Goal: Information Seeking & Learning: Learn about a topic

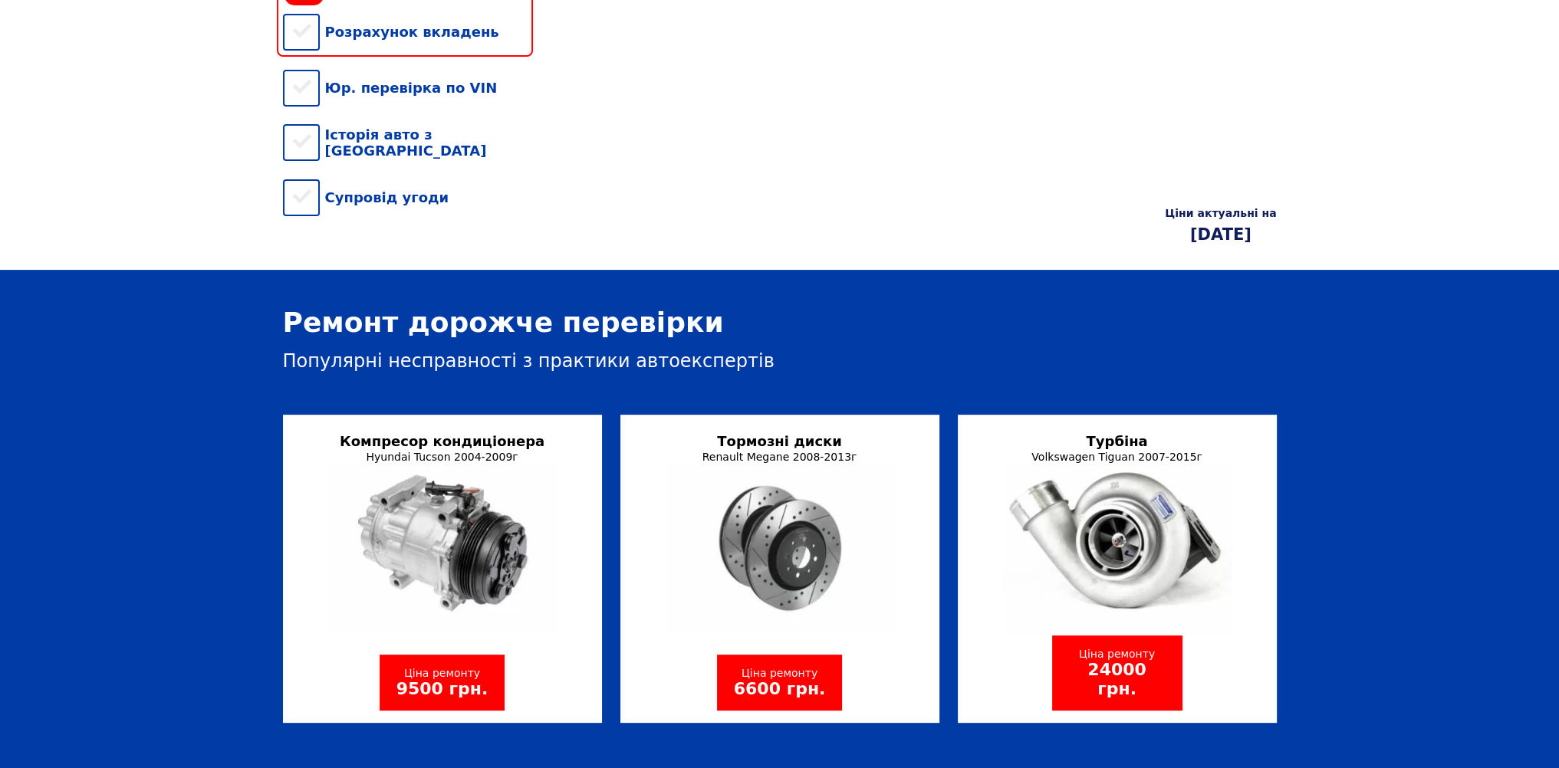
scroll to position [307, 0]
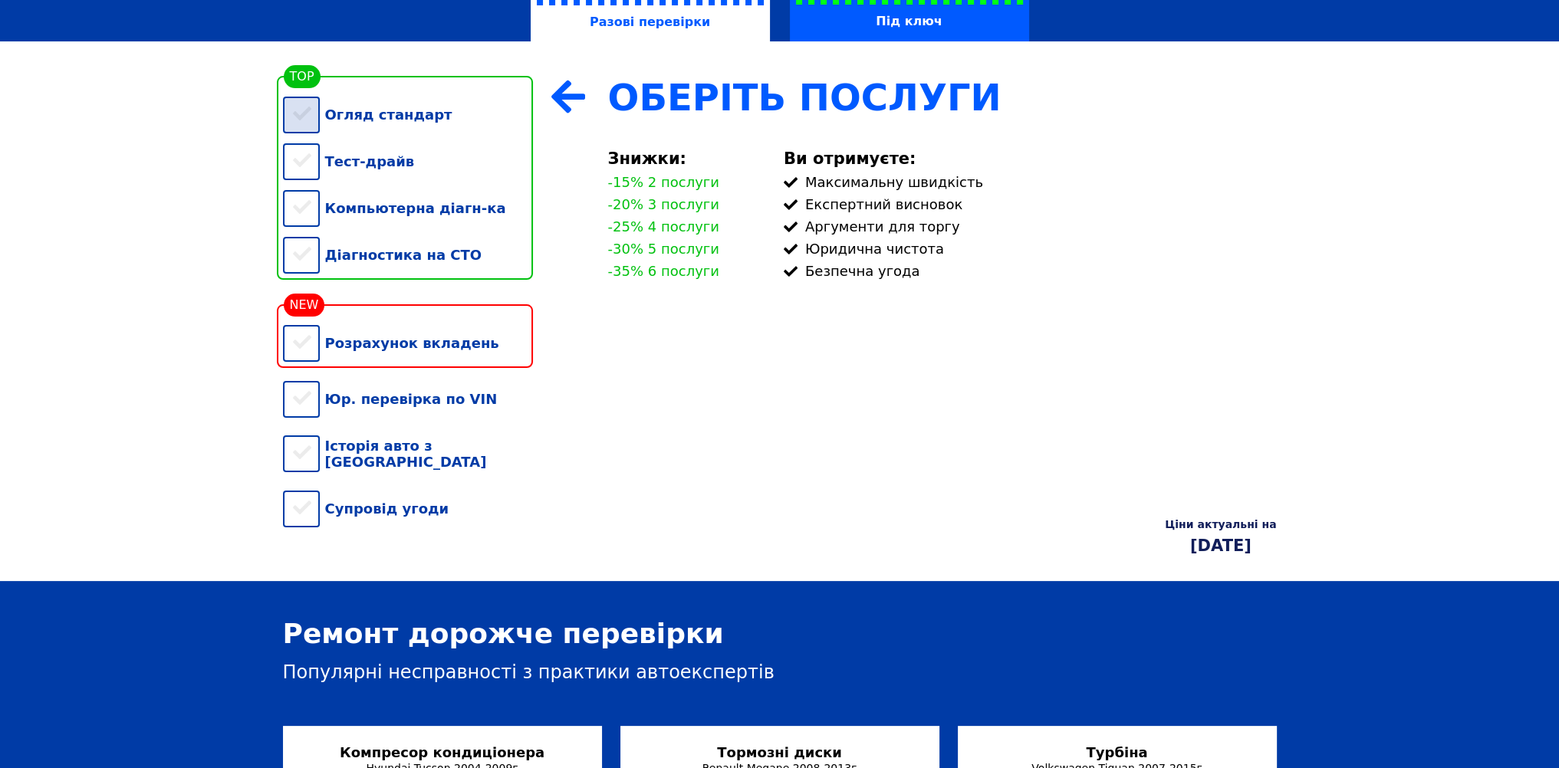
click at [304, 121] on div "Огляд стандарт" at bounding box center [408, 114] width 250 height 47
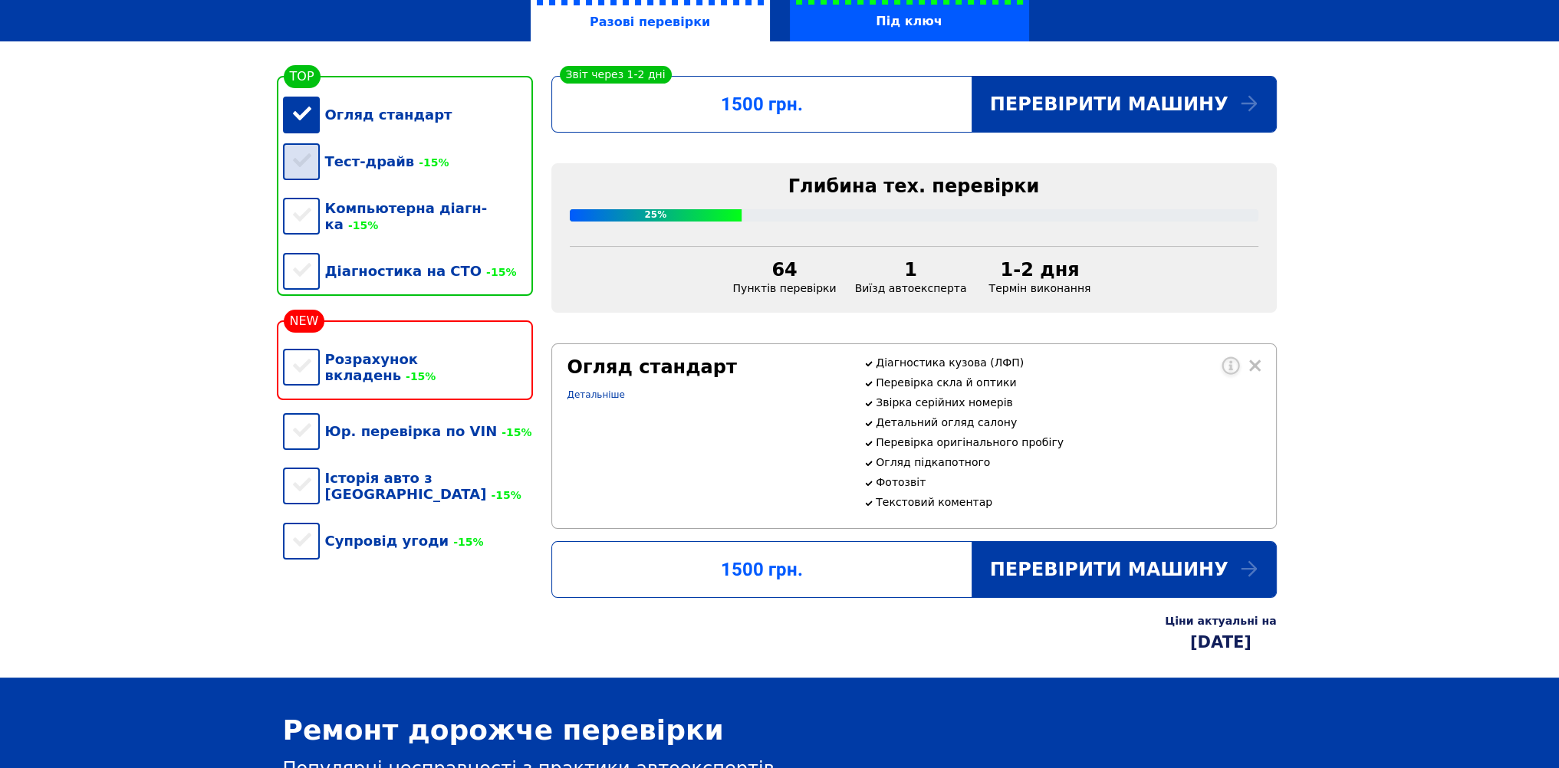
click at [306, 163] on div "Тест-драйв -15%" at bounding box center [408, 161] width 250 height 47
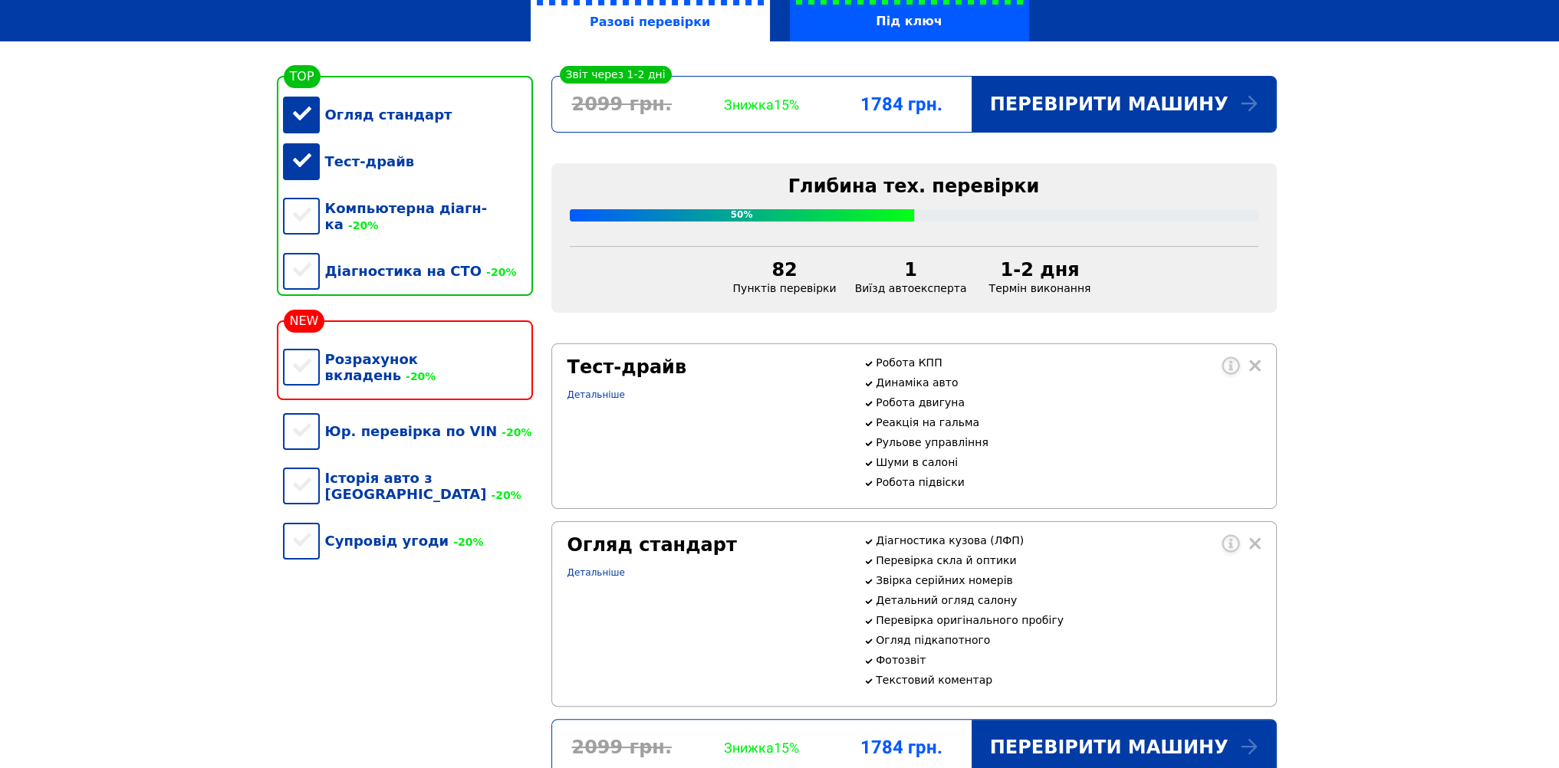
click at [301, 120] on div "Огляд стандарт" at bounding box center [408, 114] width 250 height 47
click at [310, 159] on div "Тест-драйв" at bounding box center [408, 161] width 250 height 47
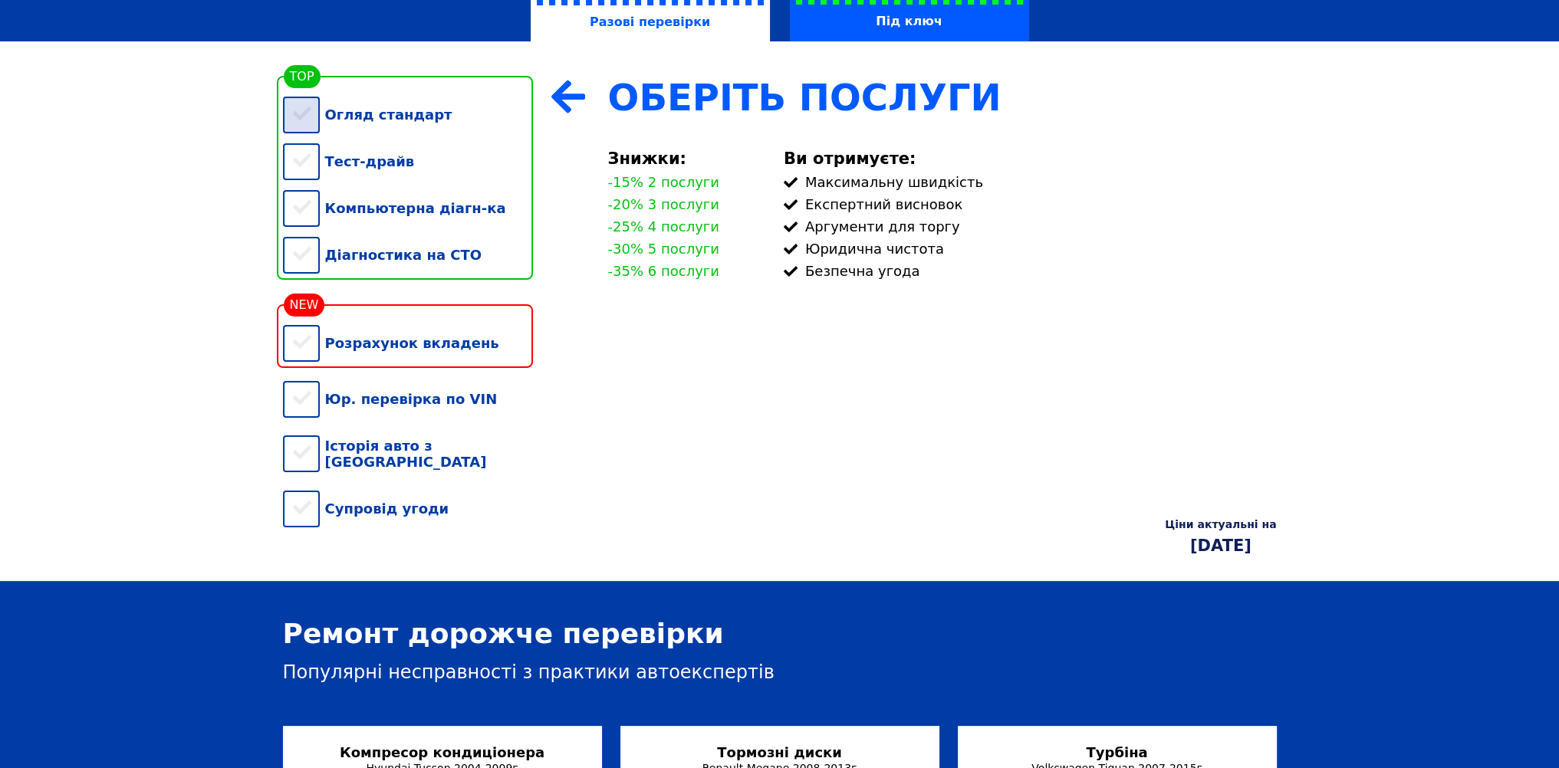
click at [307, 123] on div "Огляд стандарт" at bounding box center [408, 114] width 250 height 47
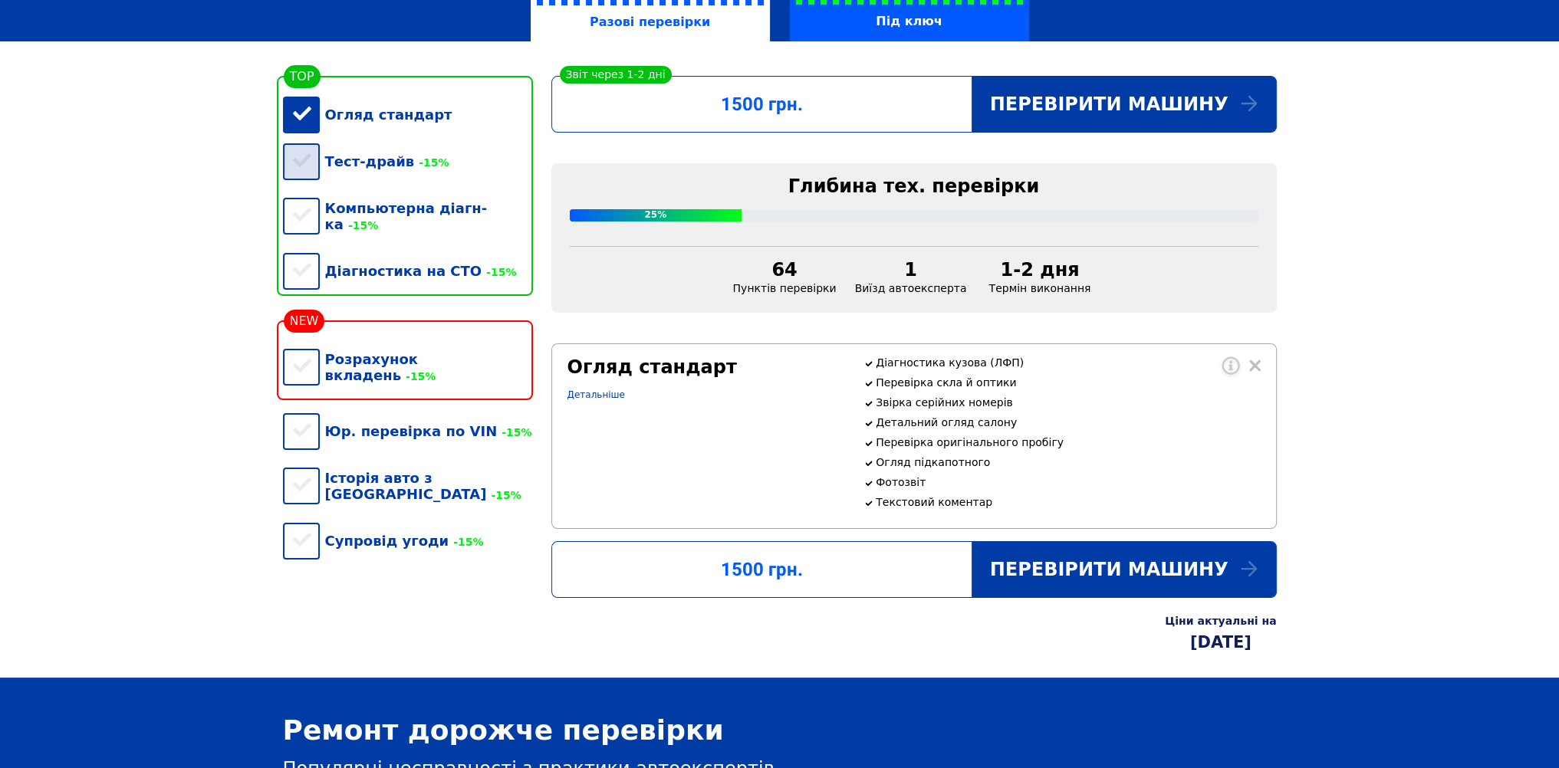
click at [302, 174] on div "Тест-драйв -15%" at bounding box center [408, 161] width 250 height 47
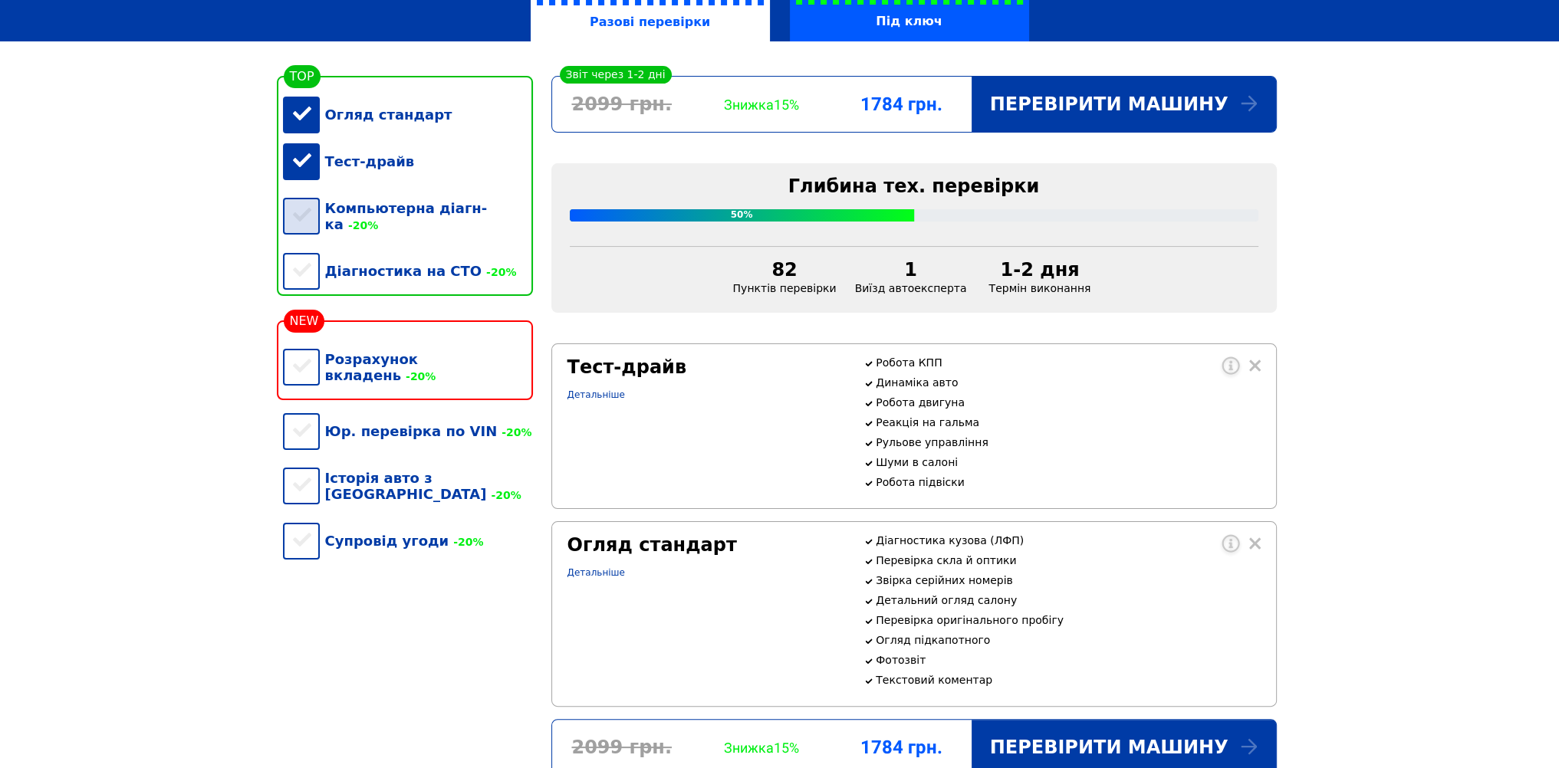
click at [308, 216] on div "Компьютерна діагн-ка -20%" at bounding box center [408, 216] width 250 height 63
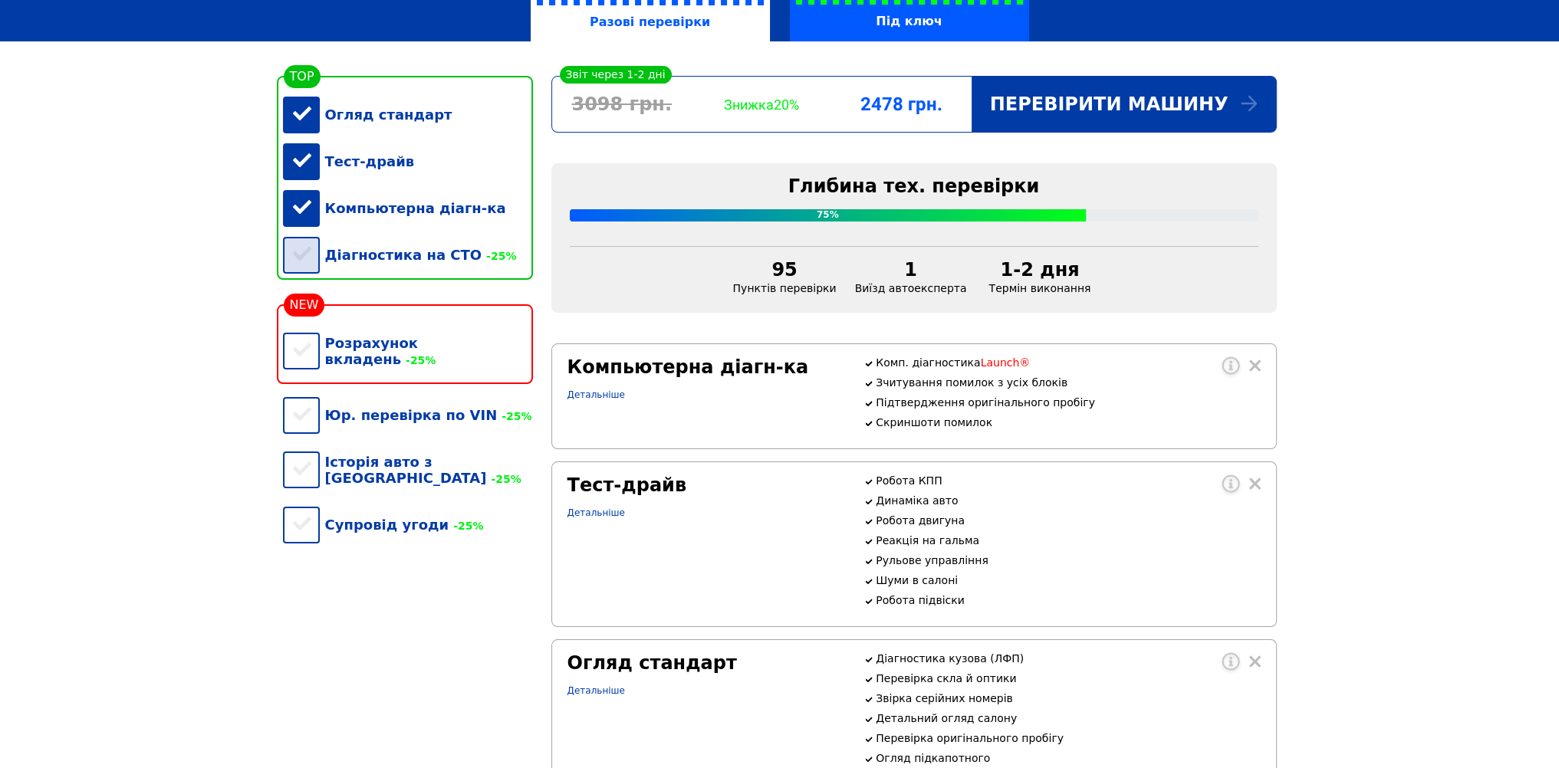
click at [310, 255] on div "Діагностика на СТО -25%" at bounding box center [408, 255] width 250 height 47
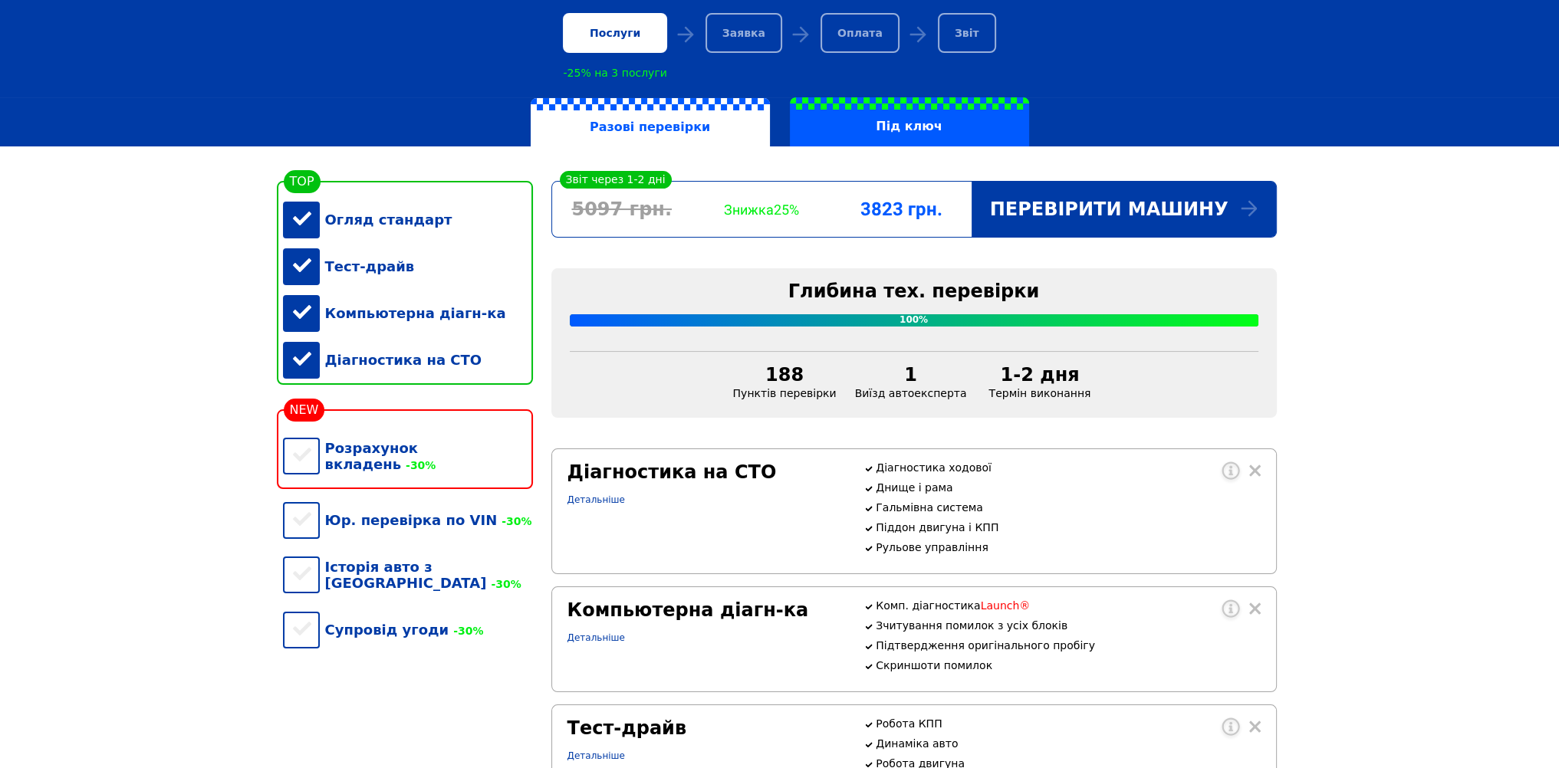
scroll to position [204, 0]
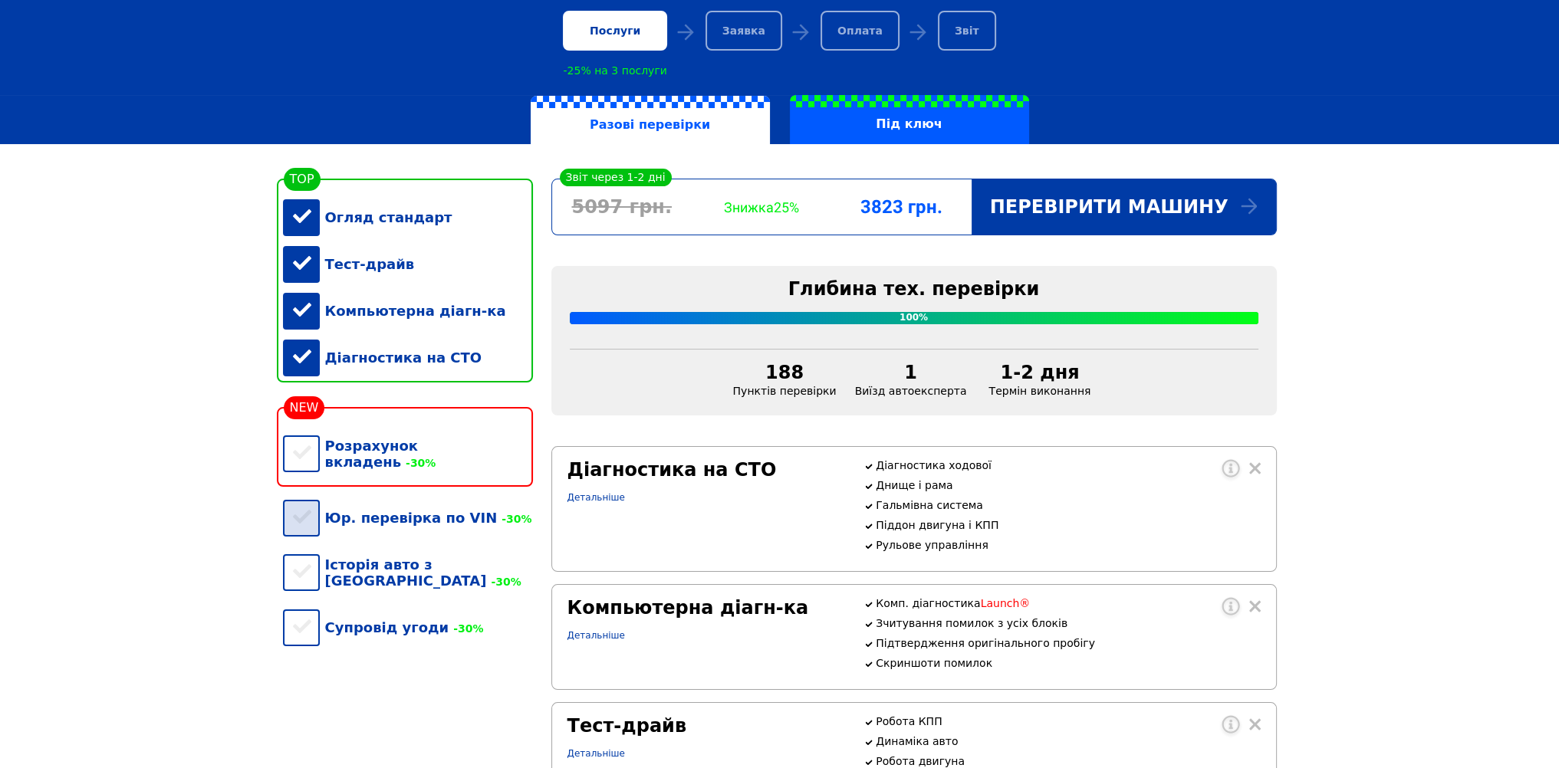
click at [300, 524] on div "Юр. перевірка по VIN -30%" at bounding box center [408, 517] width 250 height 47
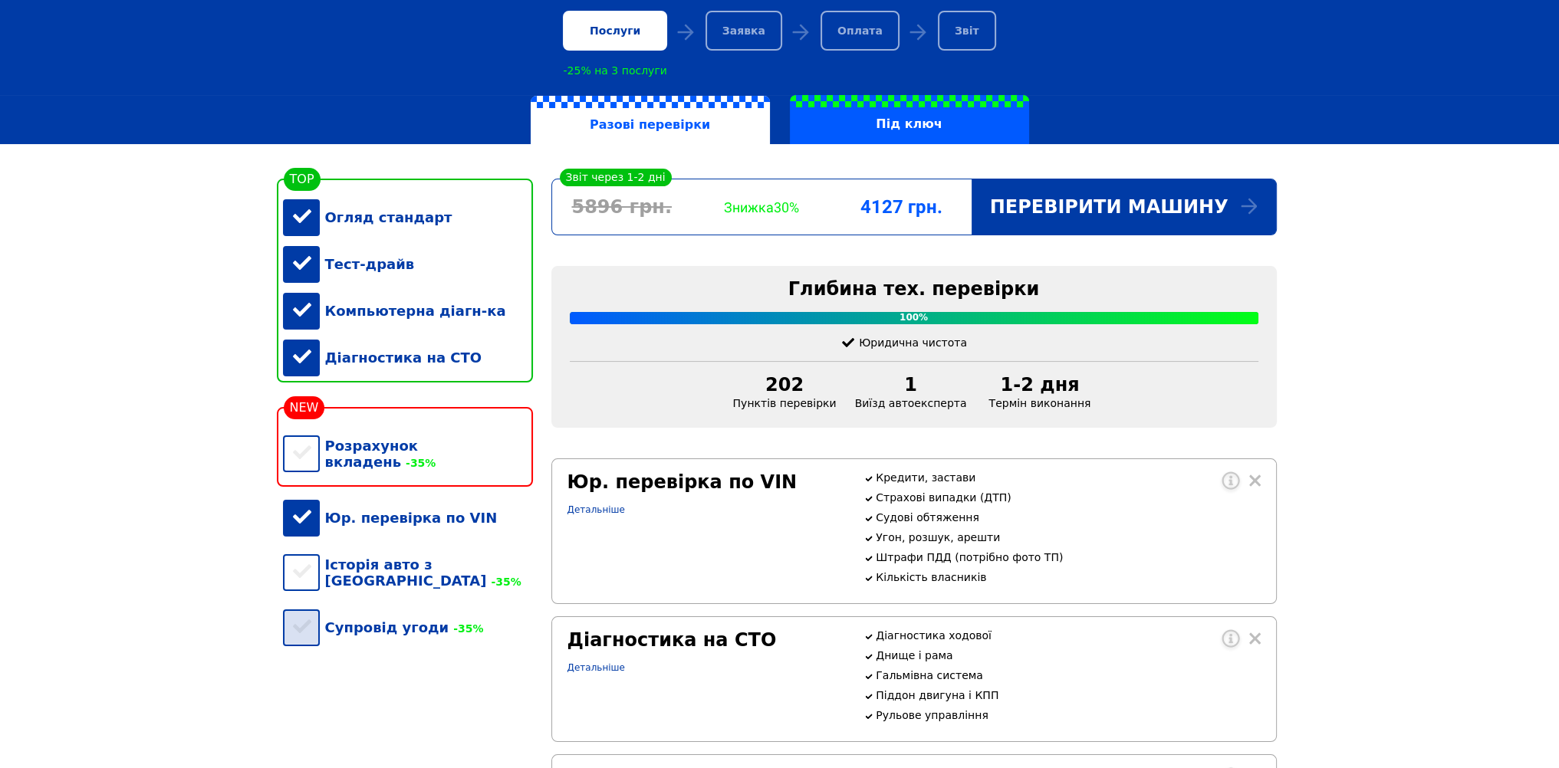
click at [307, 622] on div "Супровід угоди -35%" at bounding box center [408, 627] width 250 height 47
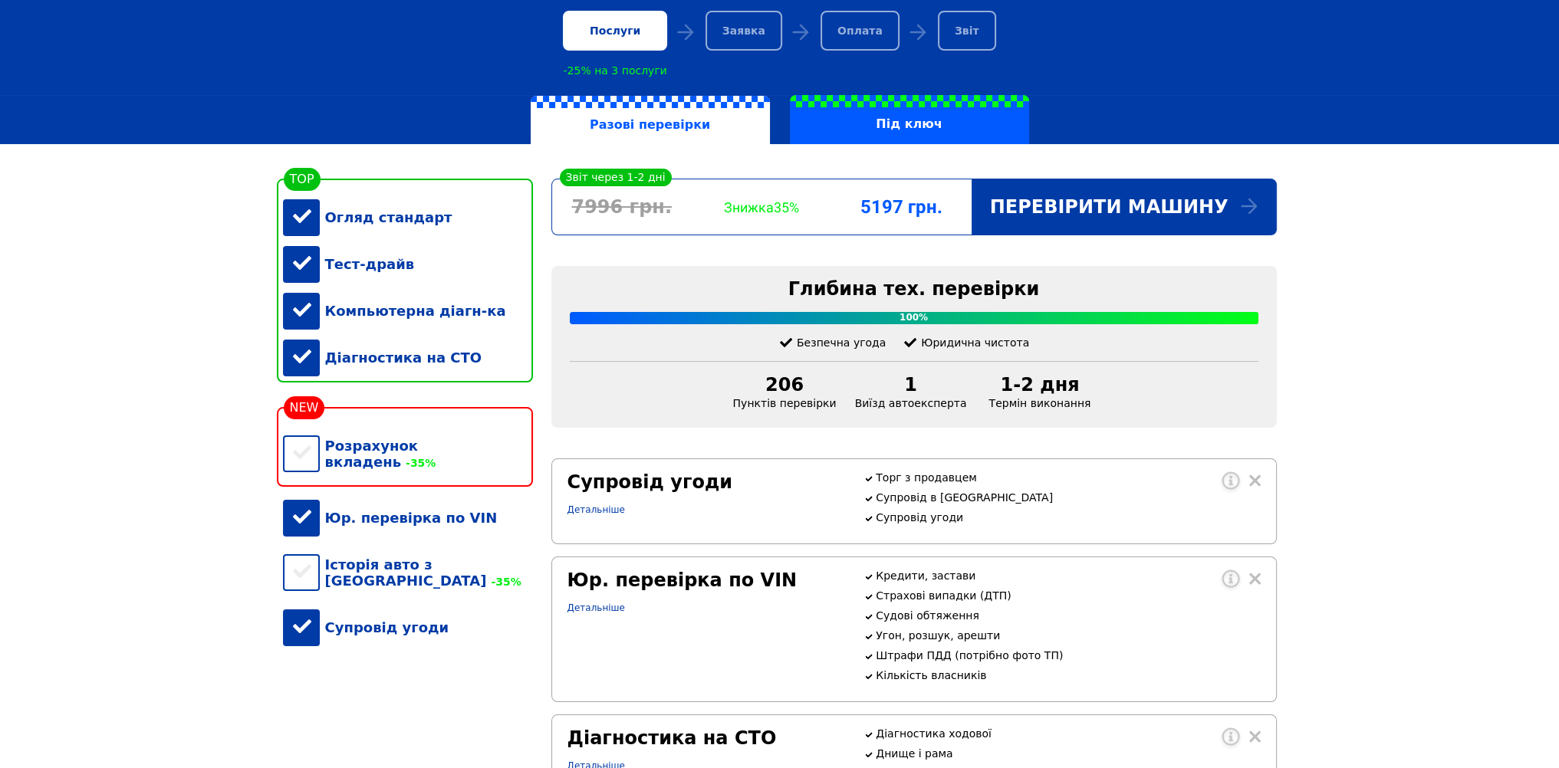
click at [303, 221] on div "Огляд стандарт" at bounding box center [408, 217] width 250 height 47
click at [300, 269] on div "Тест-драйв" at bounding box center [408, 264] width 250 height 47
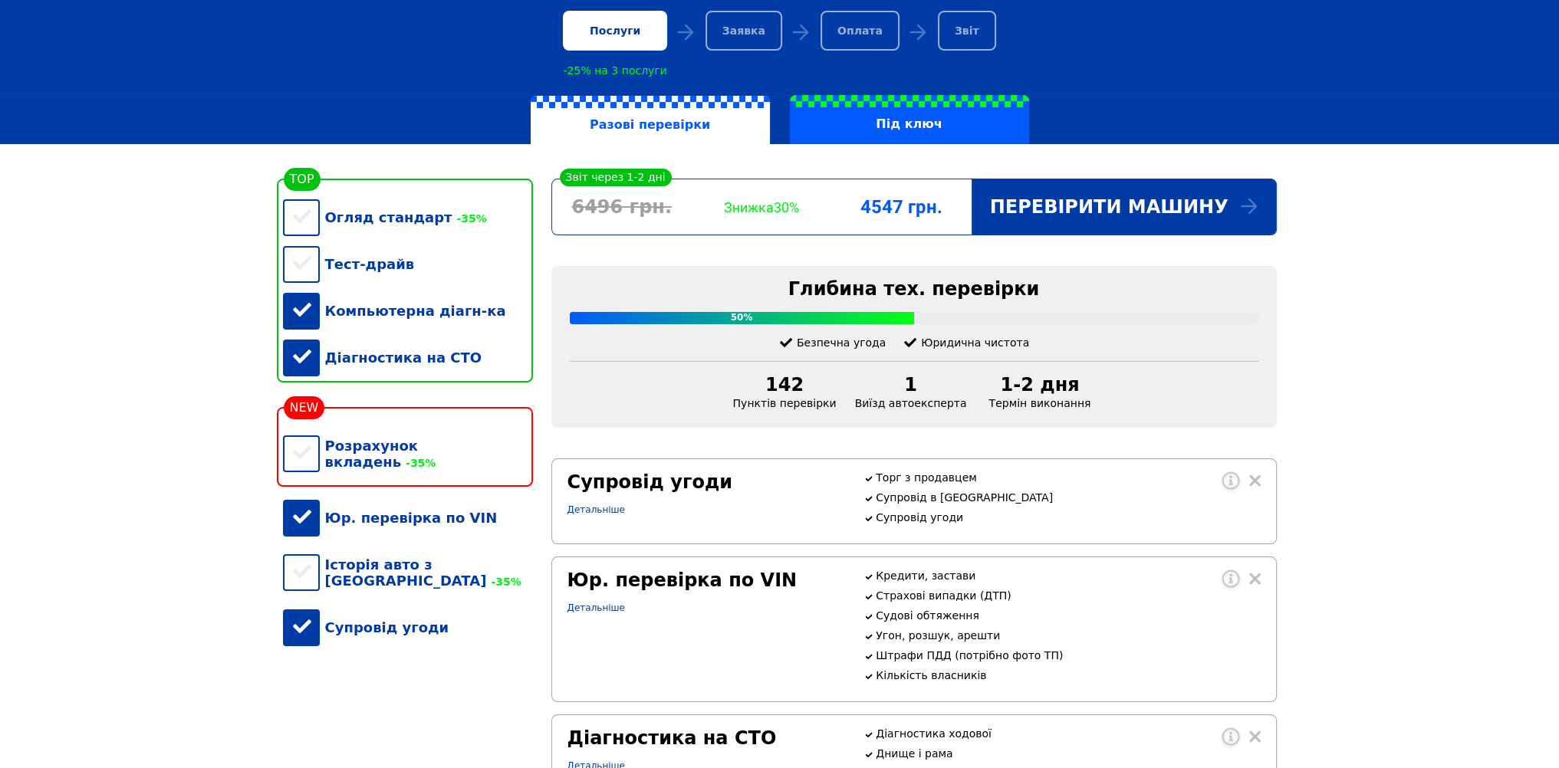
click at [298, 320] on div "Компьютерна діагн-ка" at bounding box center [408, 310] width 250 height 47
click at [302, 361] on div "Діагностика на СТО" at bounding box center [408, 357] width 250 height 47
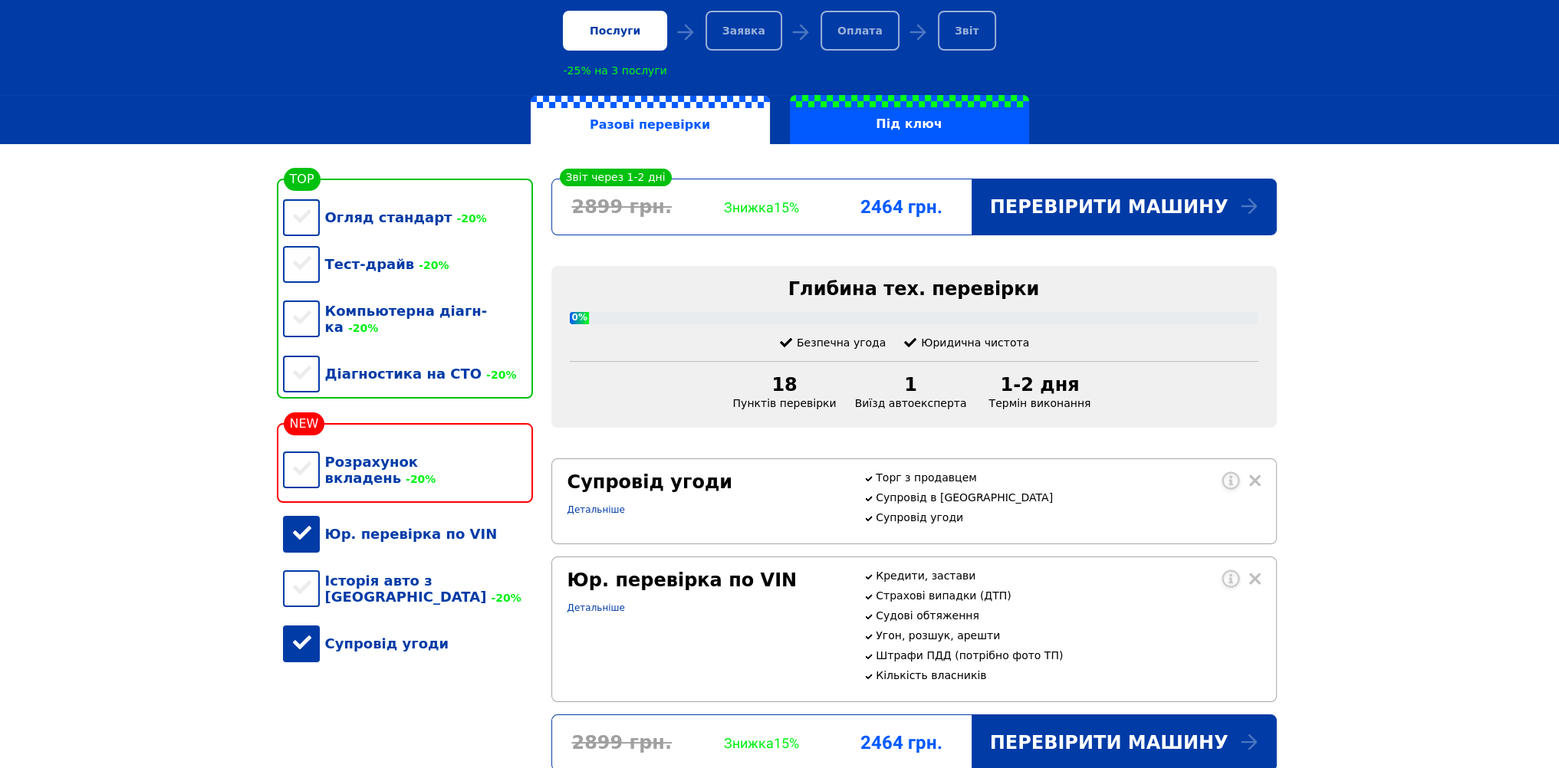
click at [314, 514] on div "Юр. перевірка по VIN" at bounding box center [408, 534] width 250 height 47
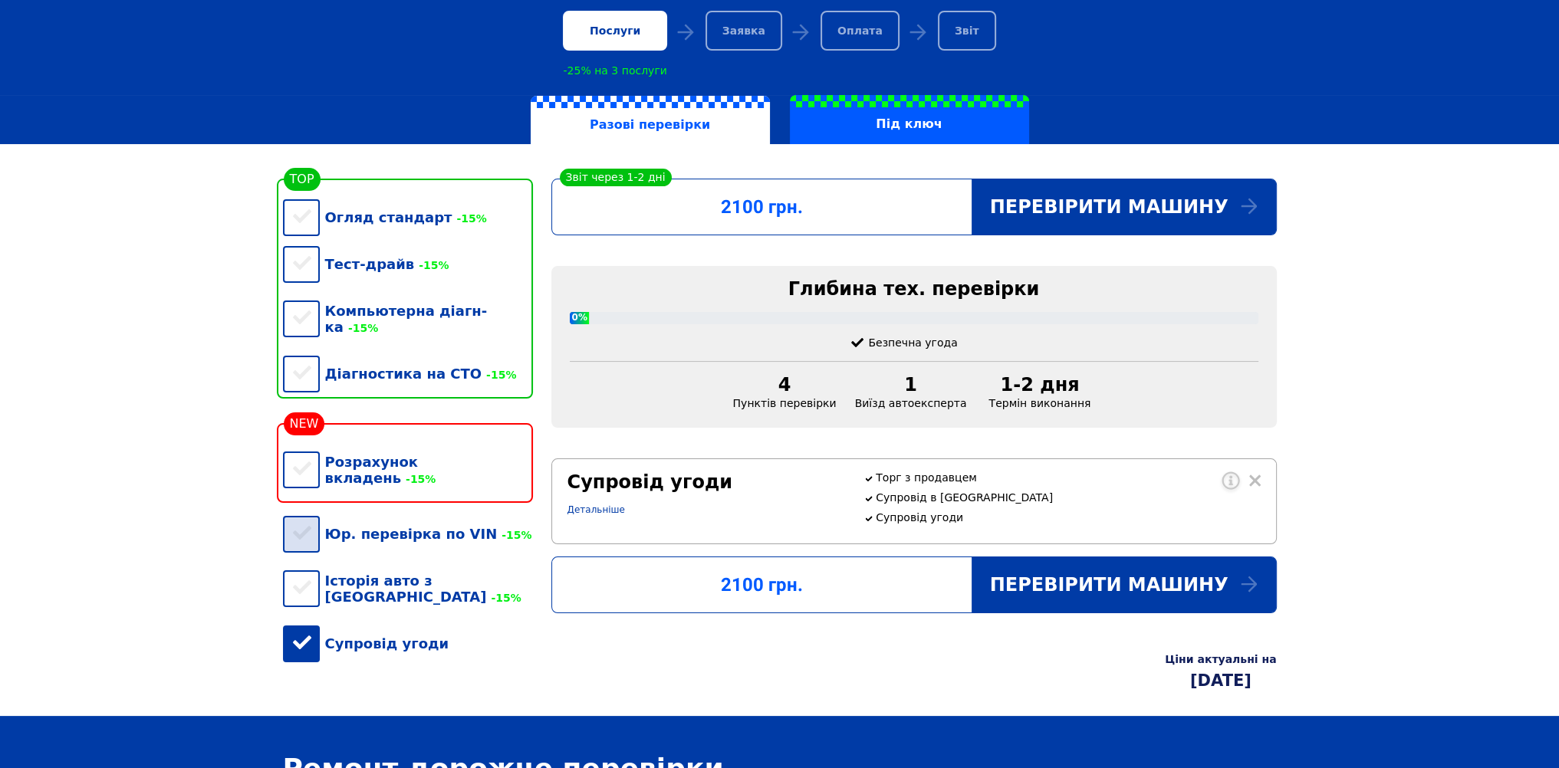
click at [301, 517] on div "Юр. перевірка по VIN -15%" at bounding box center [408, 534] width 250 height 47
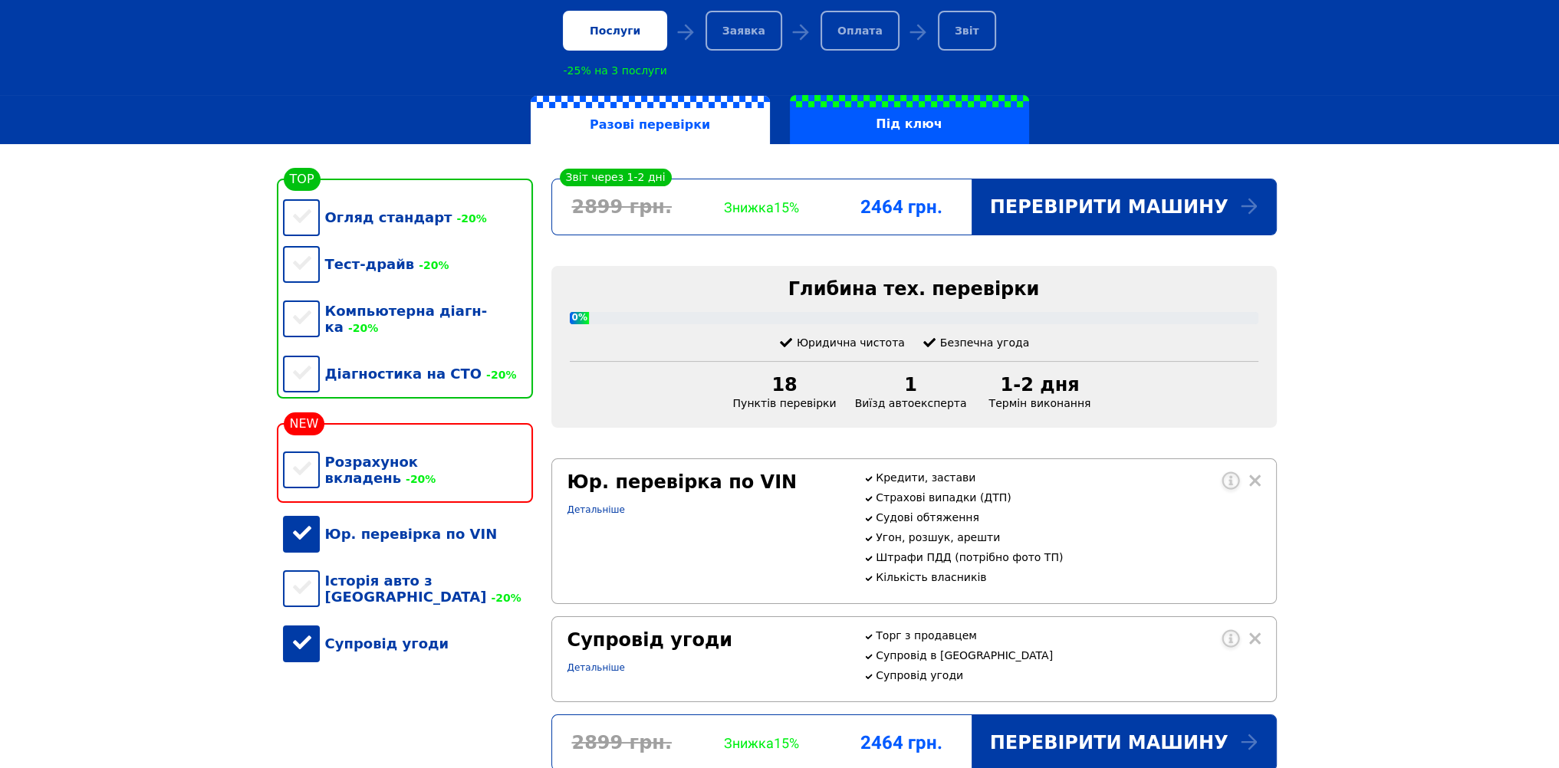
click at [294, 625] on div "Супровід угоди" at bounding box center [408, 643] width 250 height 47
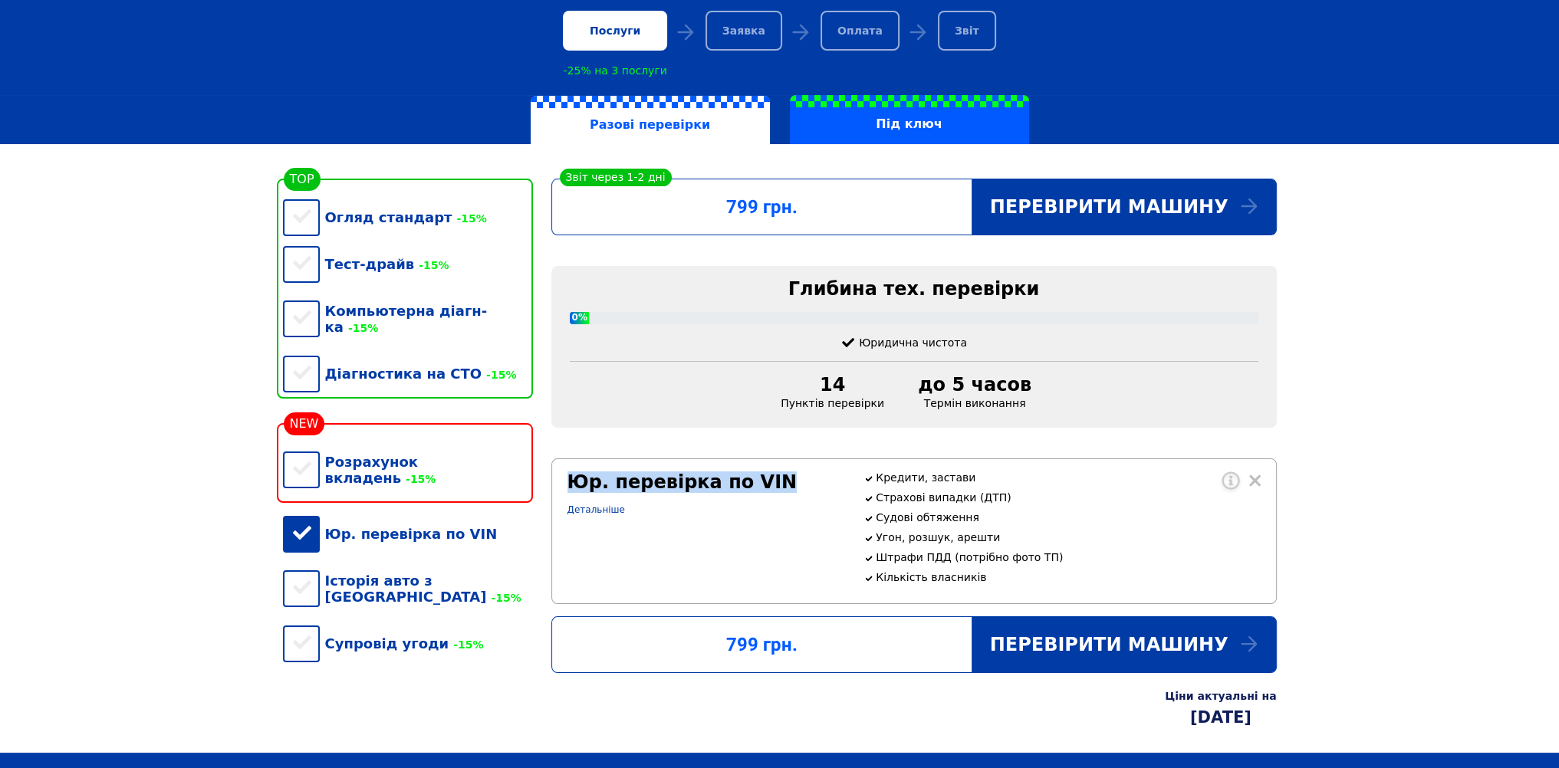
drag, startPoint x: 760, startPoint y: 495, endPoint x: 566, endPoint y: 503, distance: 194.9
click at [566, 503] on div "Юр. перевірка по VIN Детальніше" at bounding box center [706, 531] width 297 height 120
copy div "Юр. перевірка по VIN"
click at [301, 517] on div "Юр. перевірка по VIN" at bounding box center [408, 534] width 250 height 47
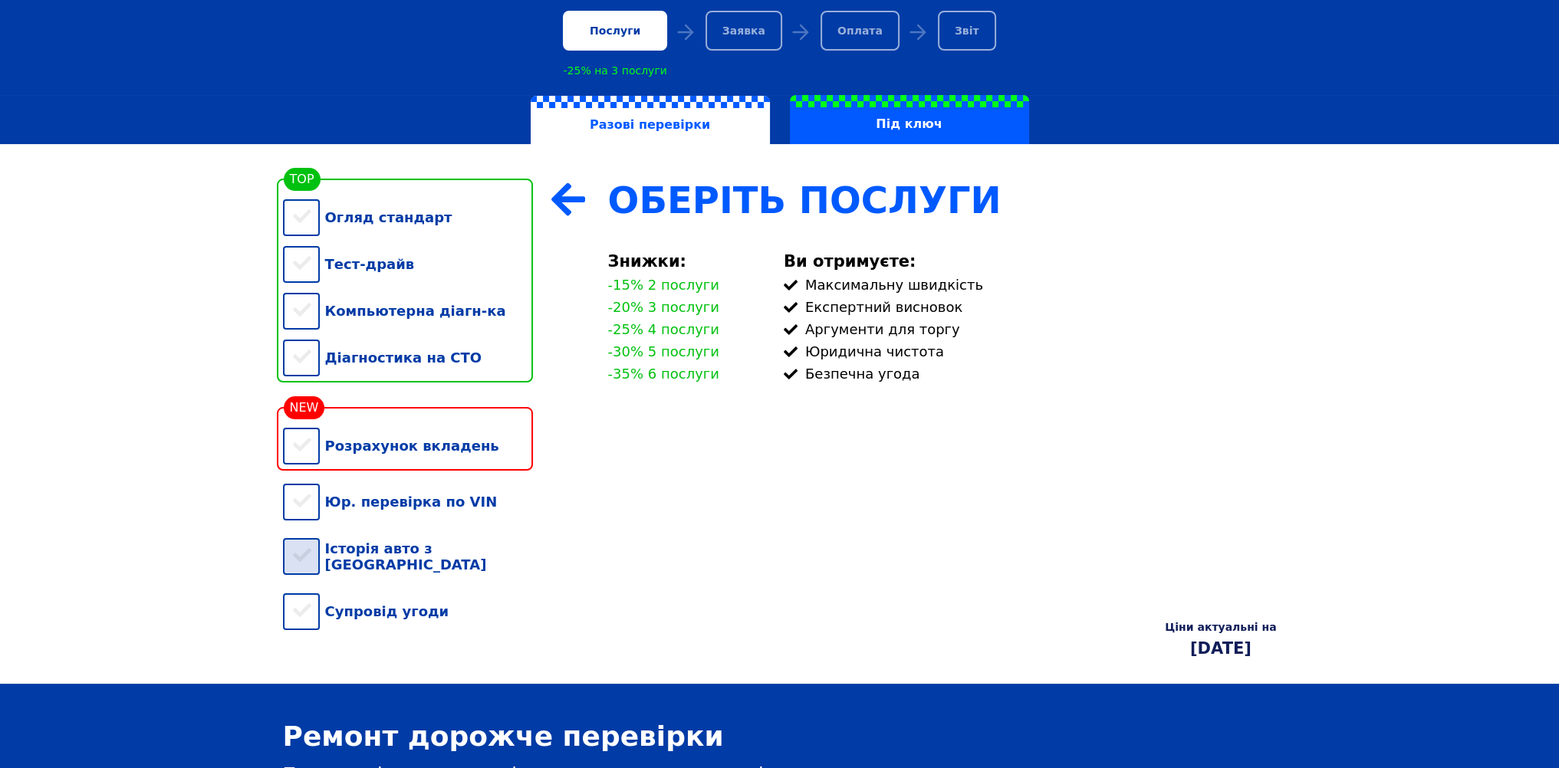
click at [305, 560] on div "Історія авто з США" at bounding box center [408, 556] width 250 height 63
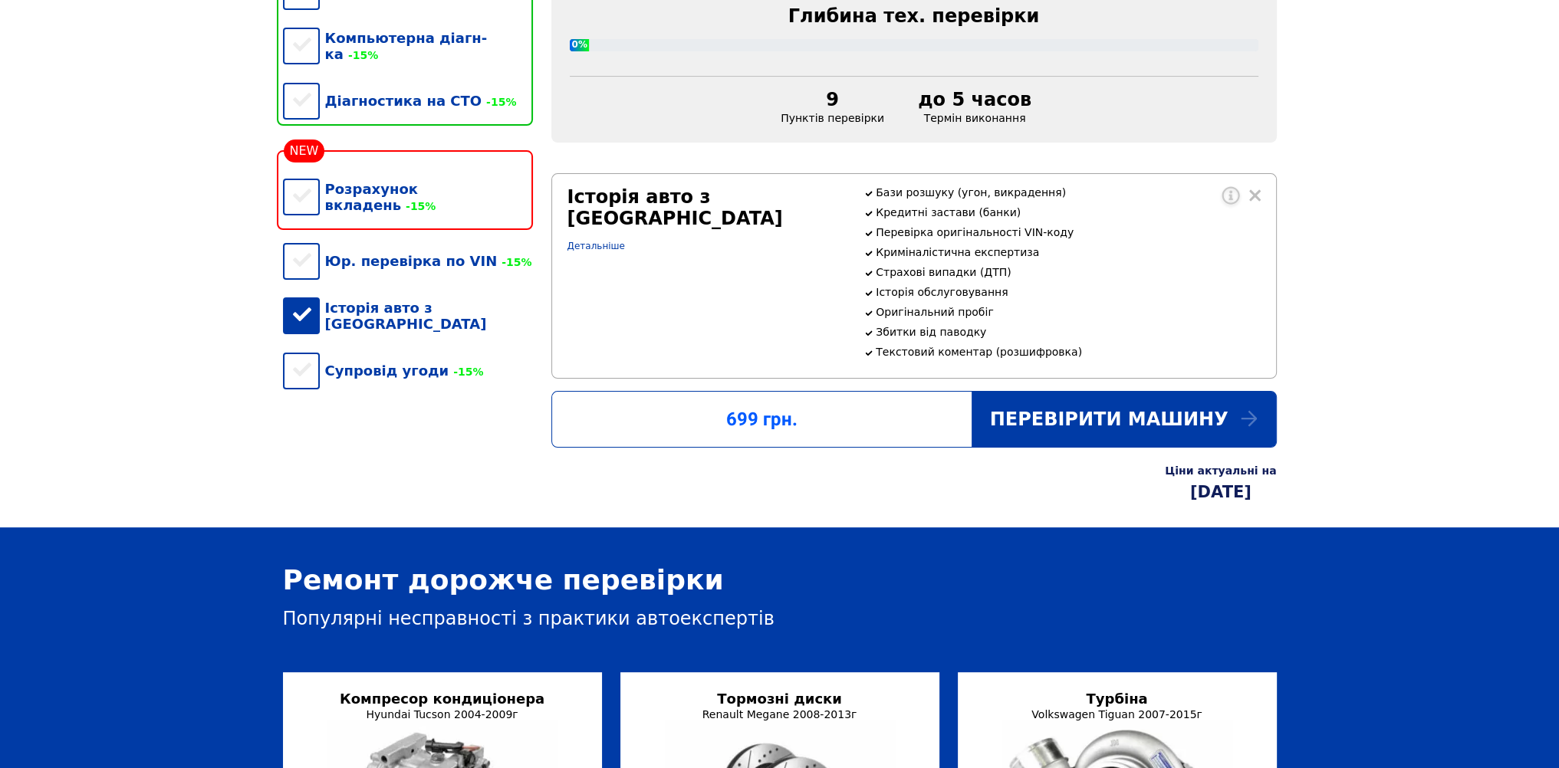
scroll to position [511, 0]
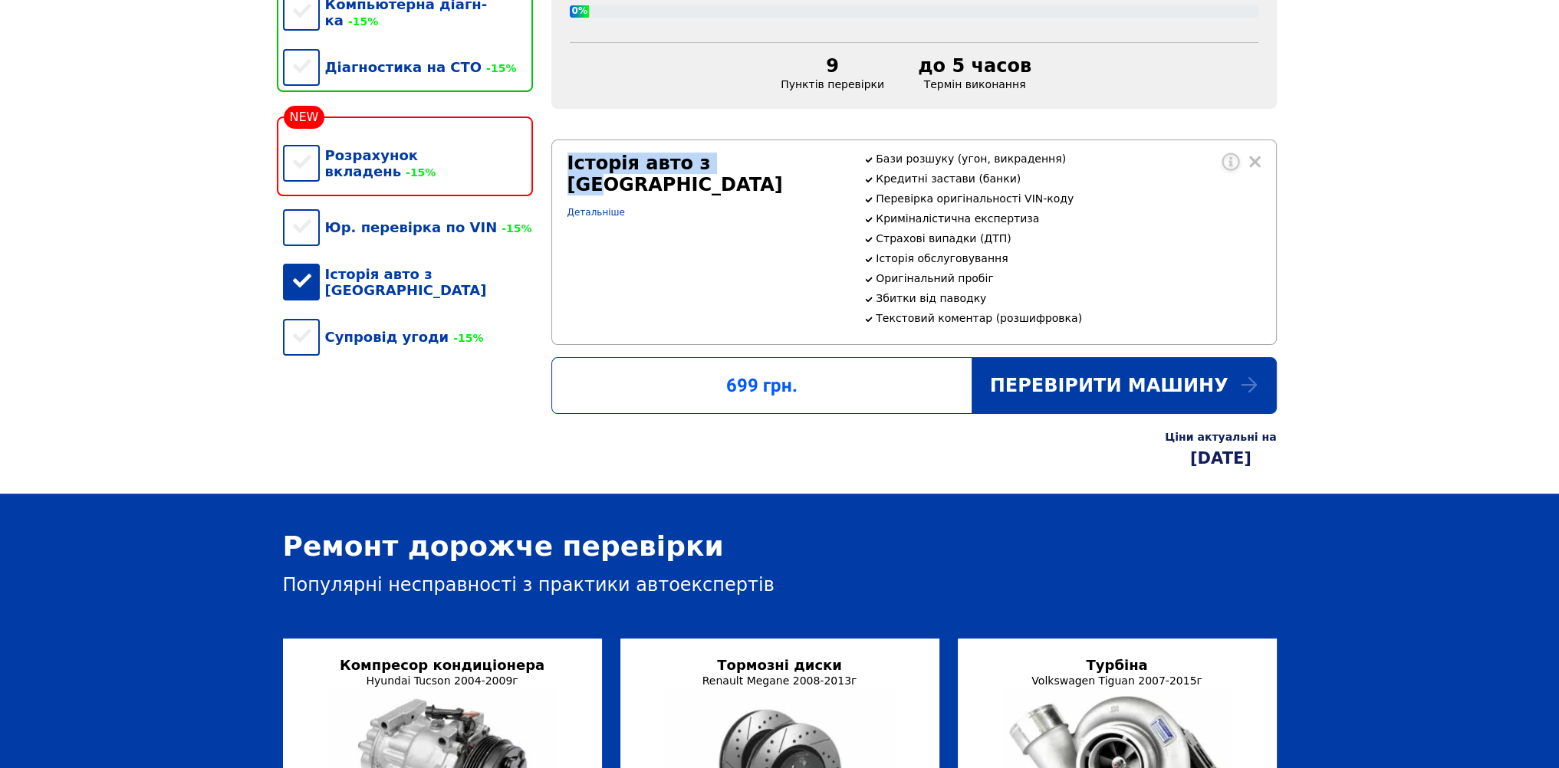
drag, startPoint x: 746, startPoint y: 175, endPoint x: 567, endPoint y: 176, distance: 178.6
click at [561, 176] on div "Історія авто з США Детальніше" at bounding box center [706, 242] width 297 height 179
copy div "Історія авто з США"
click at [304, 261] on div "Історія авто з США" at bounding box center [408, 282] width 250 height 63
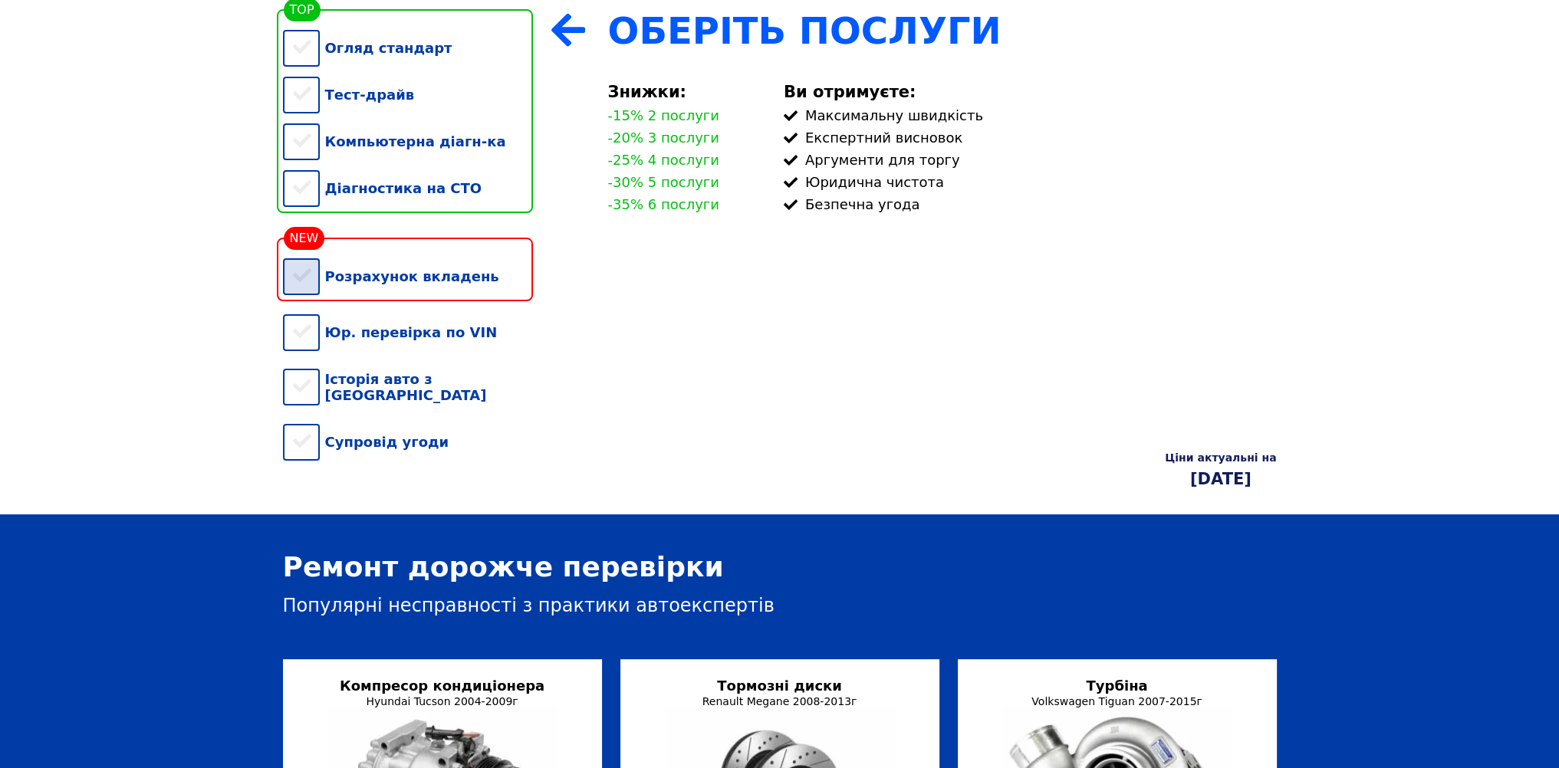
click at [302, 300] on div "Розрахунок вкладень" at bounding box center [408, 276] width 250 height 47
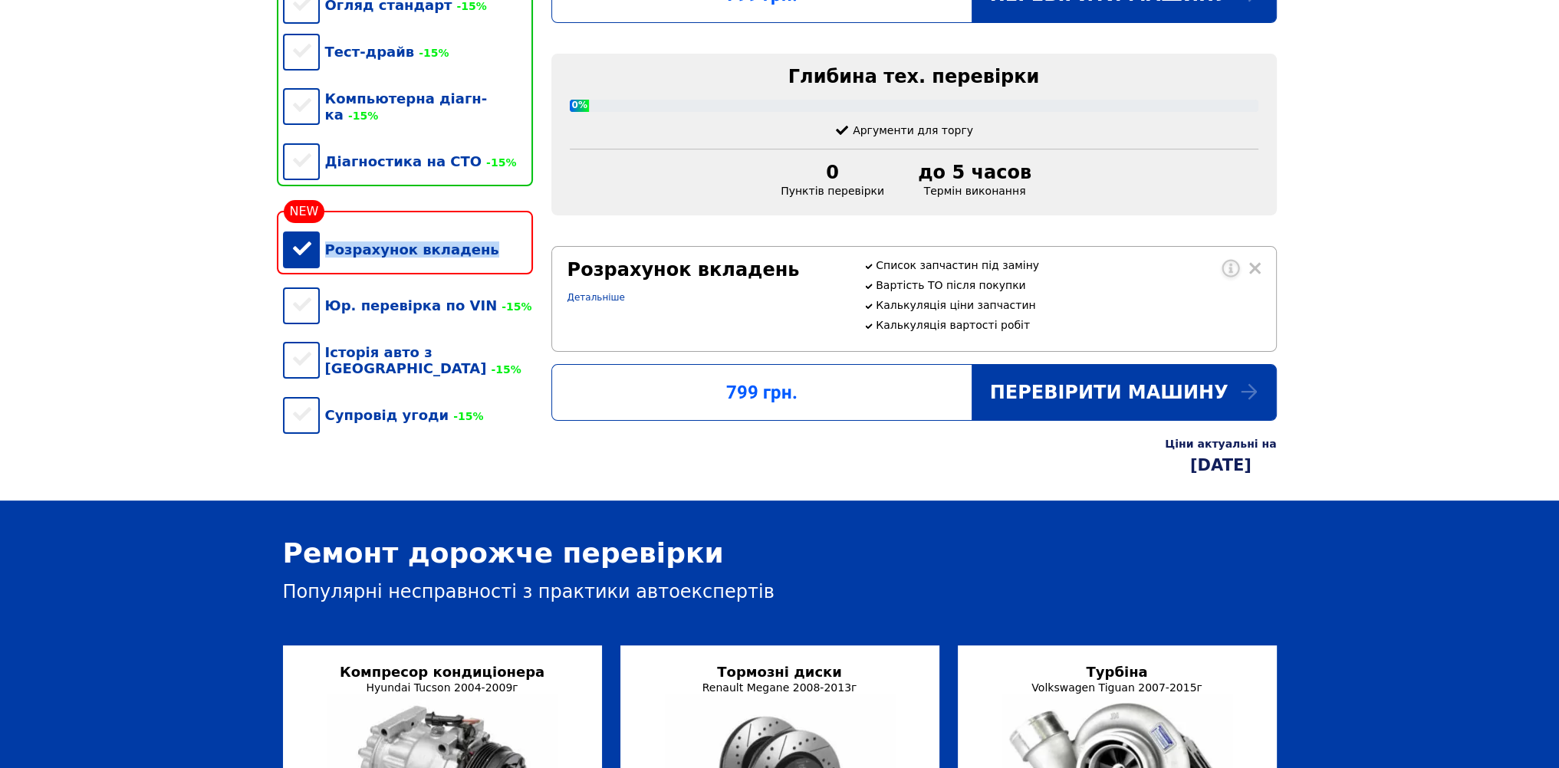
drag, startPoint x: 490, startPoint y: 246, endPoint x: 322, endPoint y: 251, distance: 168.0
click at [322, 251] on div "Розрахунок вкладень" at bounding box center [408, 249] width 250 height 47
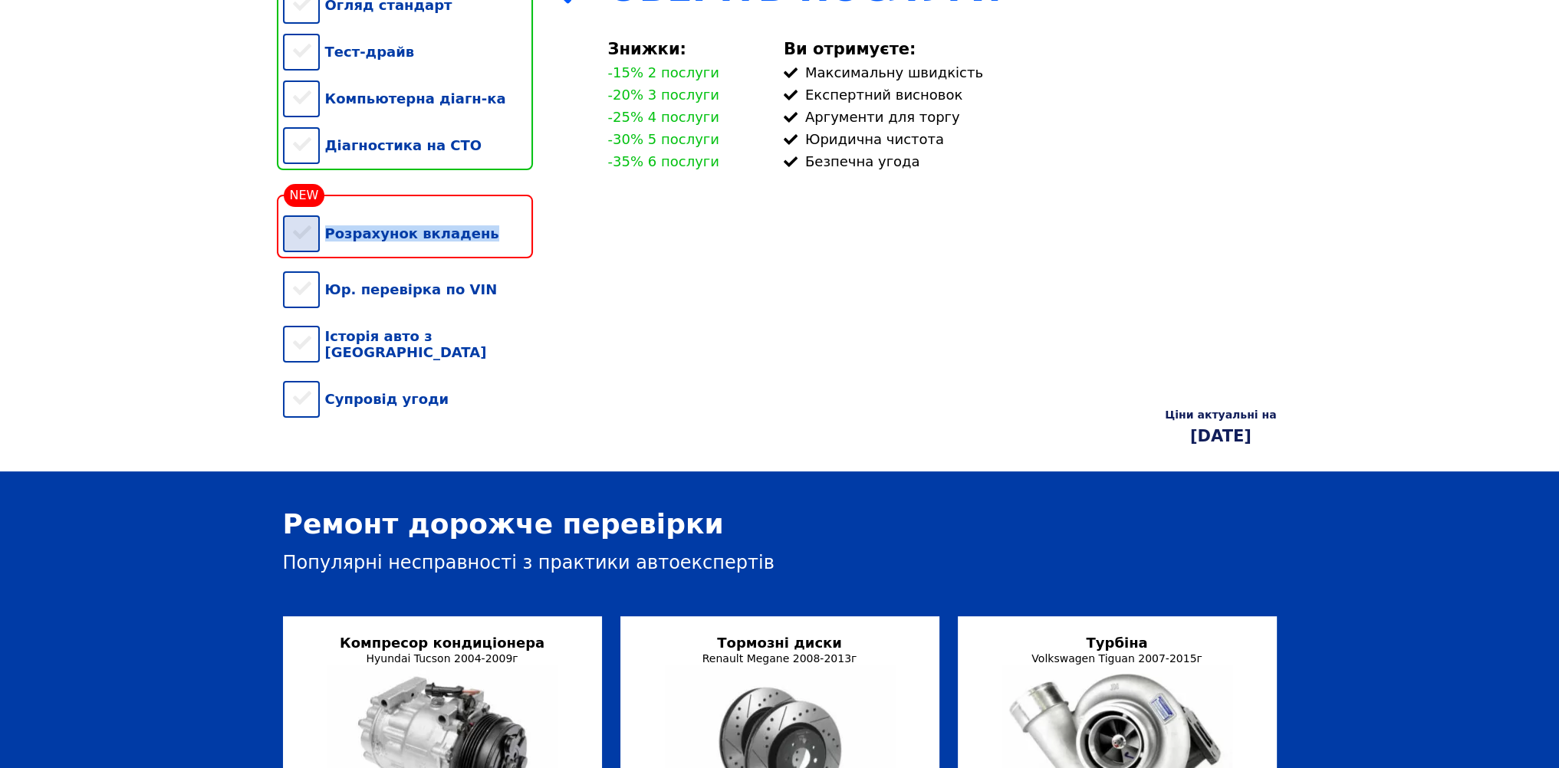
scroll to position [373, 0]
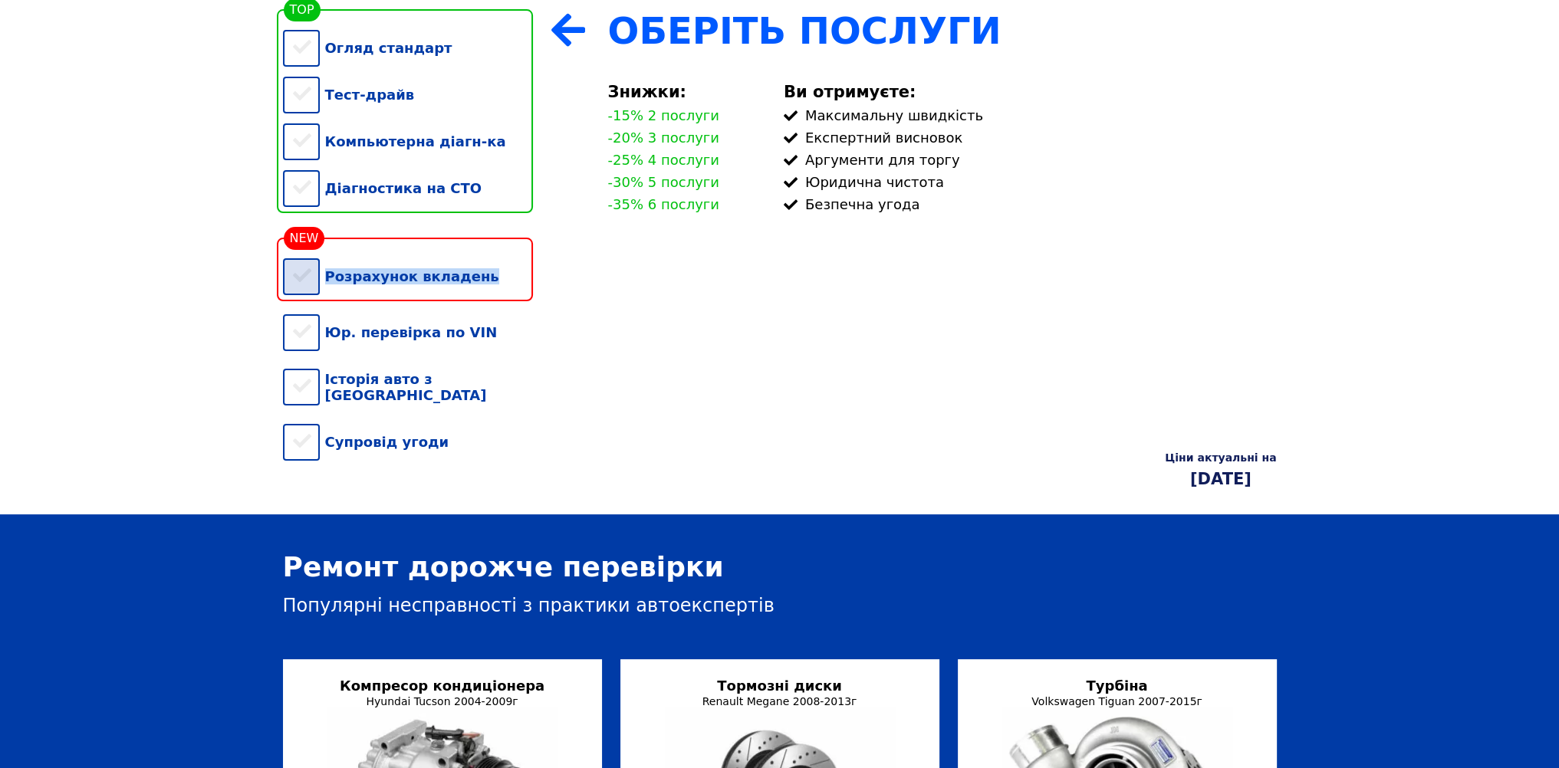
copy div "Розрахунок вкладень"
click at [306, 289] on div "Розрахунок вкладень" at bounding box center [408, 276] width 250 height 47
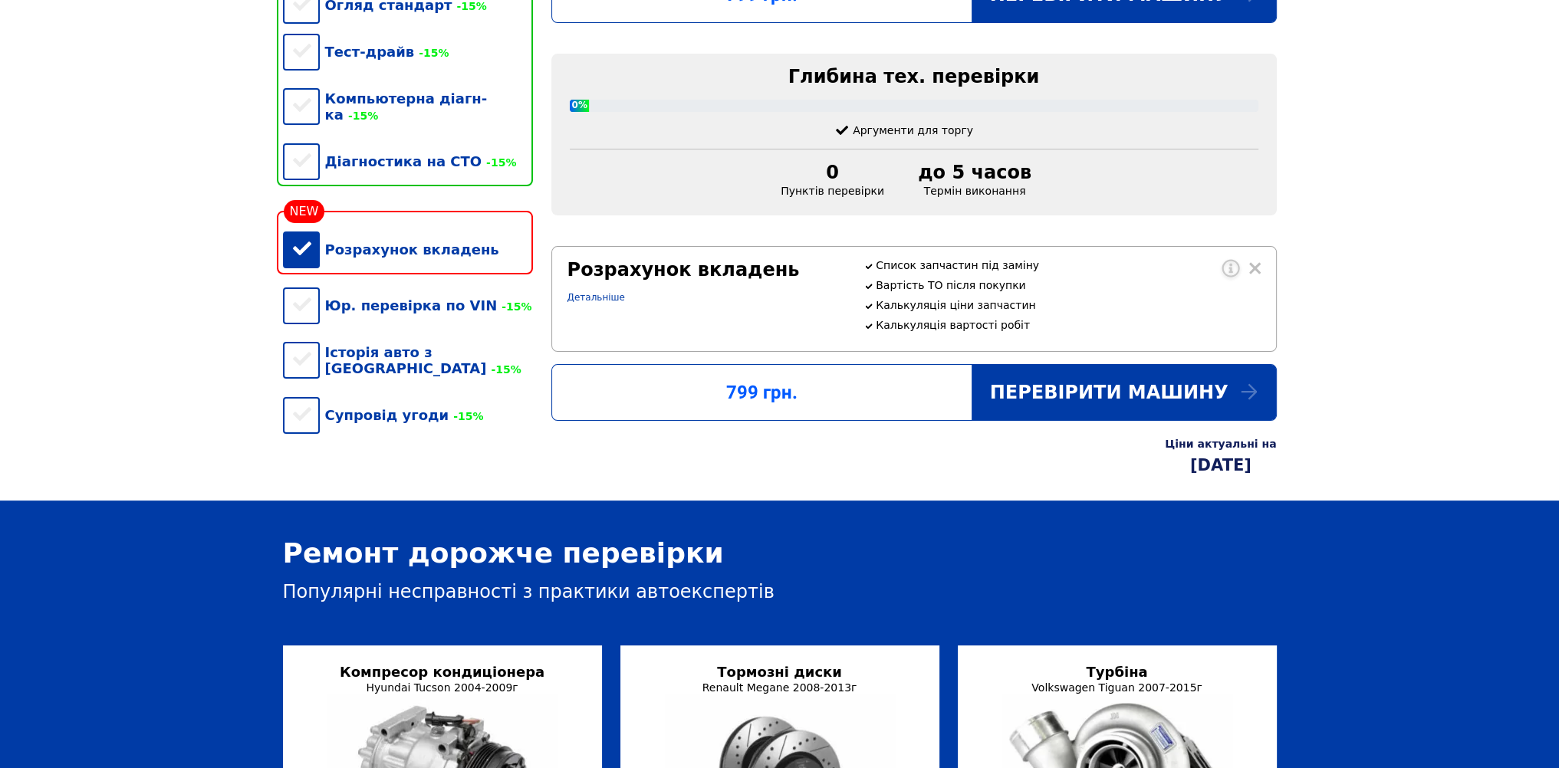
click at [305, 254] on div "Розрахунок вкладень" at bounding box center [408, 249] width 250 height 47
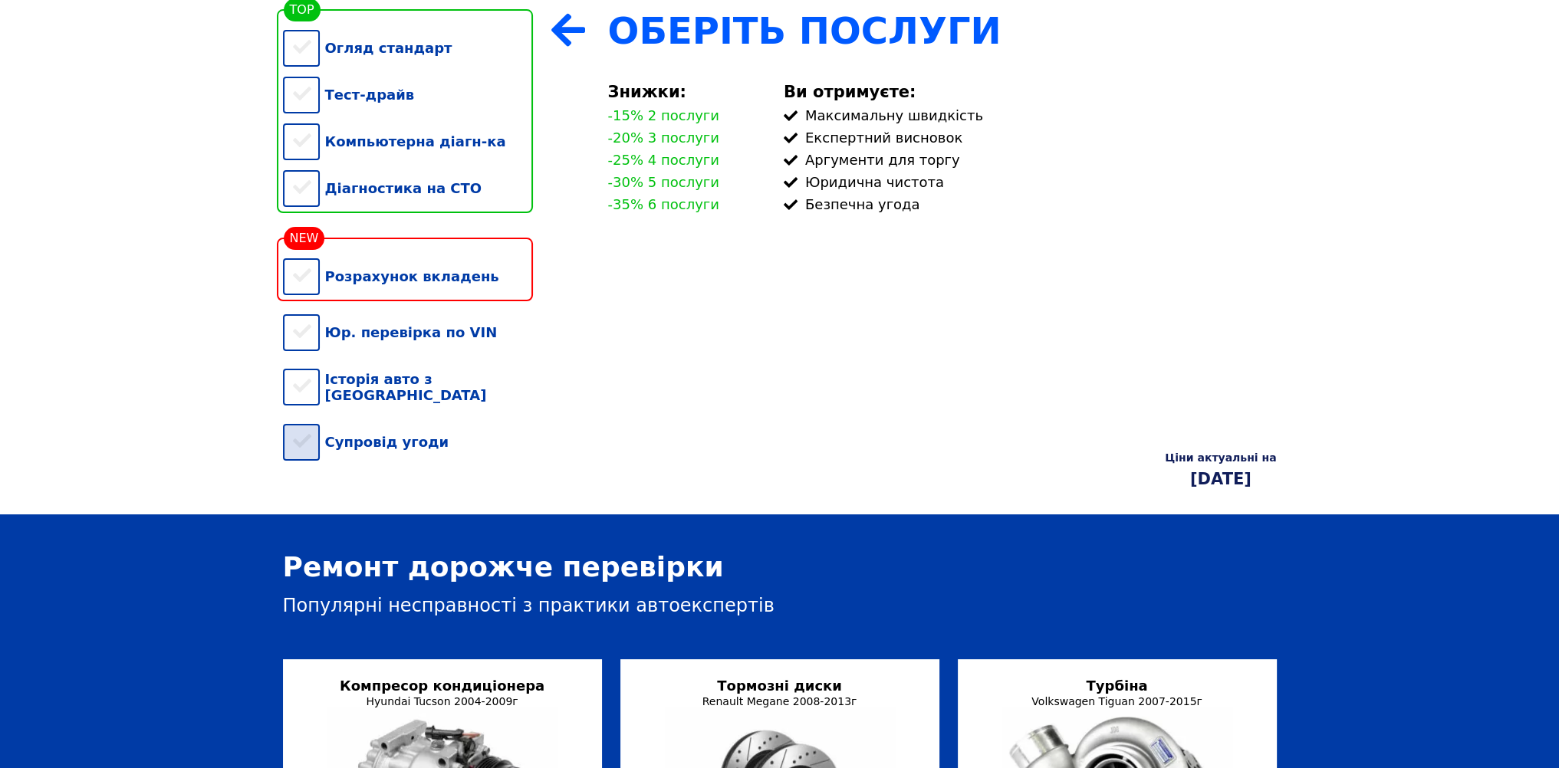
click at [311, 446] on div "Супровід угоди" at bounding box center [408, 442] width 250 height 47
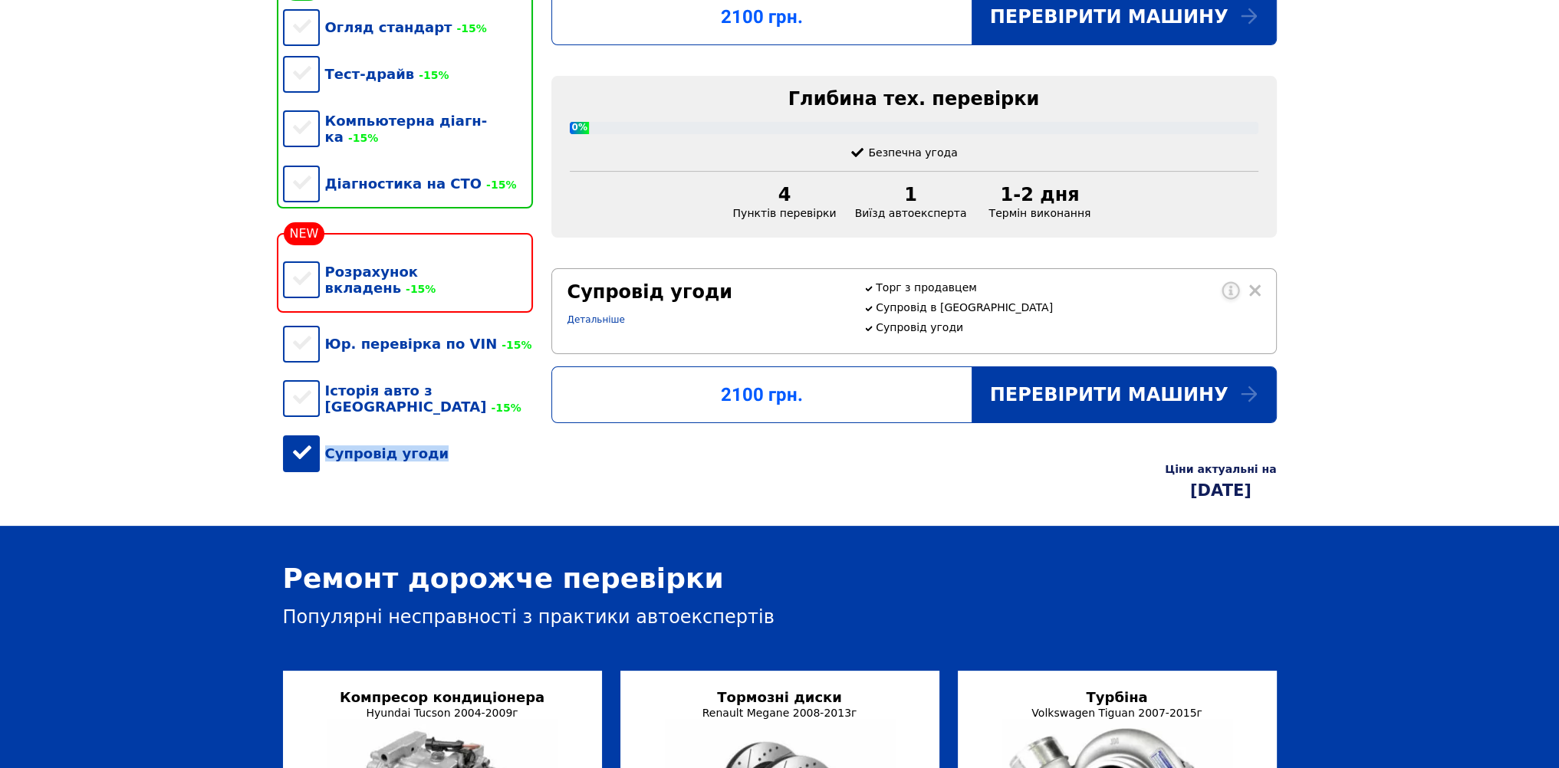
drag, startPoint x: 440, startPoint y: 426, endPoint x: 326, endPoint y: 426, distance: 114.2
click at [326, 430] on div "Супровід угоди" at bounding box center [408, 453] width 250 height 47
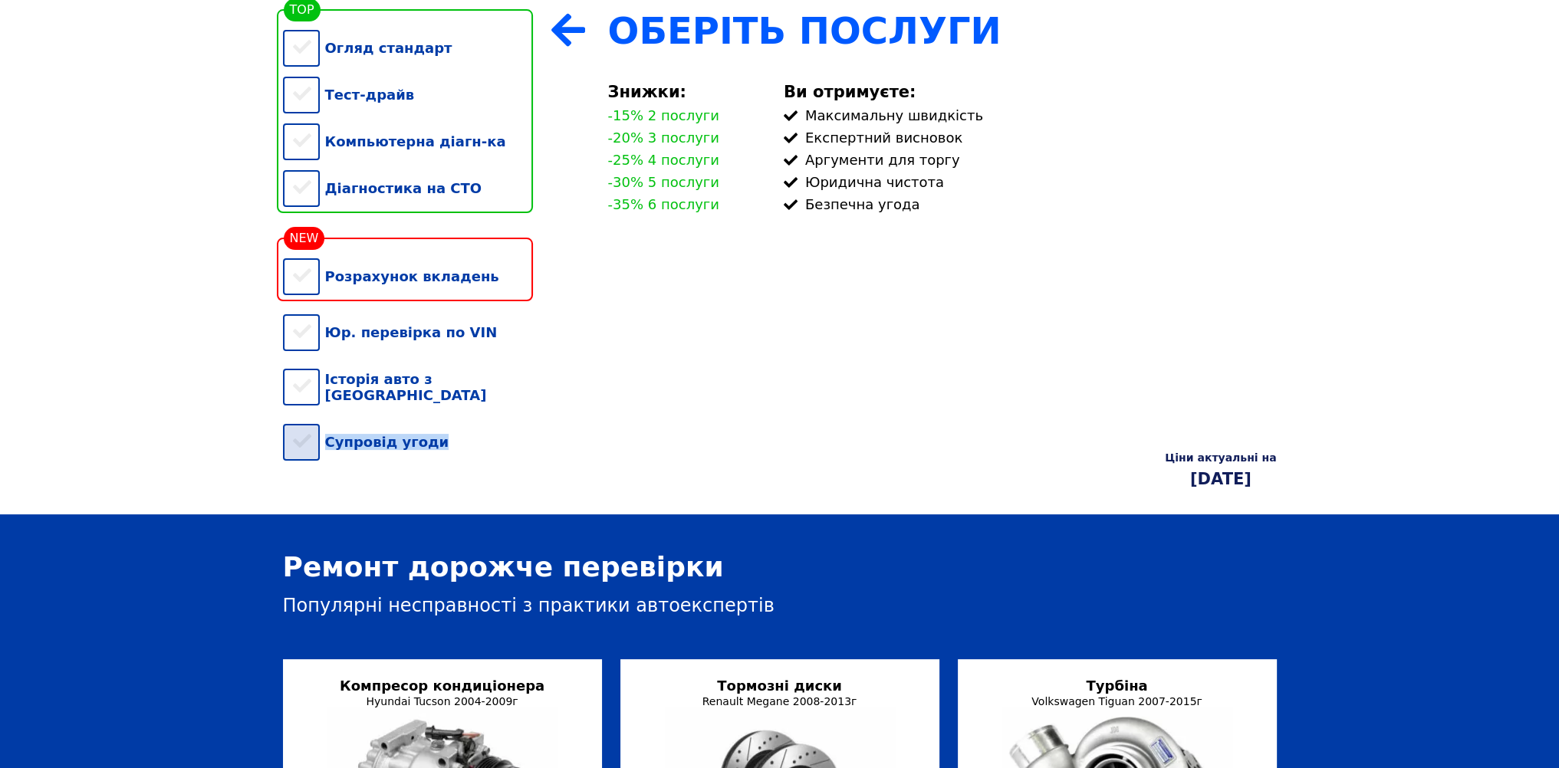
copy div "Супровід угоди"
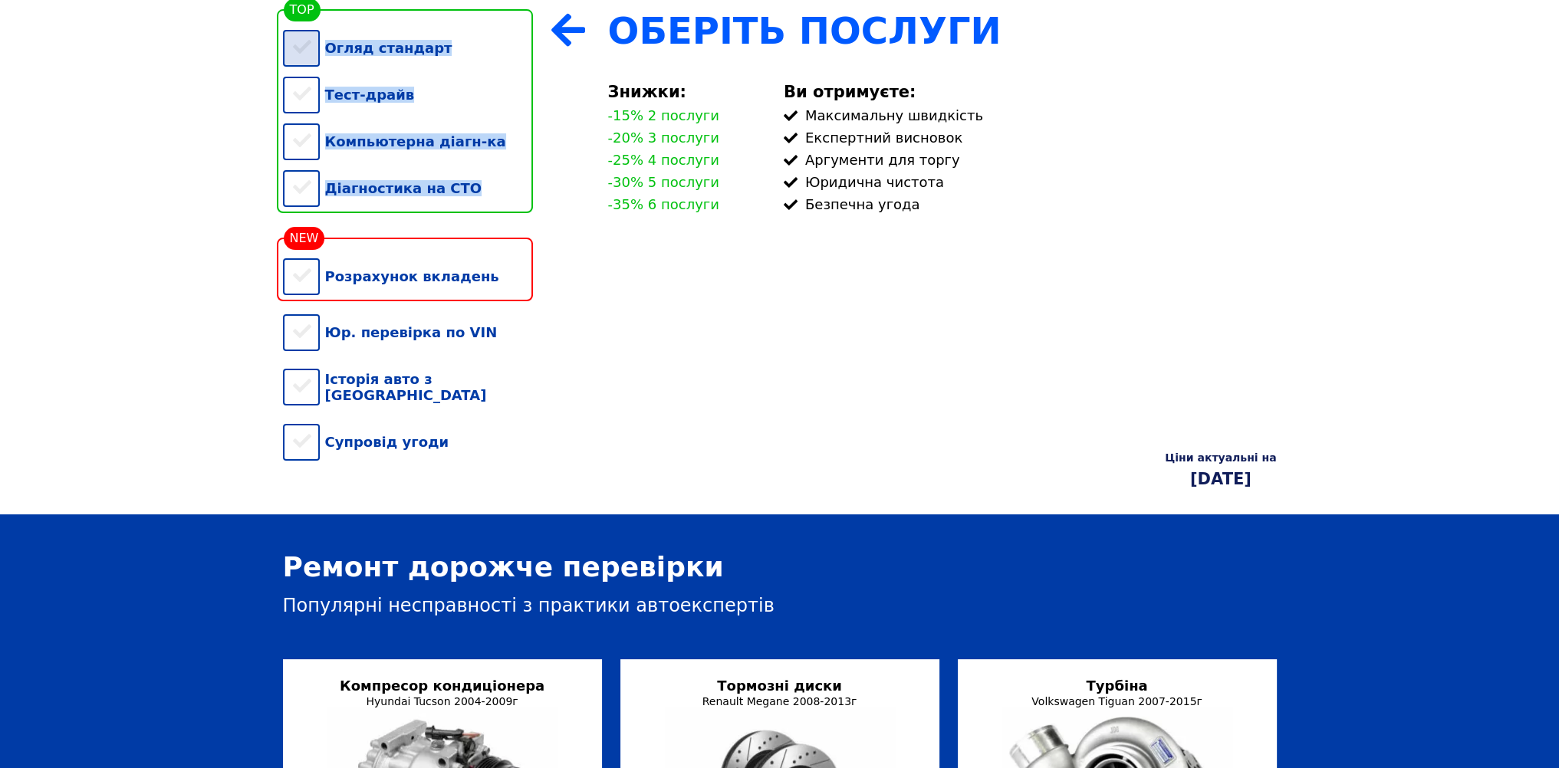
drag, startPoint x: 475, startPoint y: 201, endPoint x: 325, endPoint y: 51, distance: 212.5
click at [325, 51] on div "Огляд стандарт Тест-драйв Компьютерна діагн-ка Діагностика на СТО" at bounding box center [408, 111] width 250 height 204
copy div "Огляд стандарт Тест-драйв Компьютерна діагн-ка Діагностика на СТО"
click at [307, 46] on div "Огляд стандарт" at bounding box center [408, 48] width 250 height 47
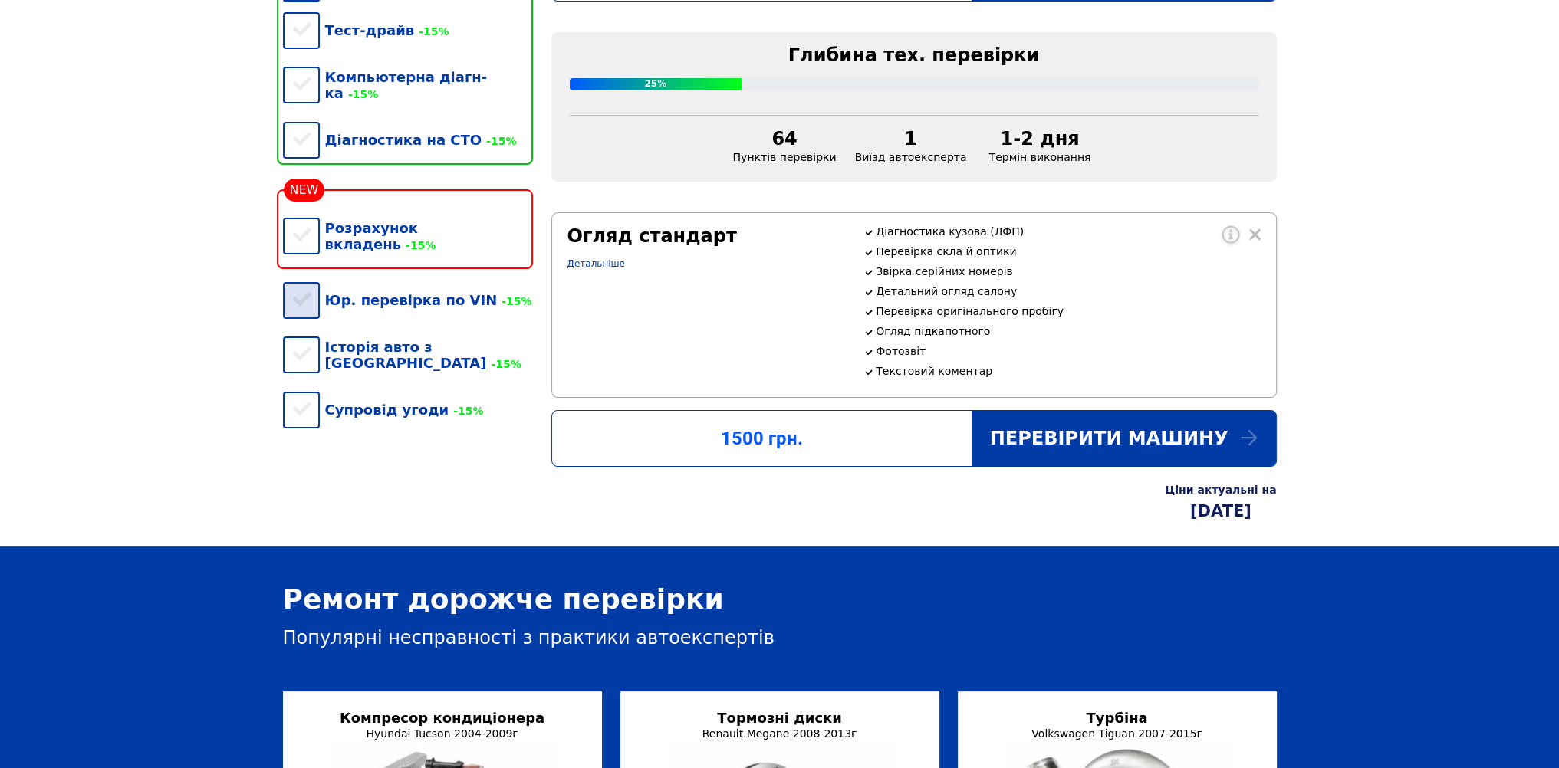
scroll to position [387, 0]
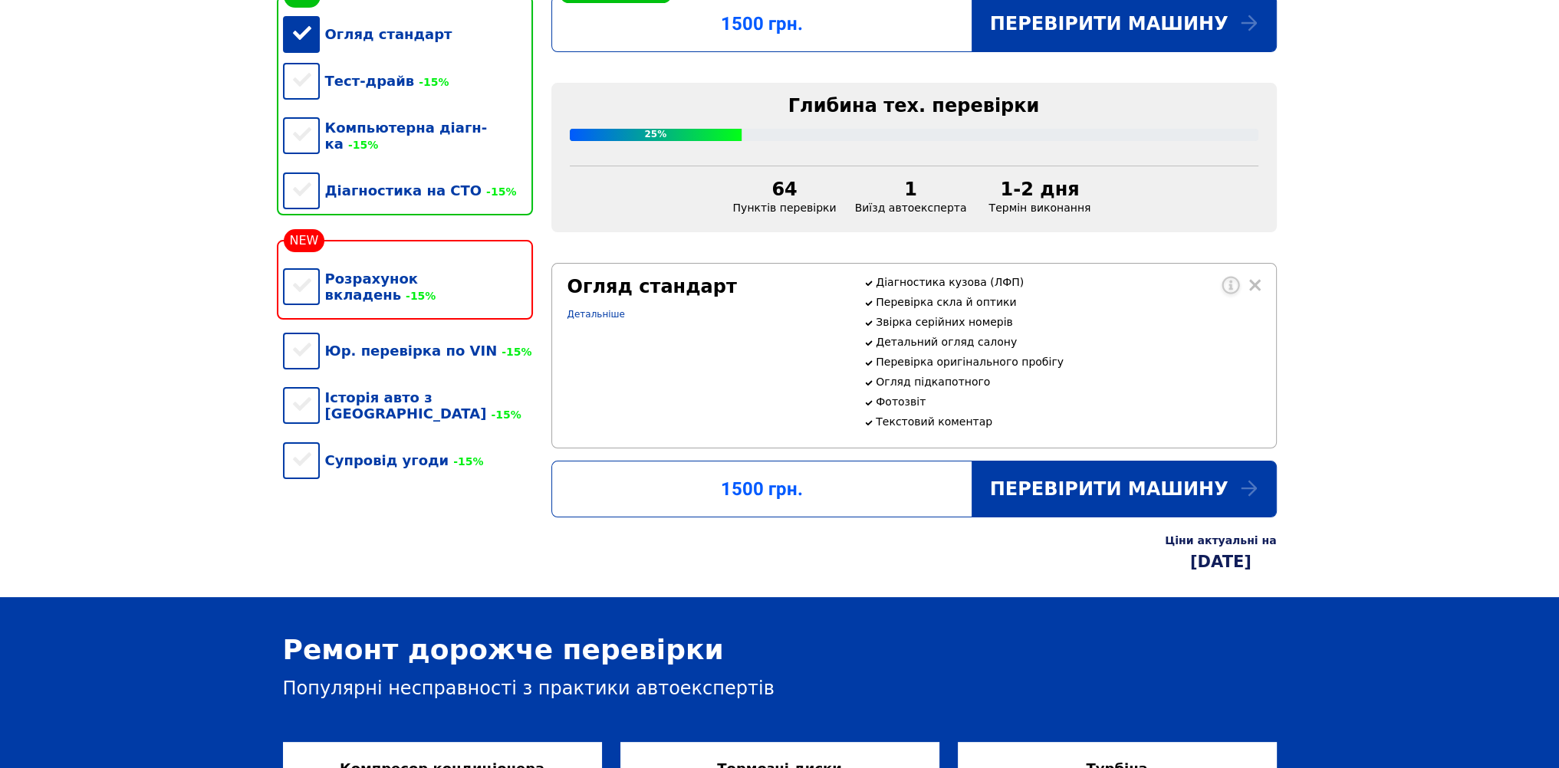
click at [360, 33] on div "Огляд стандарт" at bounding box center [408, 34] width 250 height 47
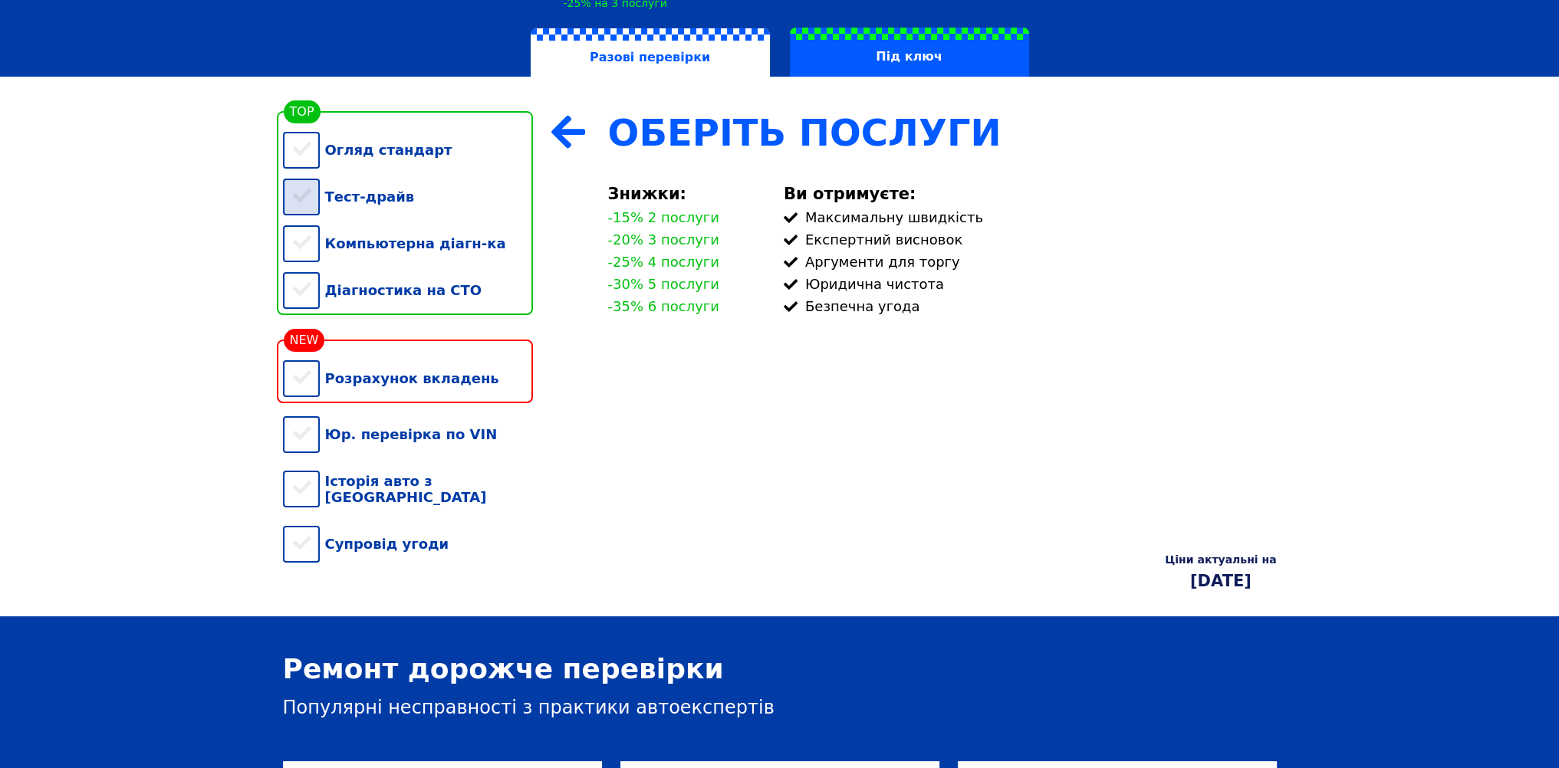
click at [302, 192] on div "Тест-драйв" at bounding box center [408, 196] width 250 height 47
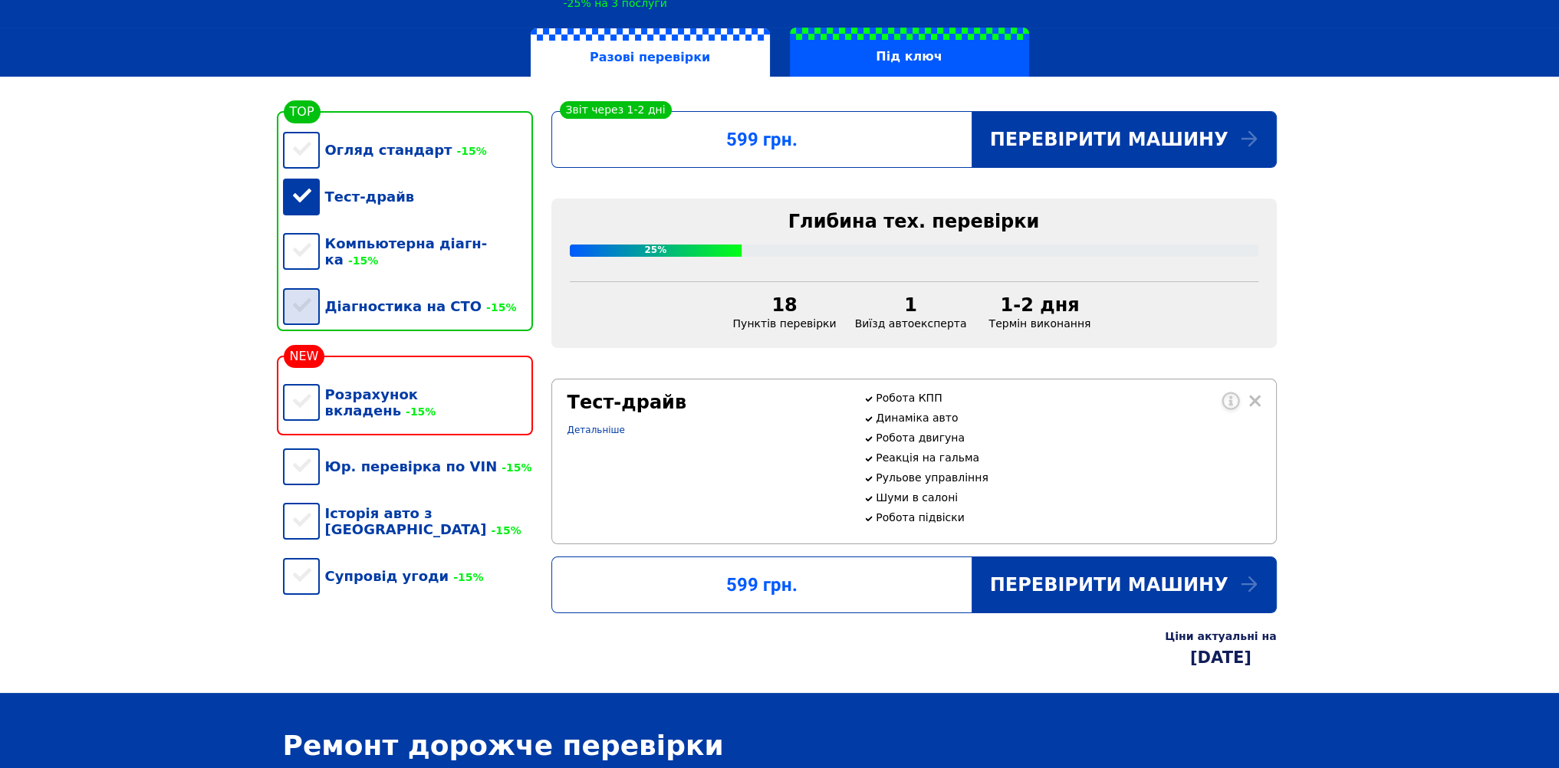
scroll to position [365, 0]
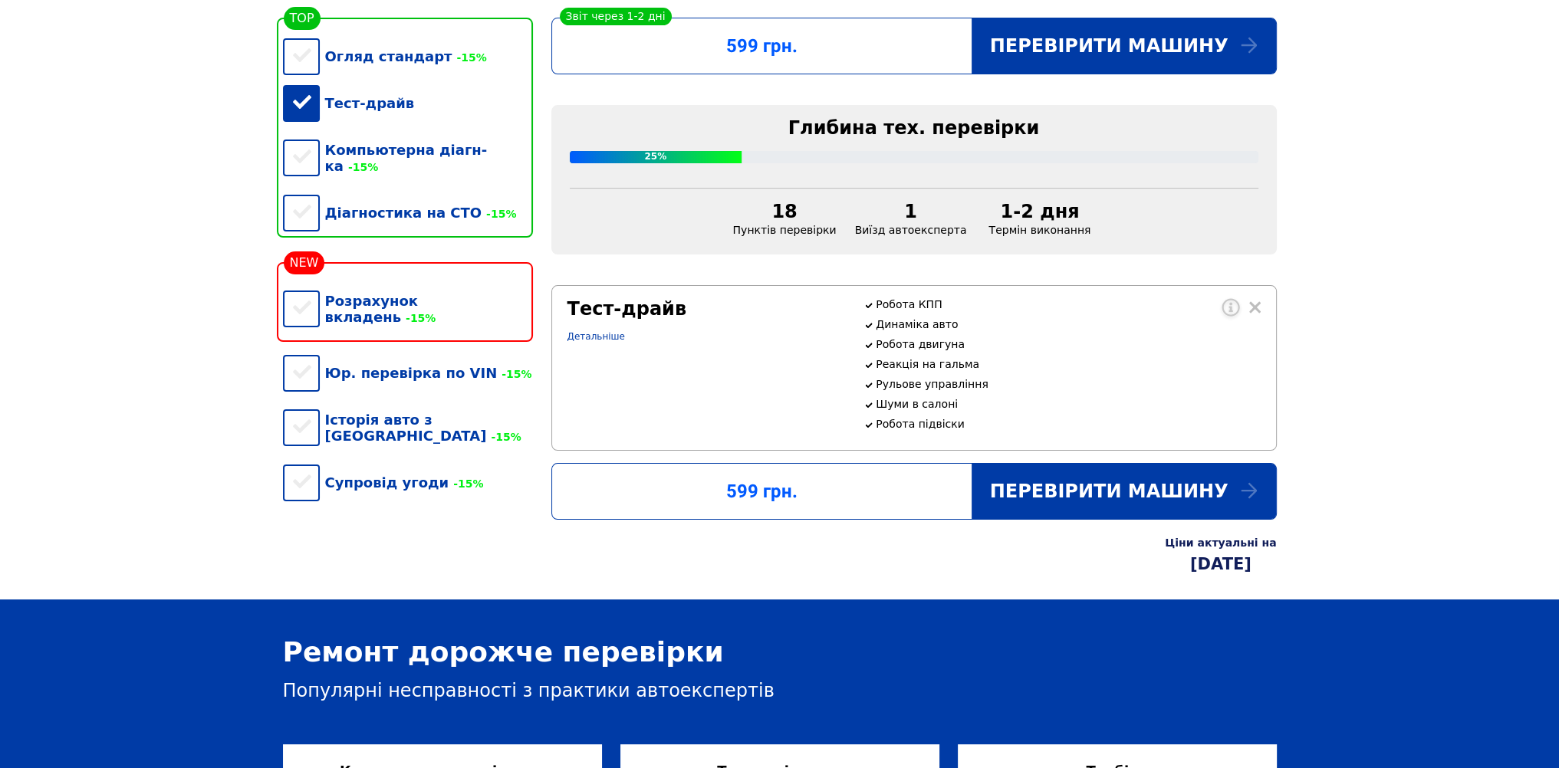
click at [304, 110] on div "Тест-драйв" at bounding box center [408, 103] width 250 height 47
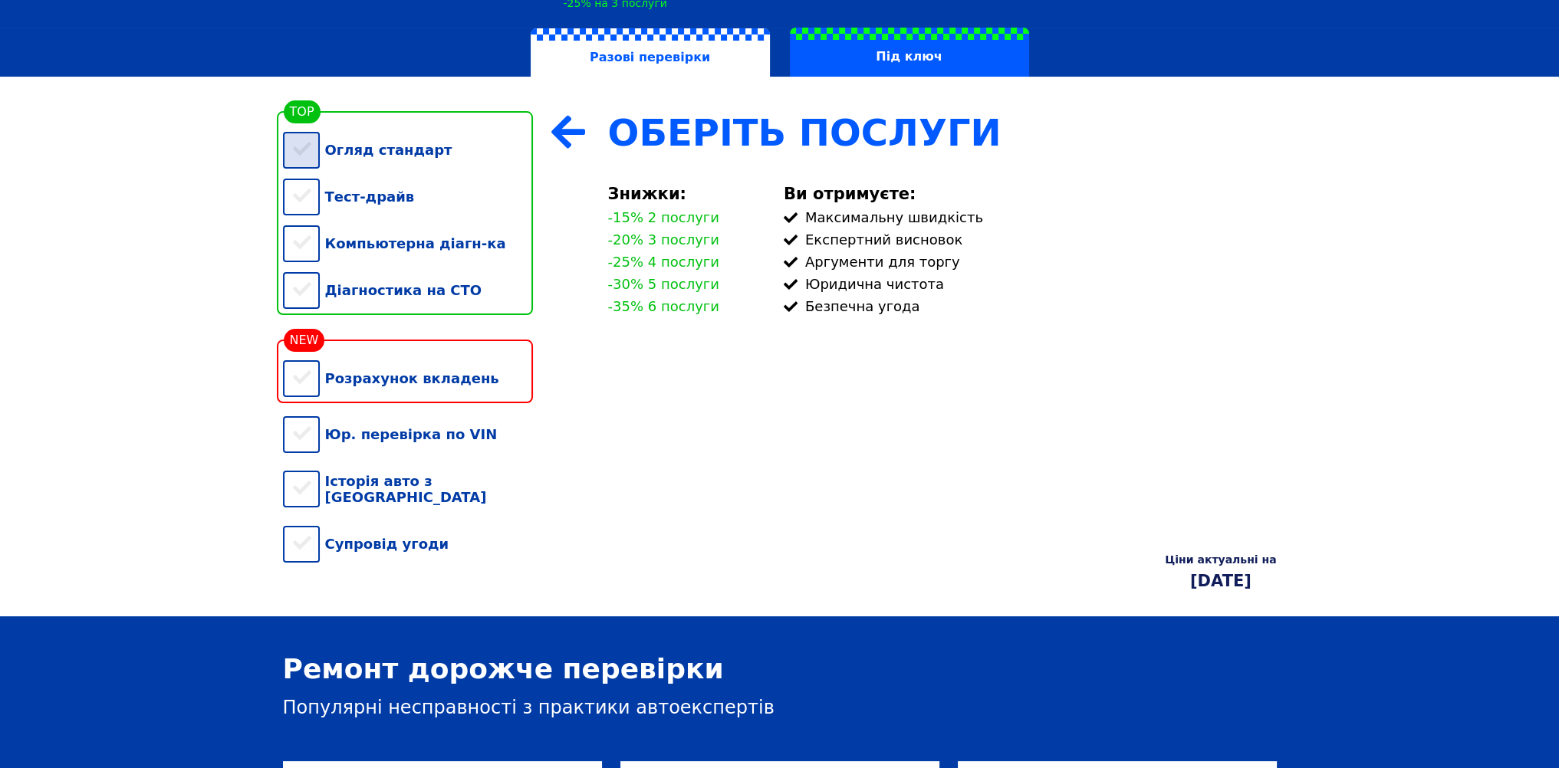
click at [312, 152] on div "Огляд стандарт" at bounding box center [408, 149] width 250 height 47
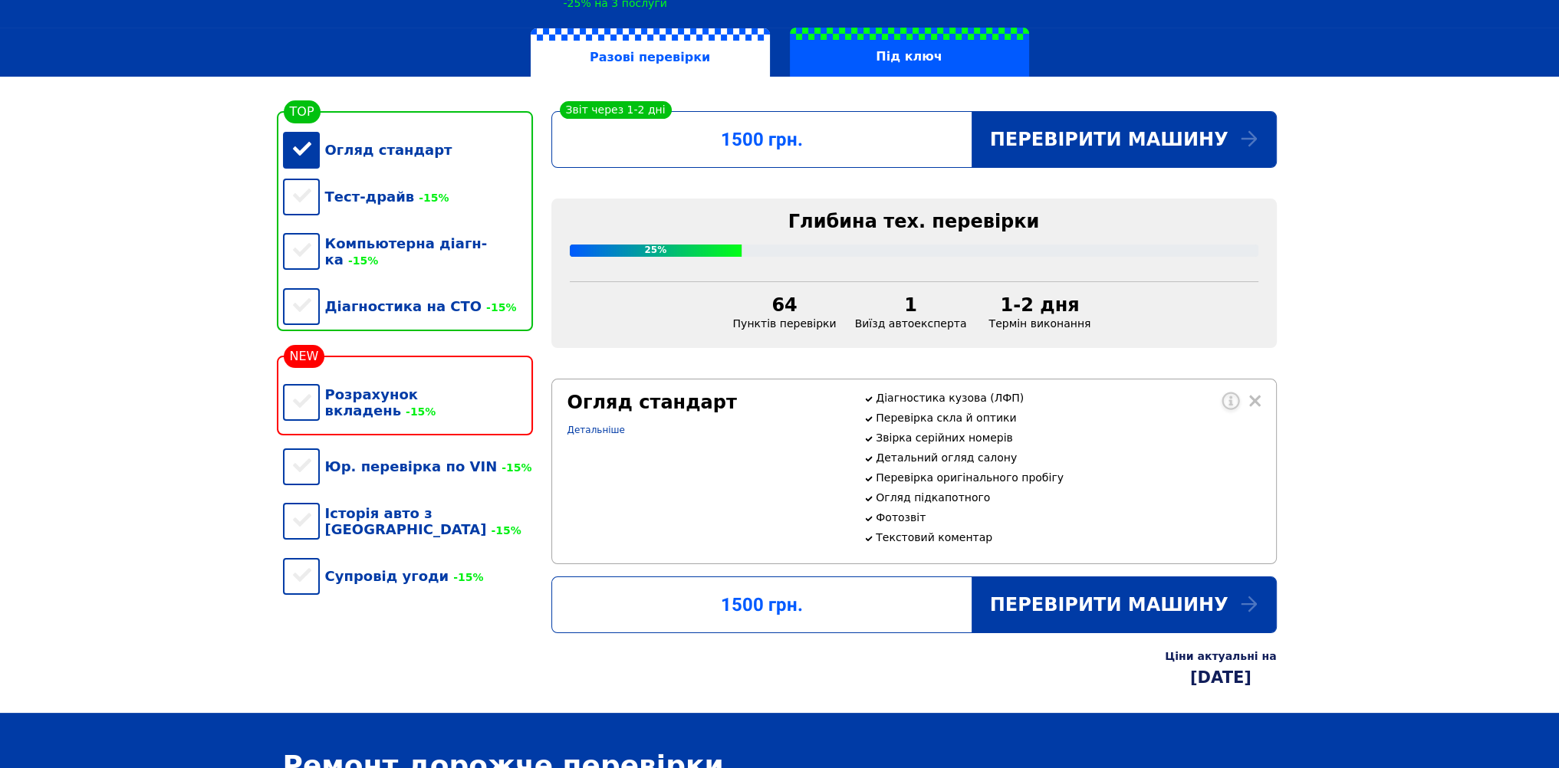
scroll to position [387, 0]
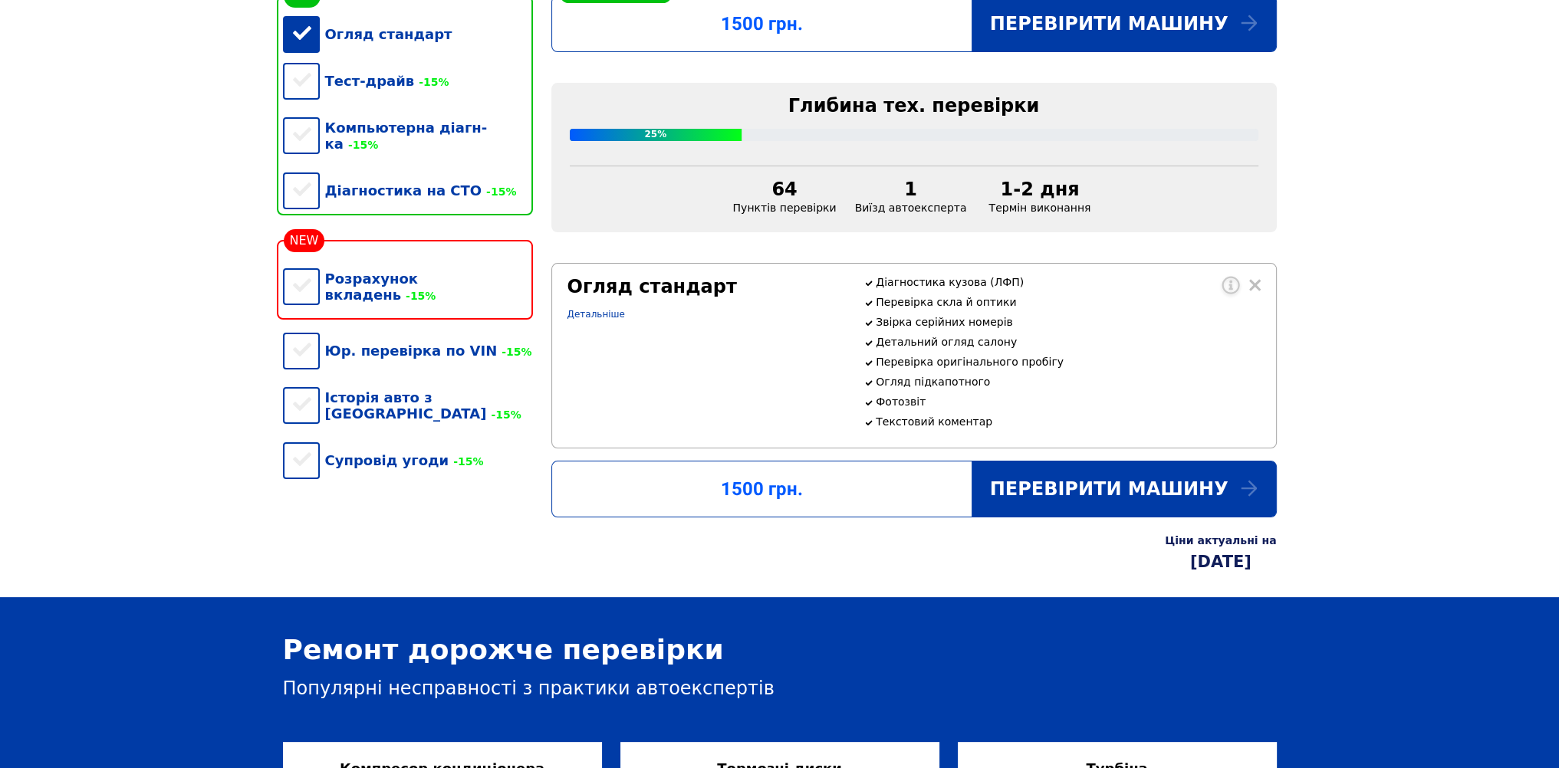
click at [307, 45] on div "Огляд стандарт" at bounding box center [408, 34] width 250 height 47
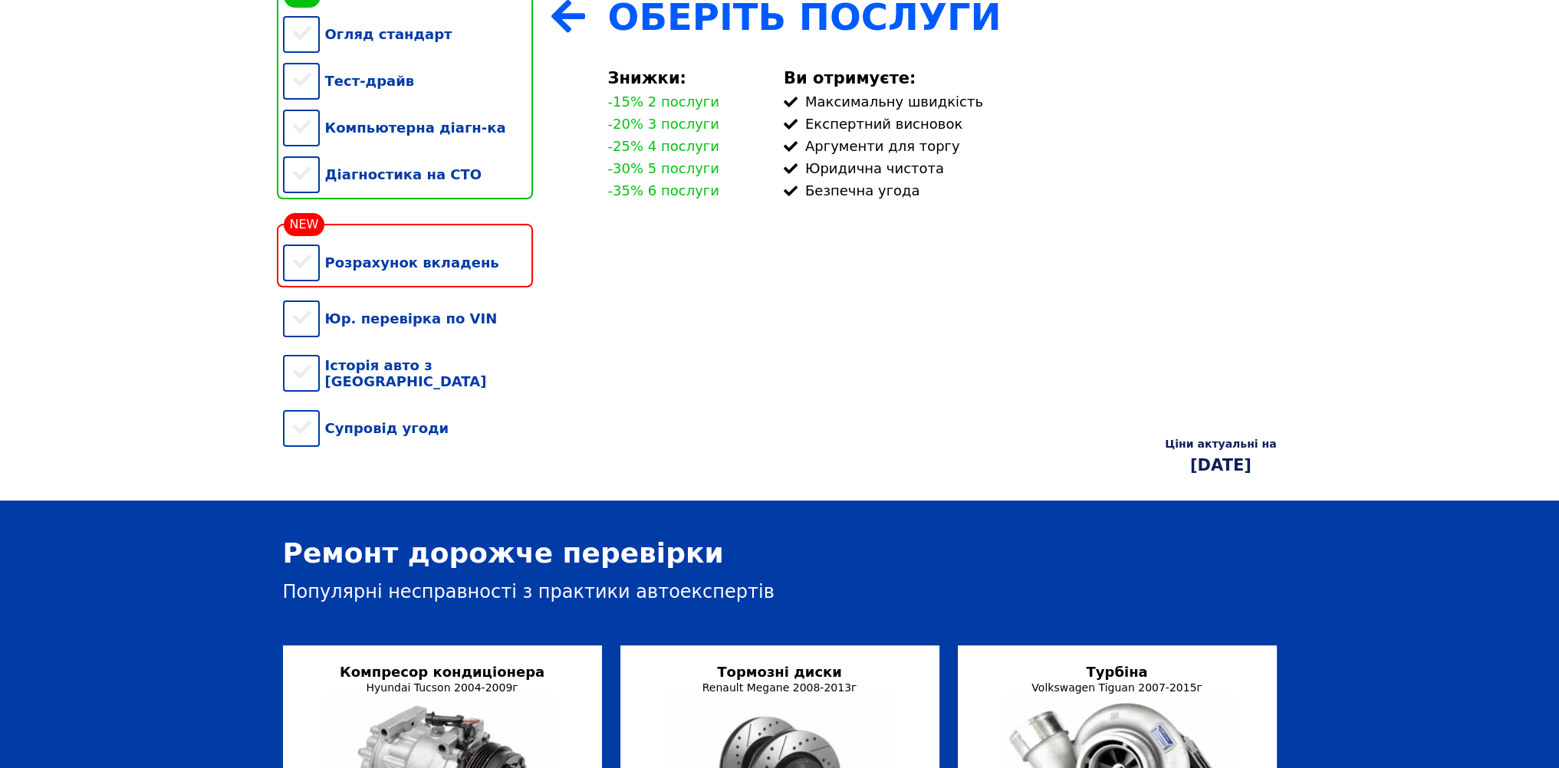
scroll to position [271, 0]
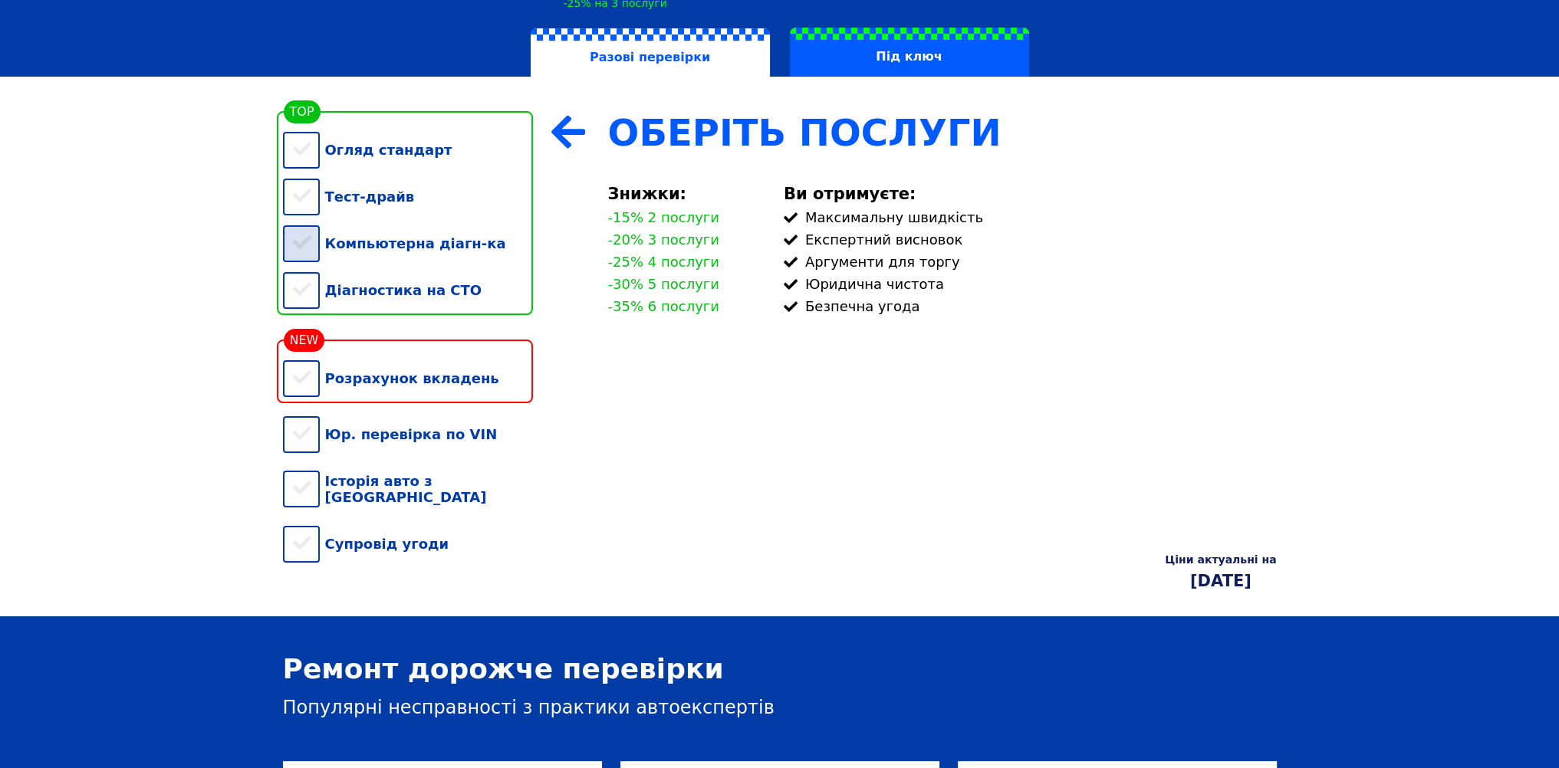
click at [307, 261] on div "Компьютерна діагн-ка" at bounding box center [408, 243] width 250 height 47
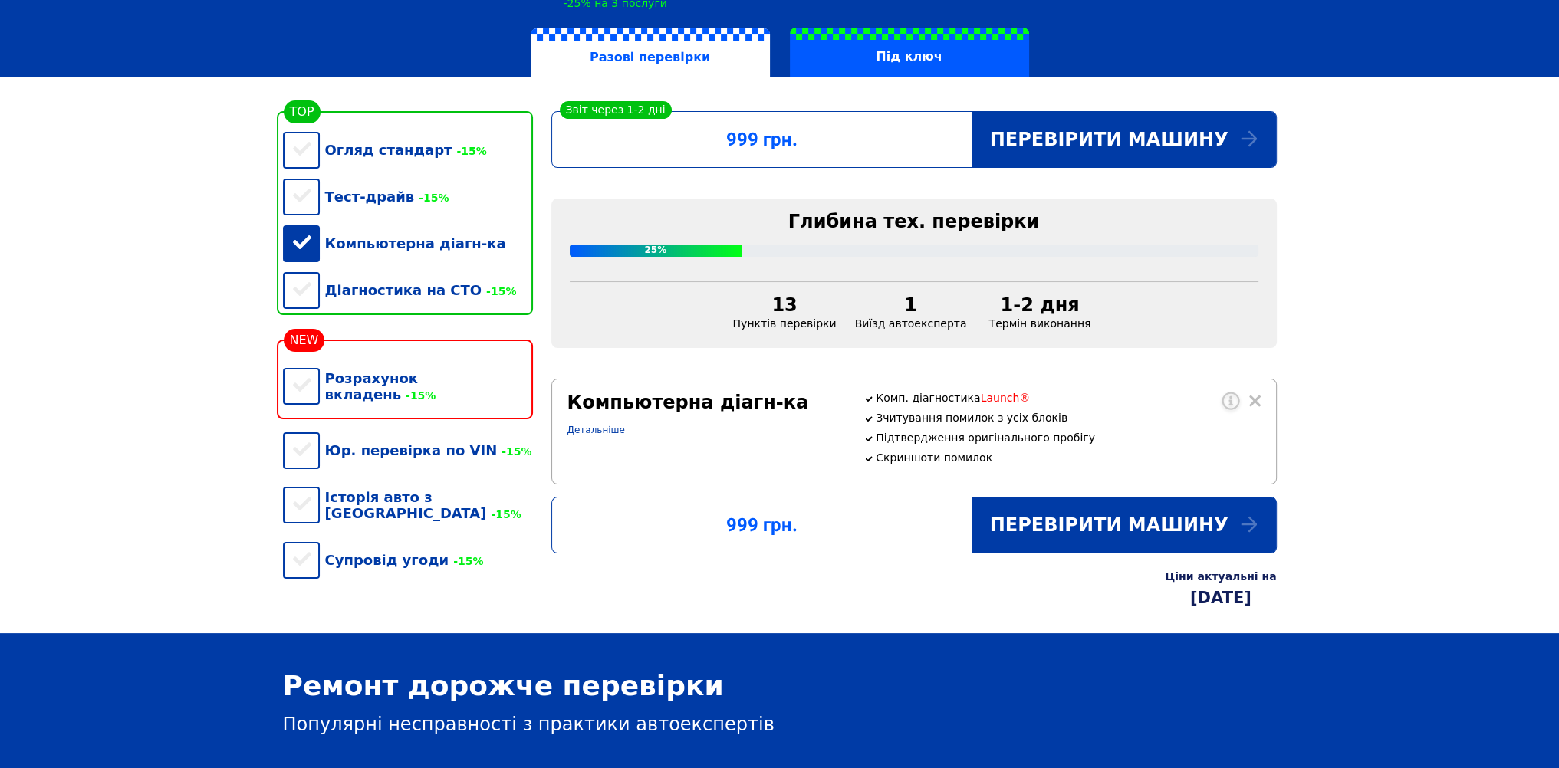
scroll to position [301, 0]
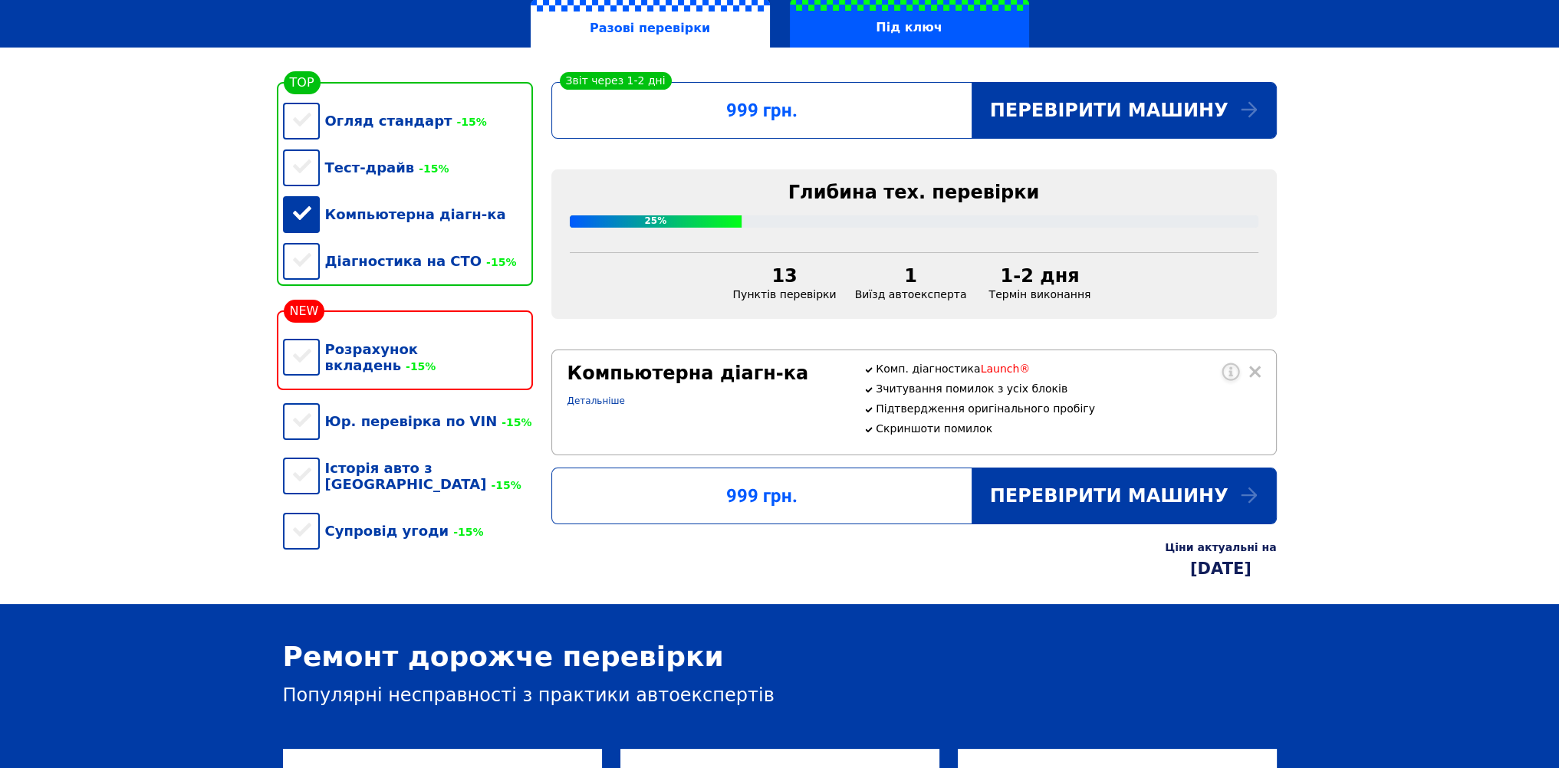
click at [308, 225] on div "Компьютерна діагн-ка" at bounding box center [408, 214] width 250 height 47
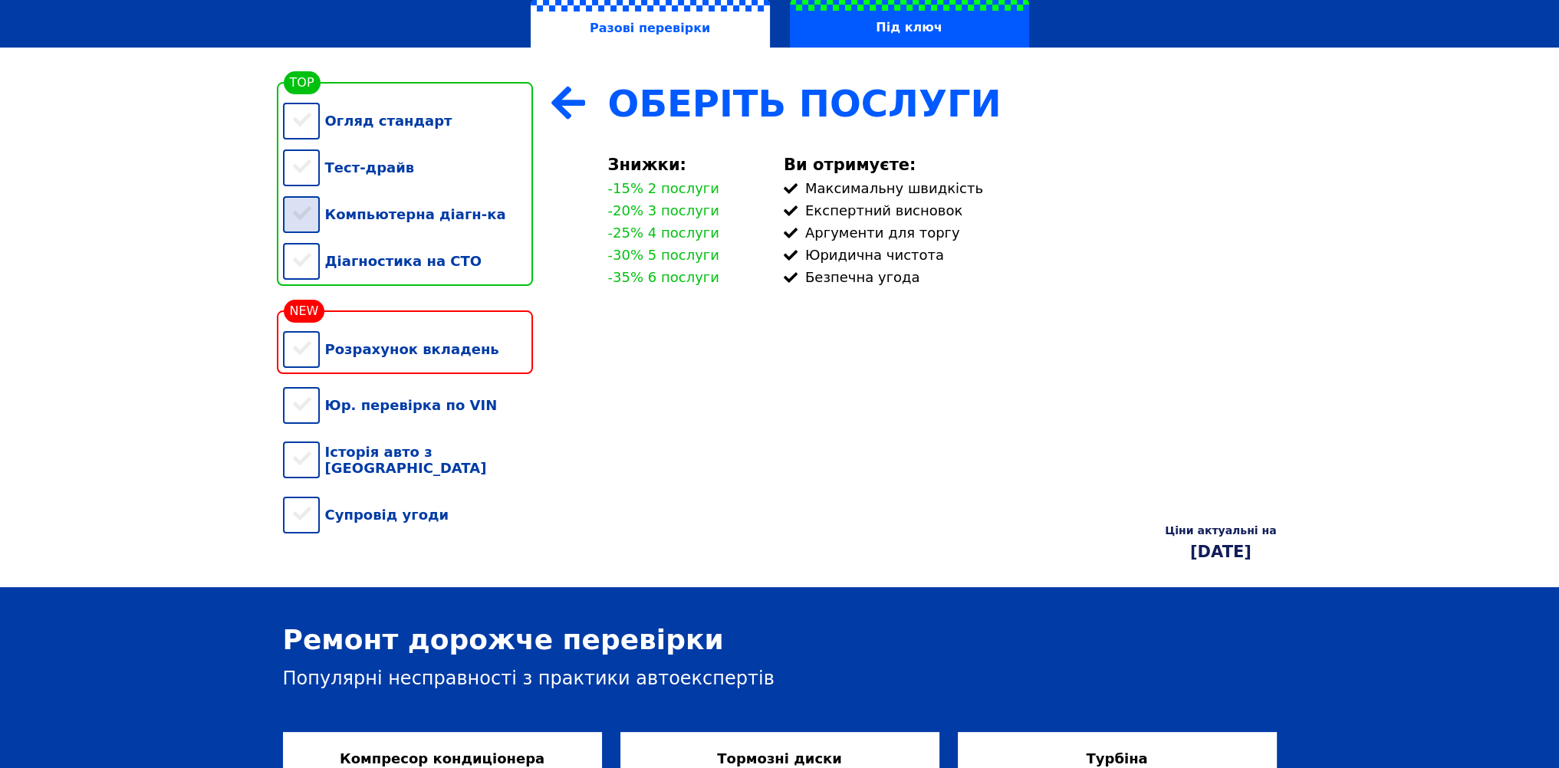
scroll to position [271, 0]
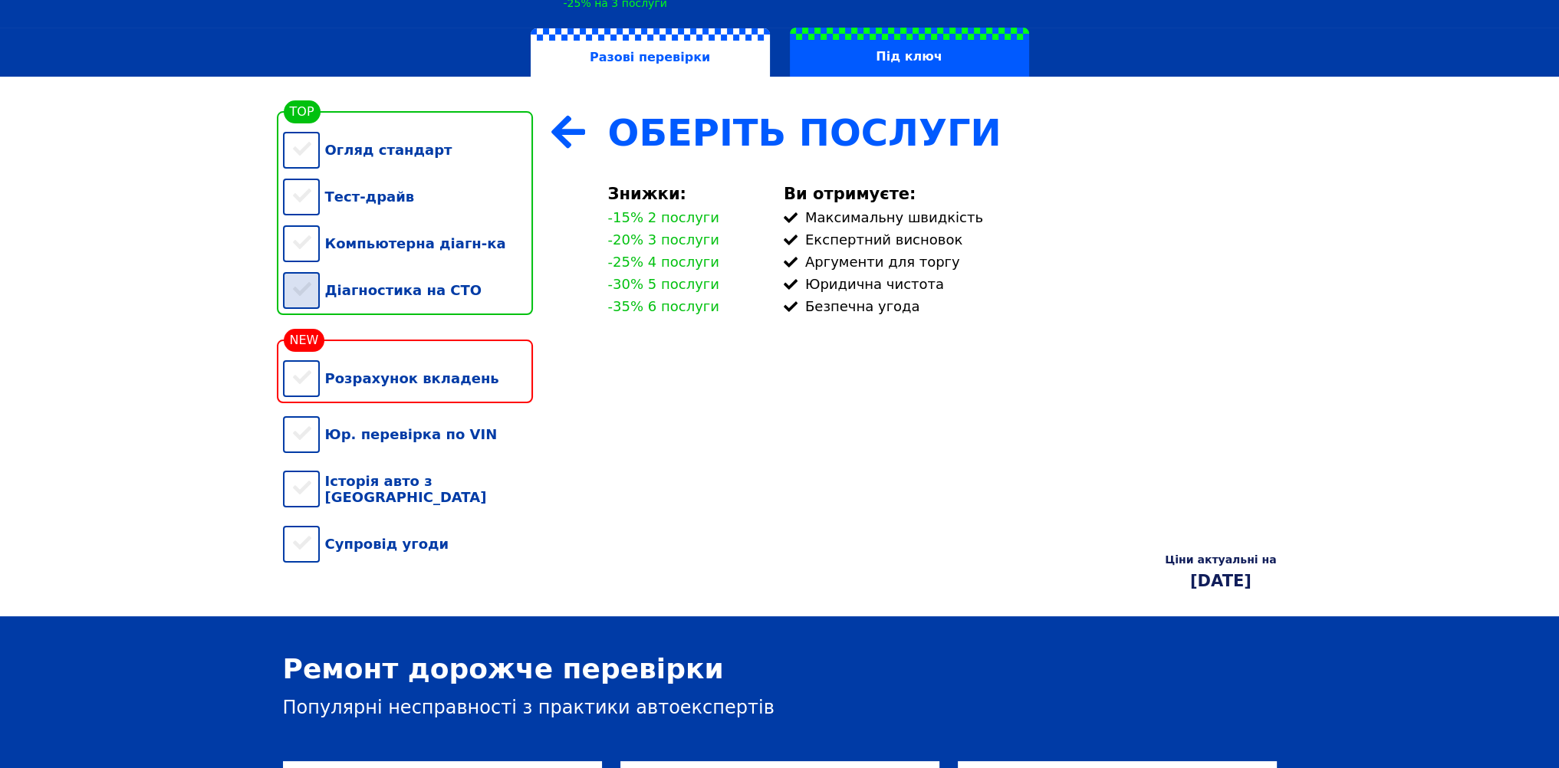
click at [303, 302] on div "Діагностика на СТО" at bounding box center [408, 290] width 250 height 47
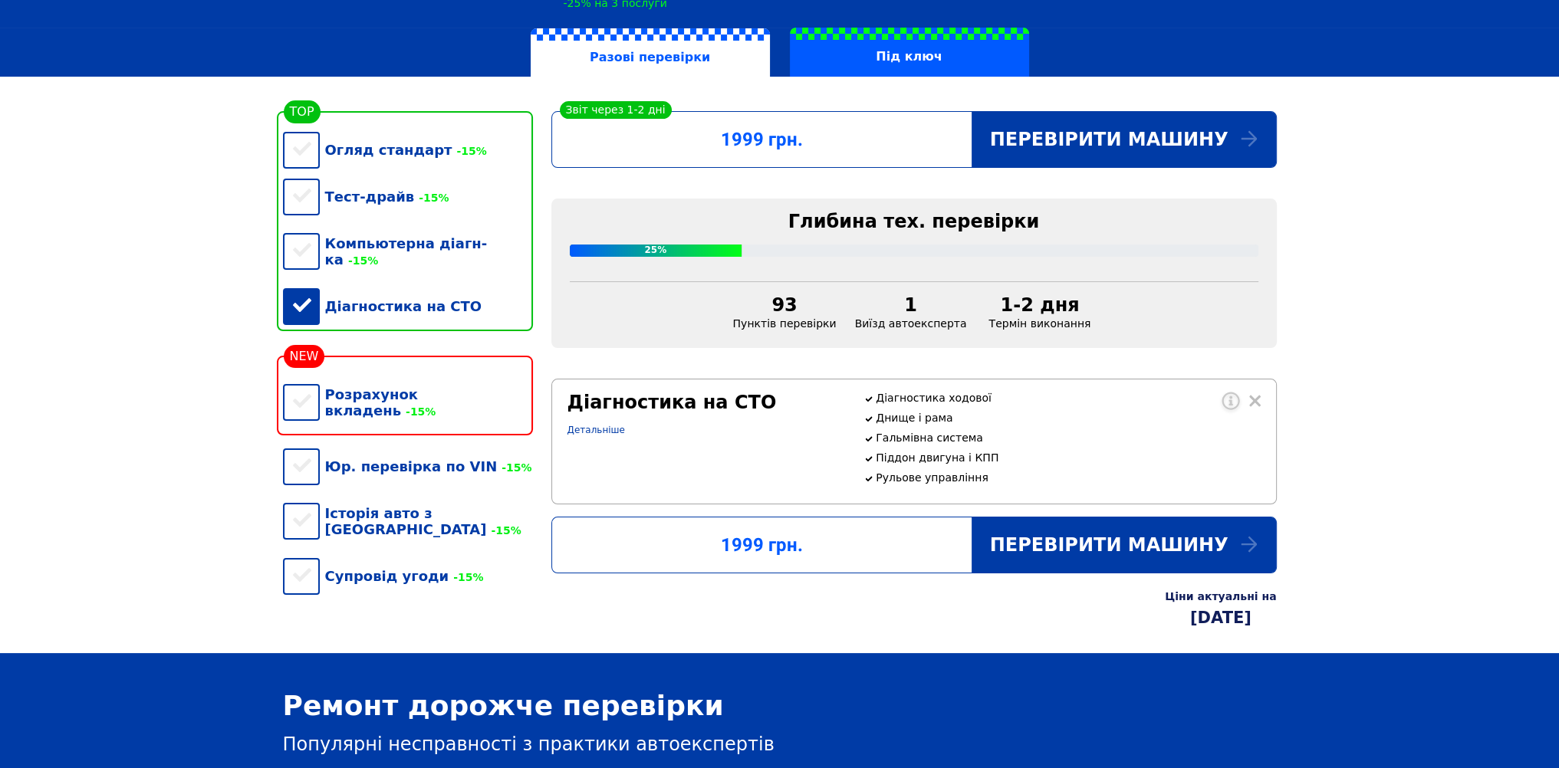
scroll to position [322, 0]
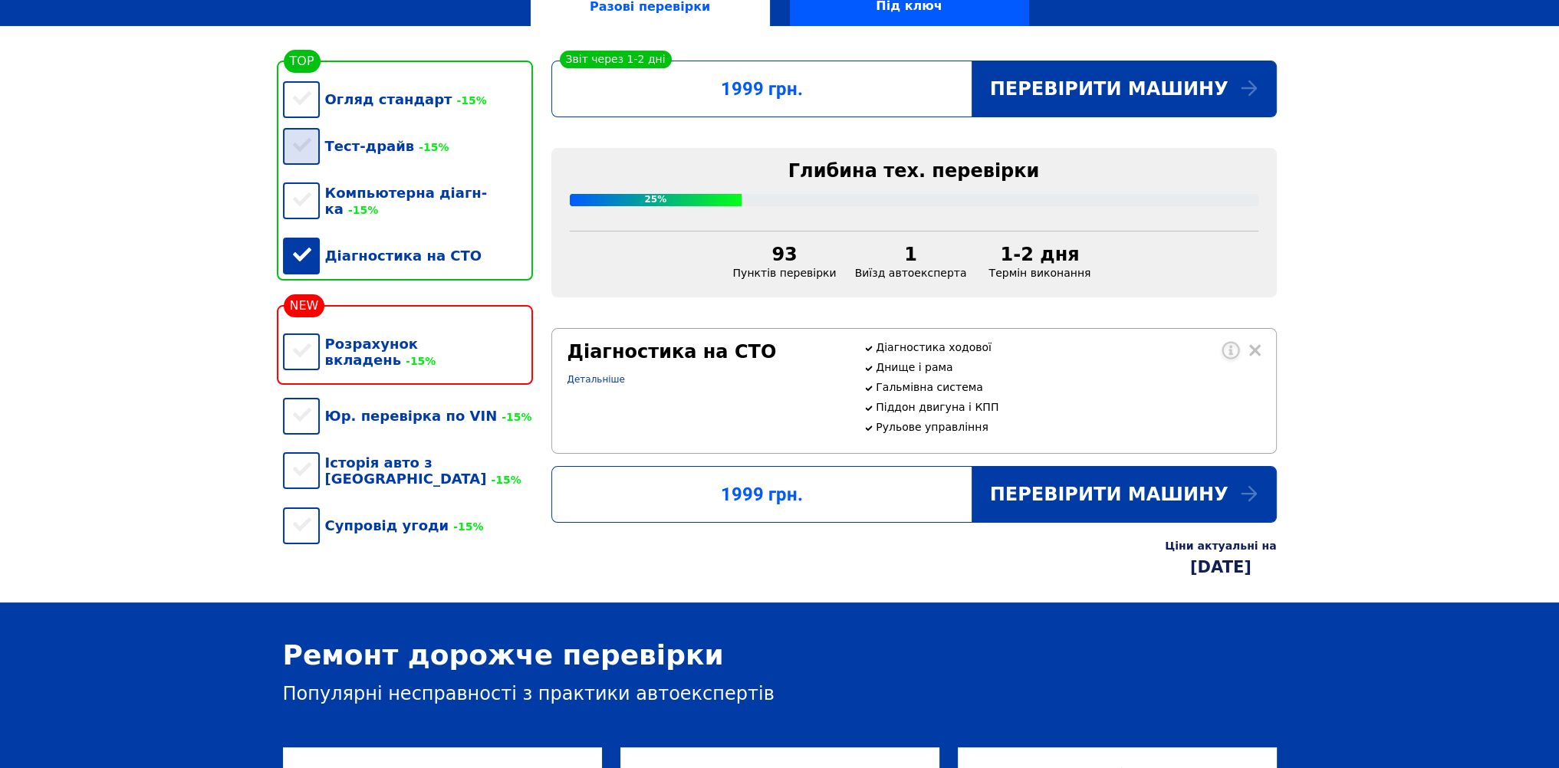
drag, startPoint x: 304, startPoint y: 107, endPoint x: 306, endPoint y: 131, distance: 23.9
click at [304, 107] on div "Огляд стандарт -15%" at bounding box center [408, 99] width 250 height 47
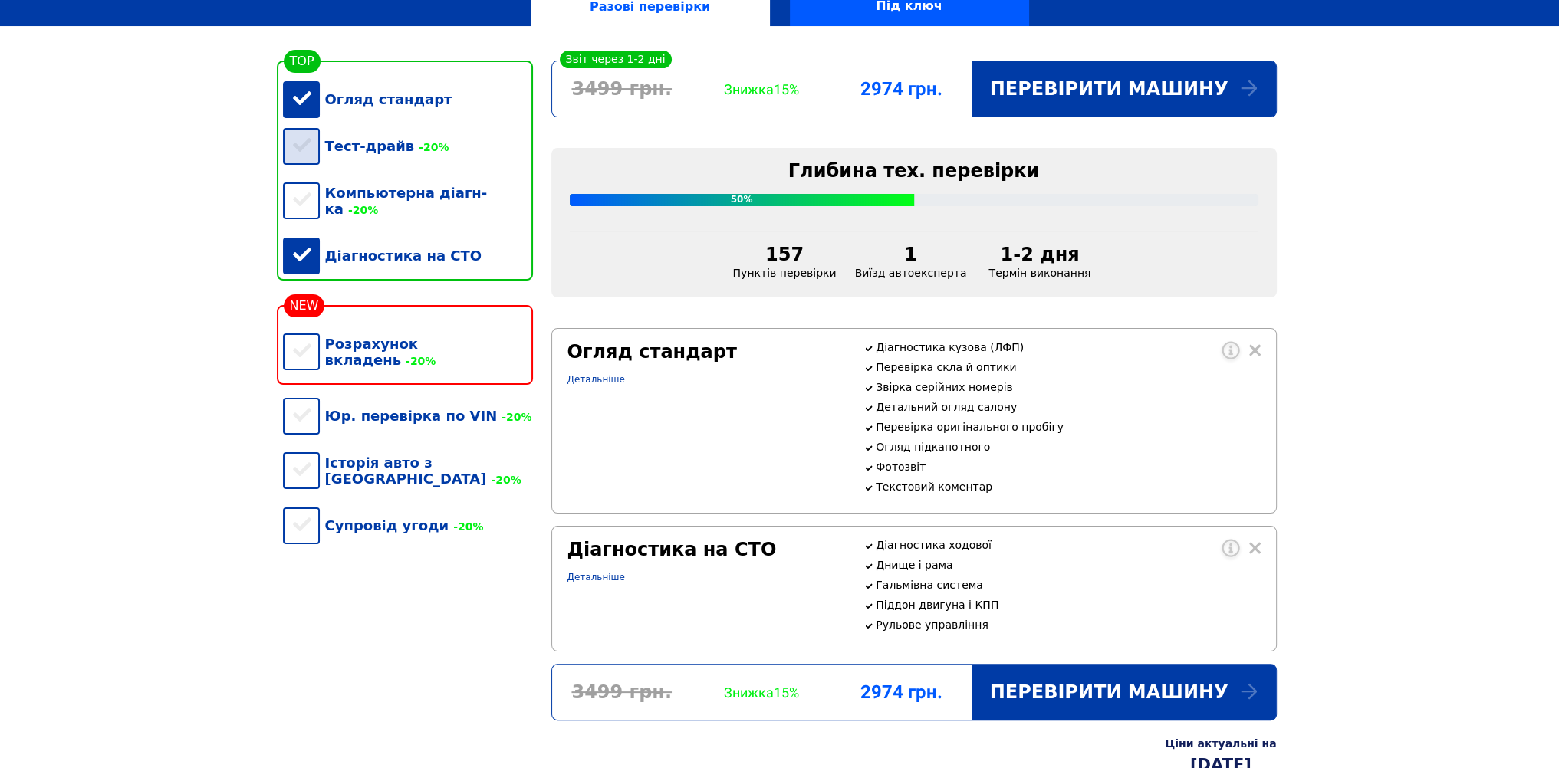
scroll to position [534, 0]
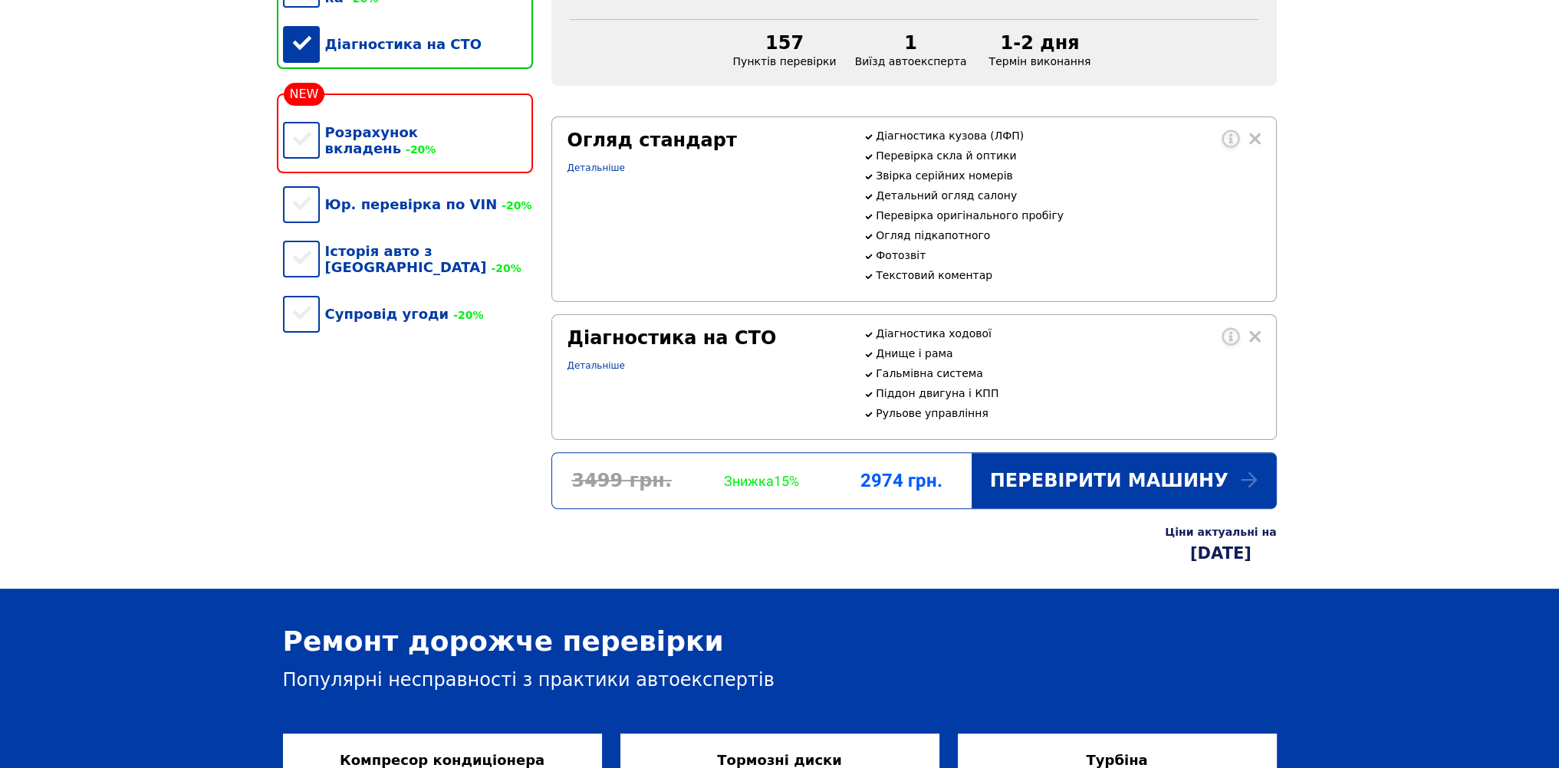
click at [304, 154] on div "Розрахунок вкладень -20%" at bounding box center [408, 134] width 250 height 80
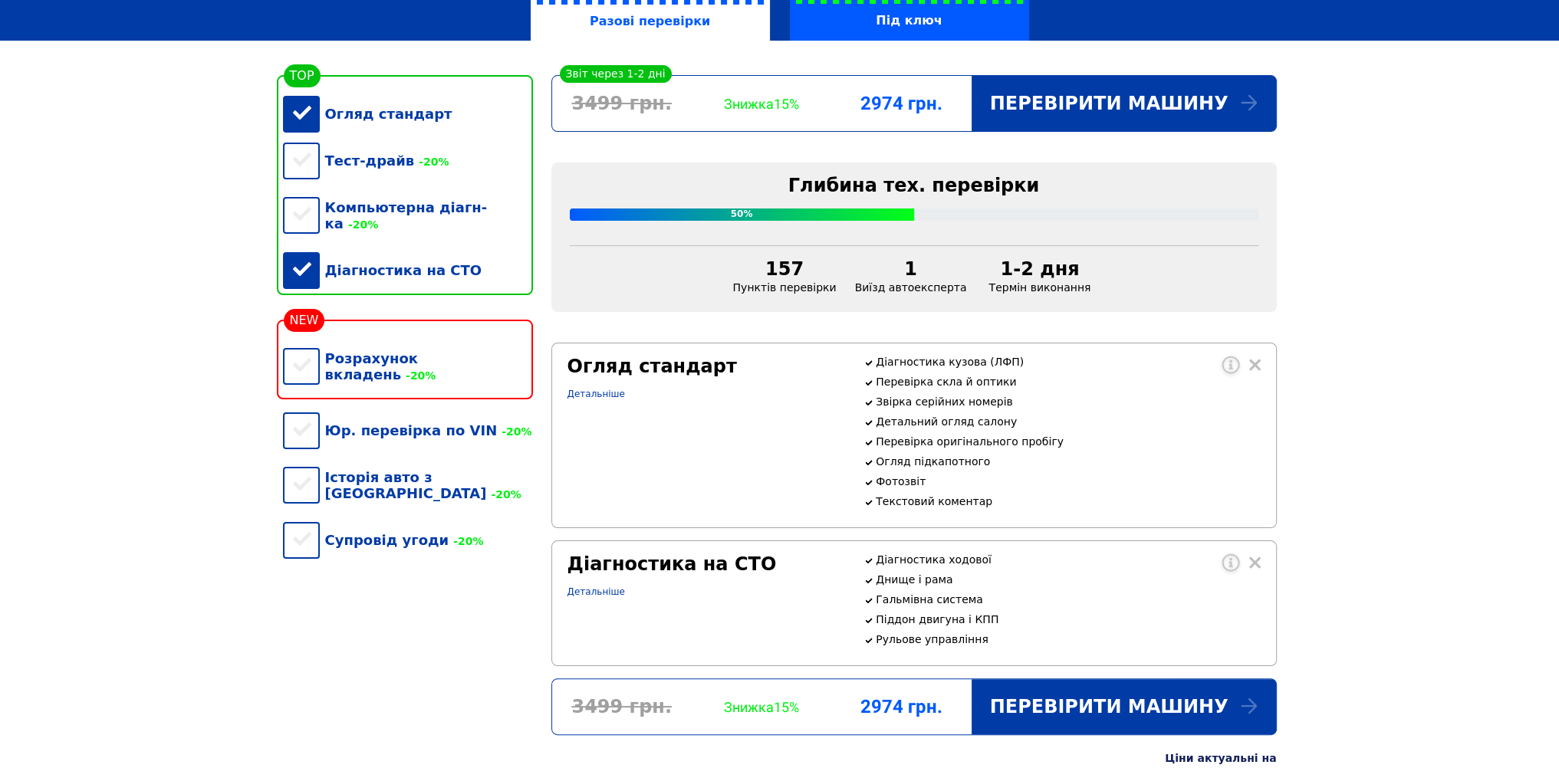
scroll to position [227, 0]
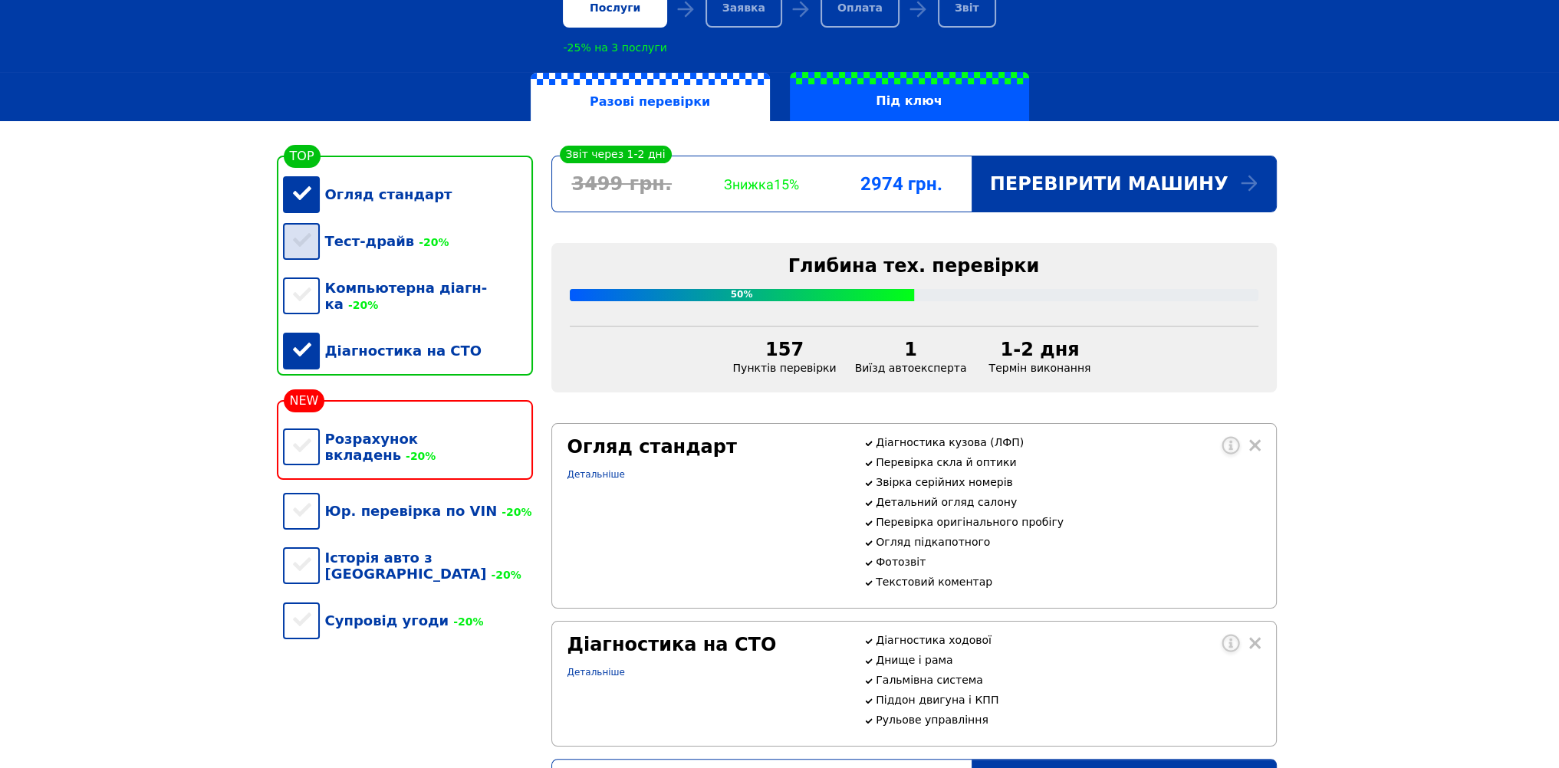
click at [297, 252] on div "Тест-драйв -20%" at bounding box center [408, 241] width 250 height 47
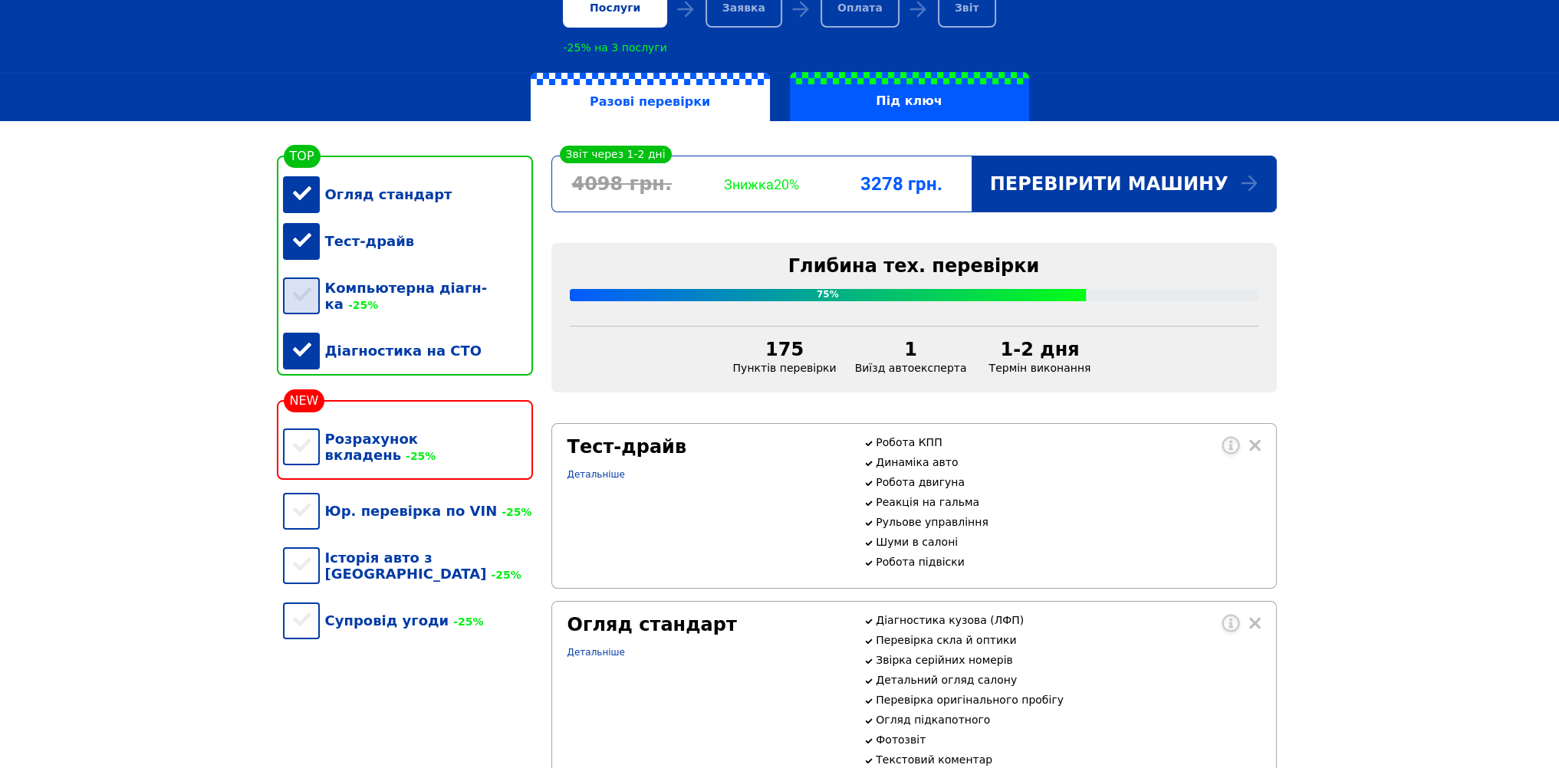
click at [310, 291] on div "Компьютерна діагн-ка -25%" at bounding box center [408, 295] width 250 height 63
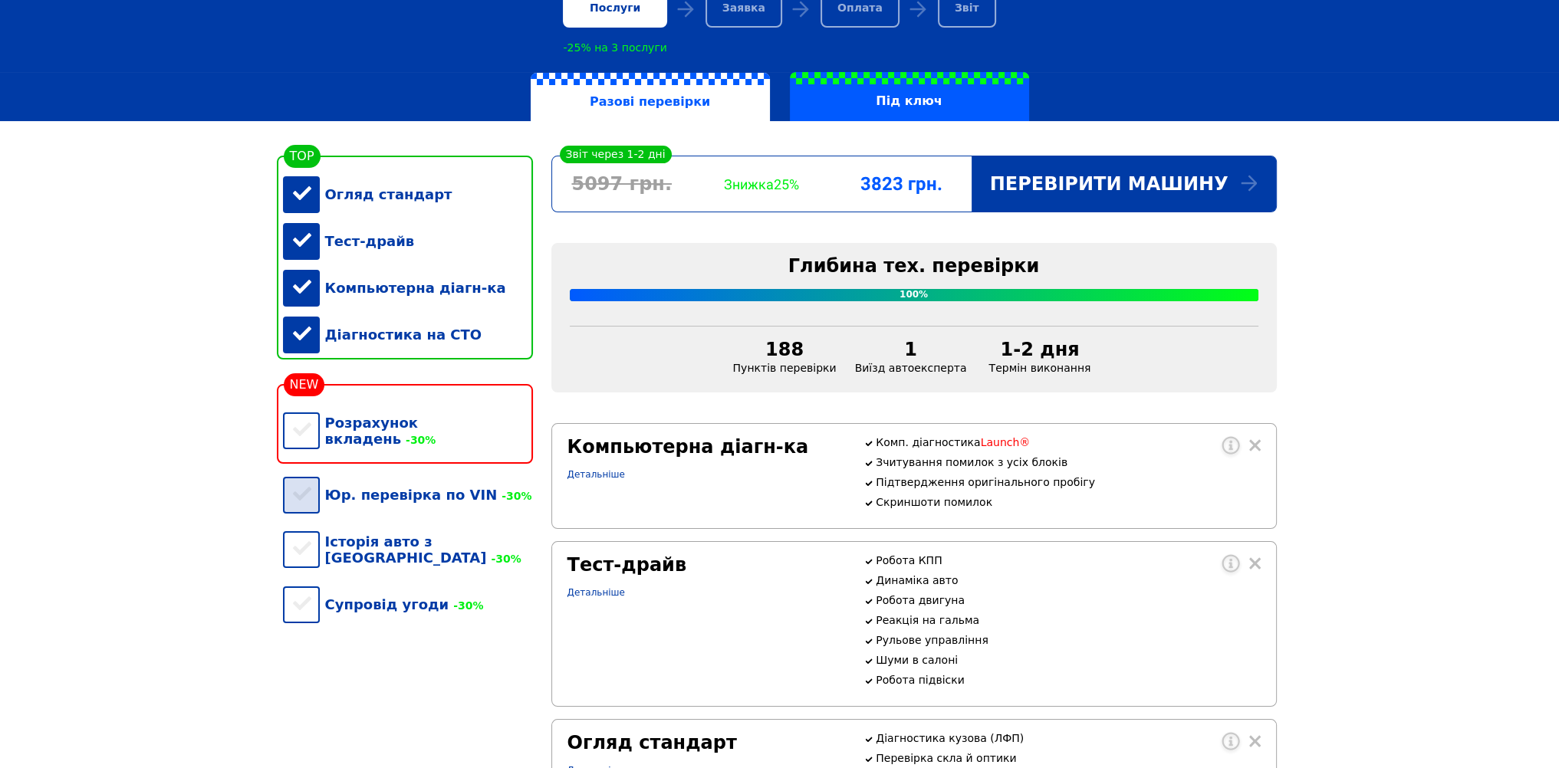
click at [308, 494] on div "Юр. перевірка по VIN -30%" at bounding box center [408, 494] width 250 height 47
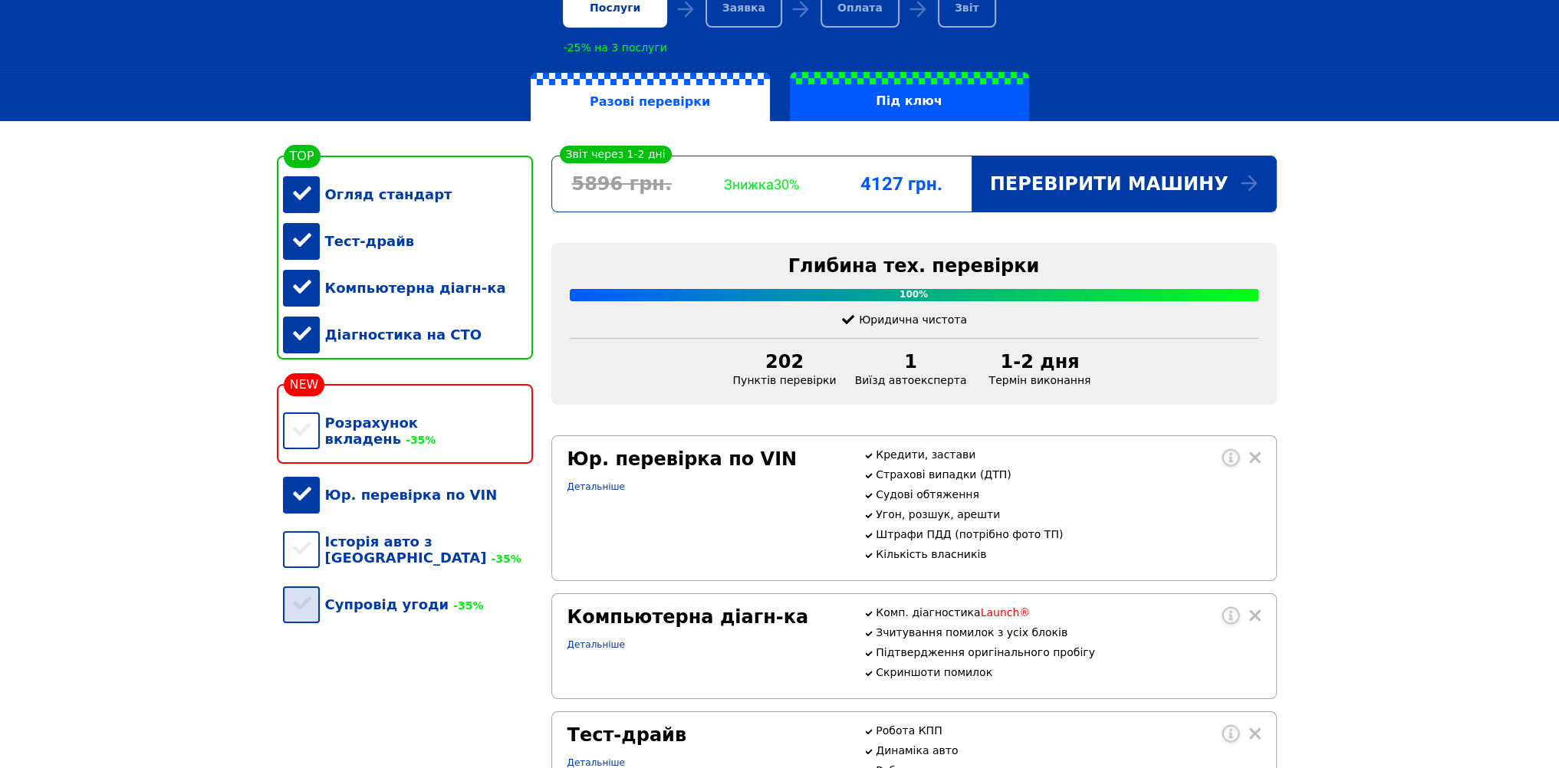
click at [304, 602] on div "Супровід угоди -35%" at bounding box center [408, 604] width 250 height 47
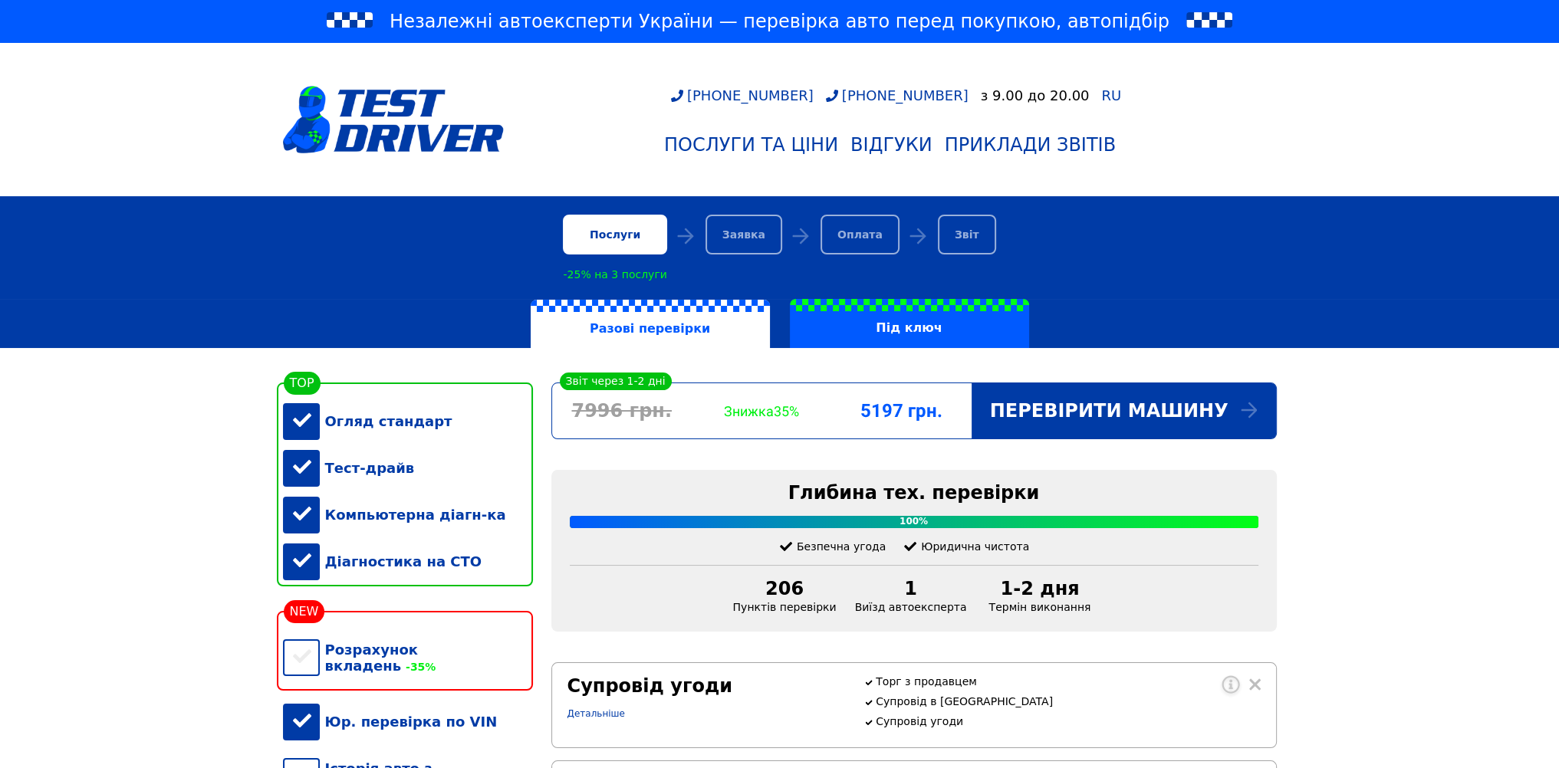
scroll to position [307, 0]
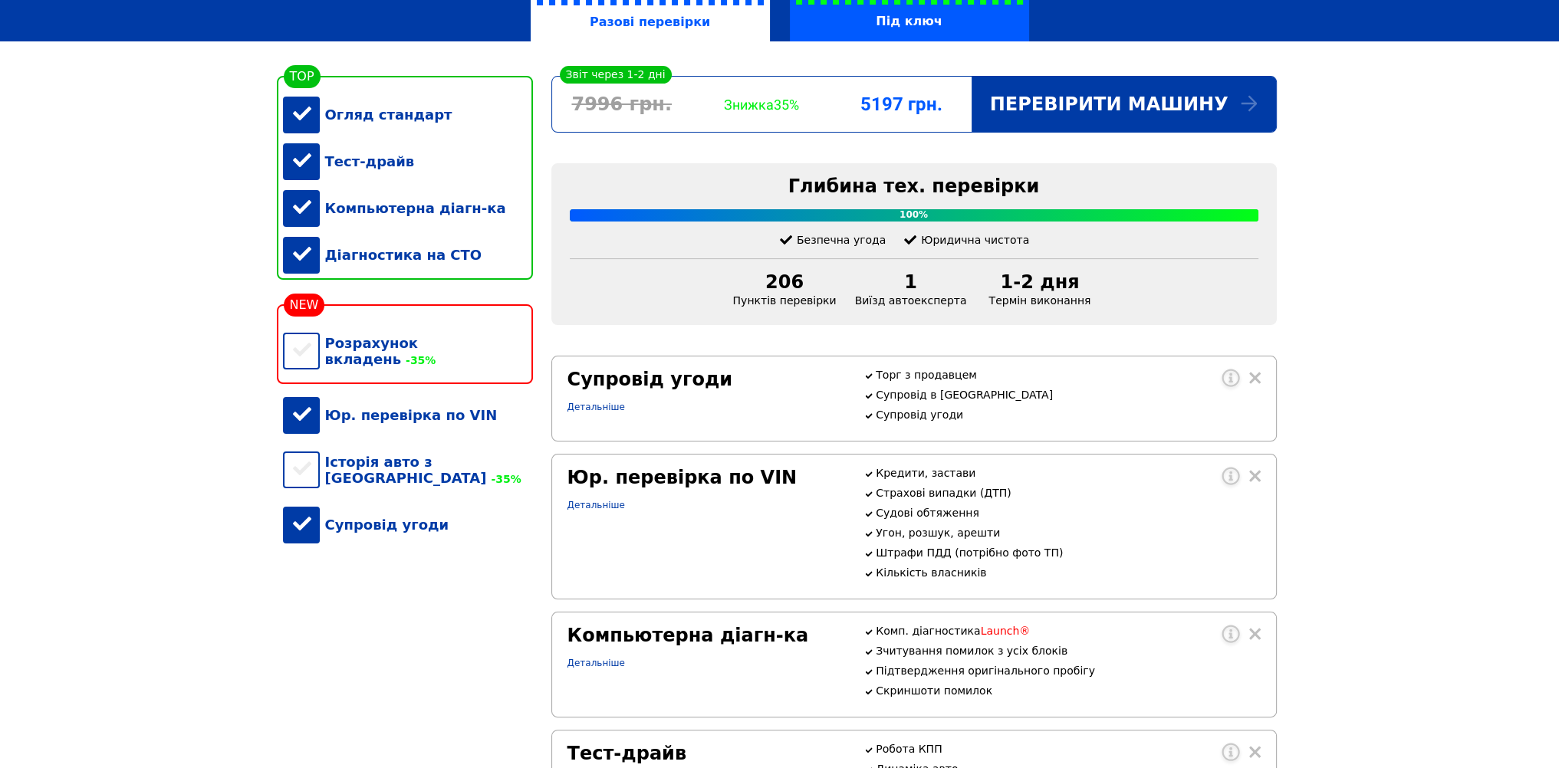
click at [297, 522] on div "Супровід угоди" at bounding box center [408, 524] width 250 height 47
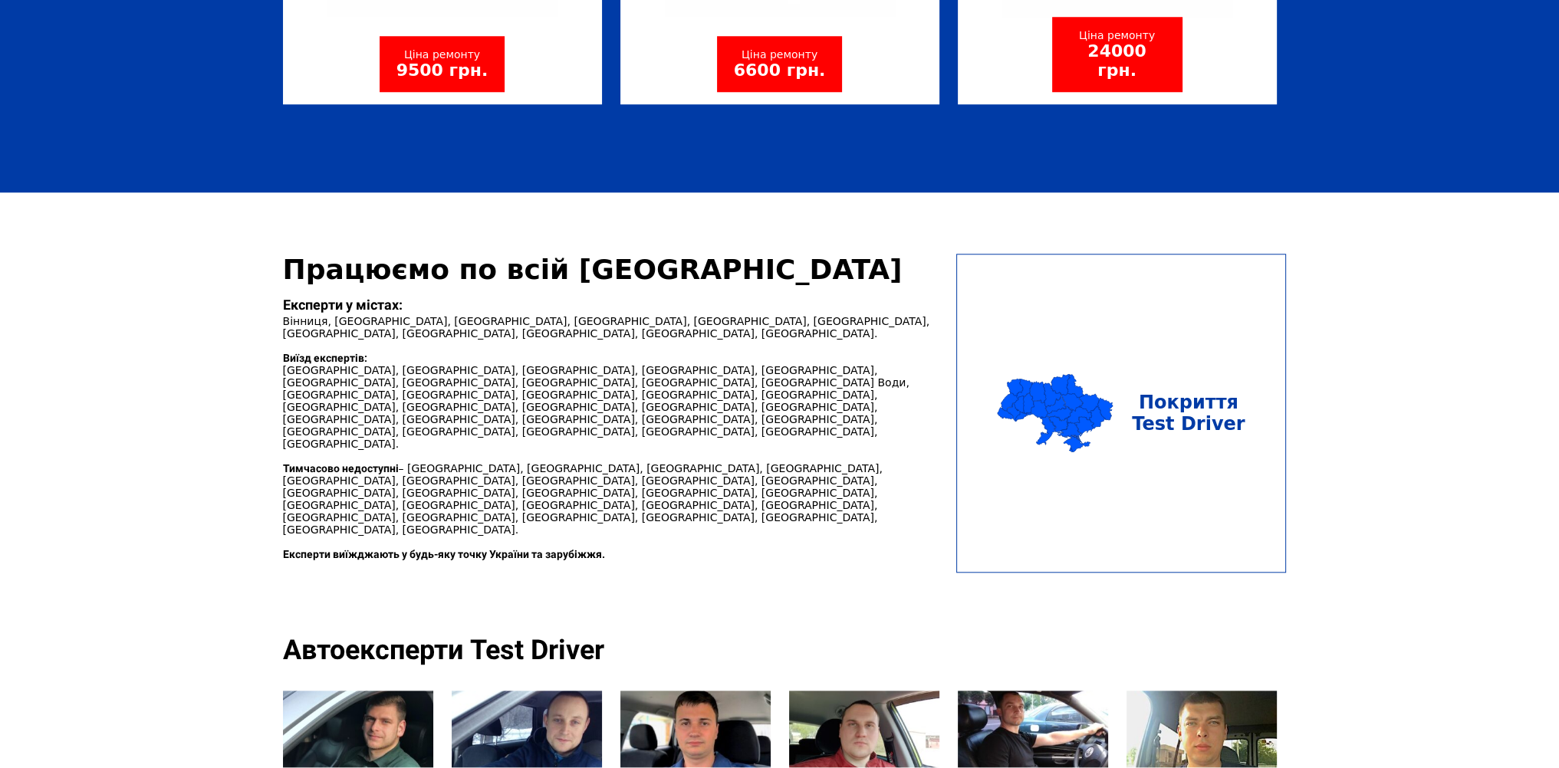
scroll to position [2147, 0]
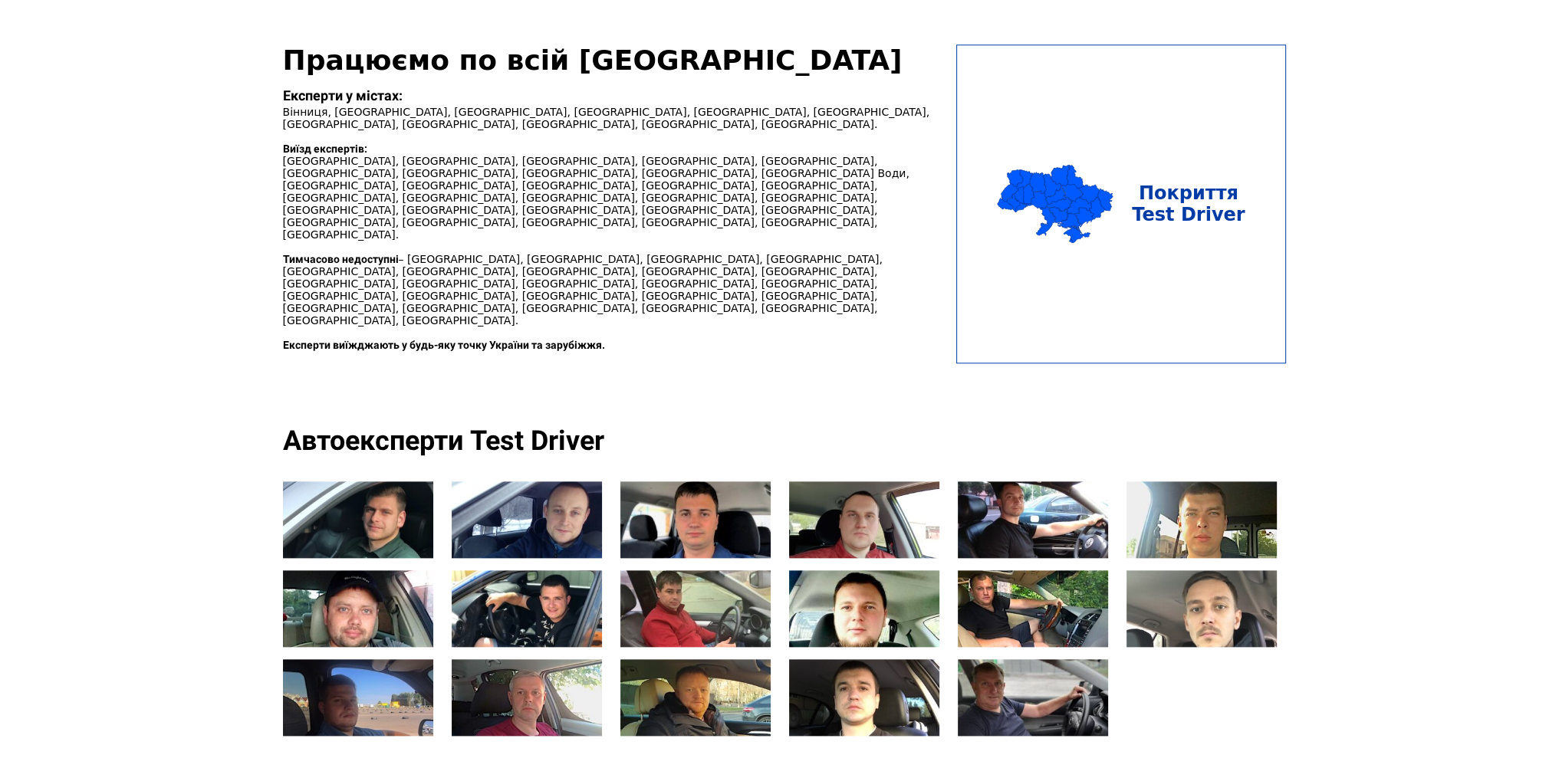
click at [567, 130] on p "Експерти у містах: Вінниця, Житомир, Запоріжжя, Київ, Кропивницький, Львів, Рів…" at bounding box center [615, 107] width 664 height 45
click at [483, 130] on p "Експерти у містах: Вінниця, Житомир, Запоріжжя, Київ, Кропивницький, Львів, Рів…" at bounding box center [615, 107] width 664 height 45
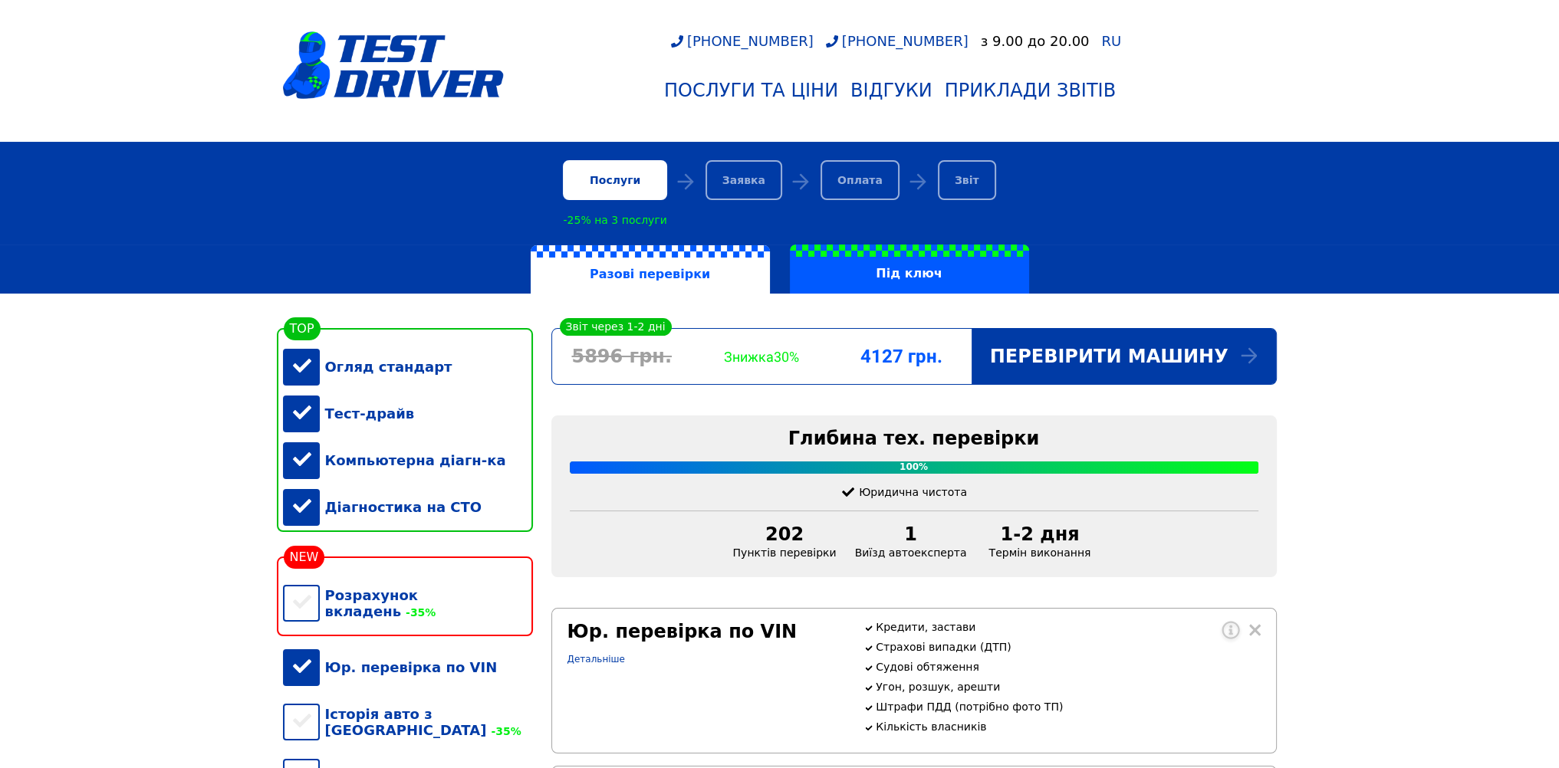
scroll to position [0, 0]
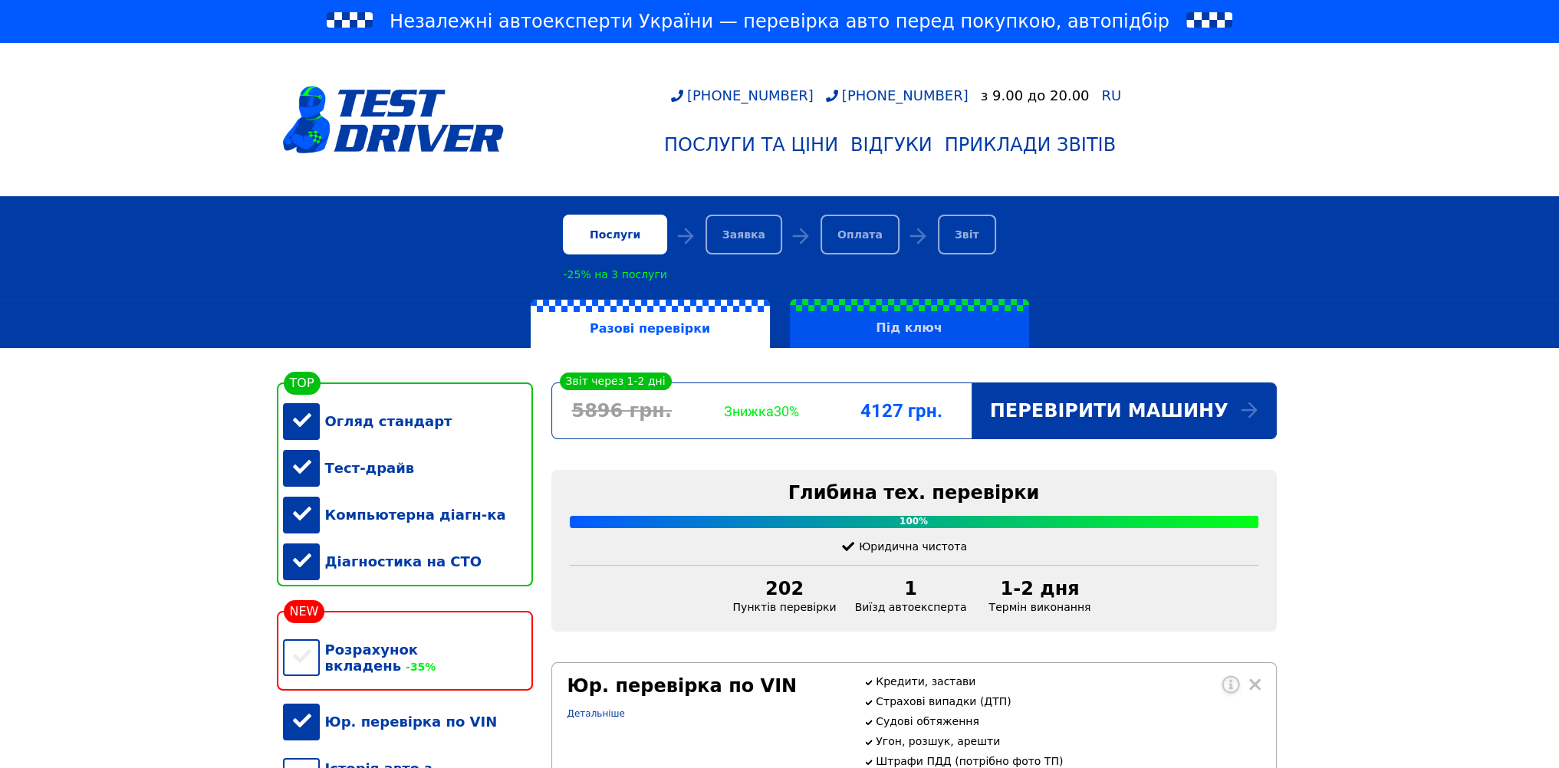
click at [892, 327] on label "Під ключ" at bounding box center [909, 323] width 239 height 49
